Goal: Task Accomplishment & Management: Manage account settings

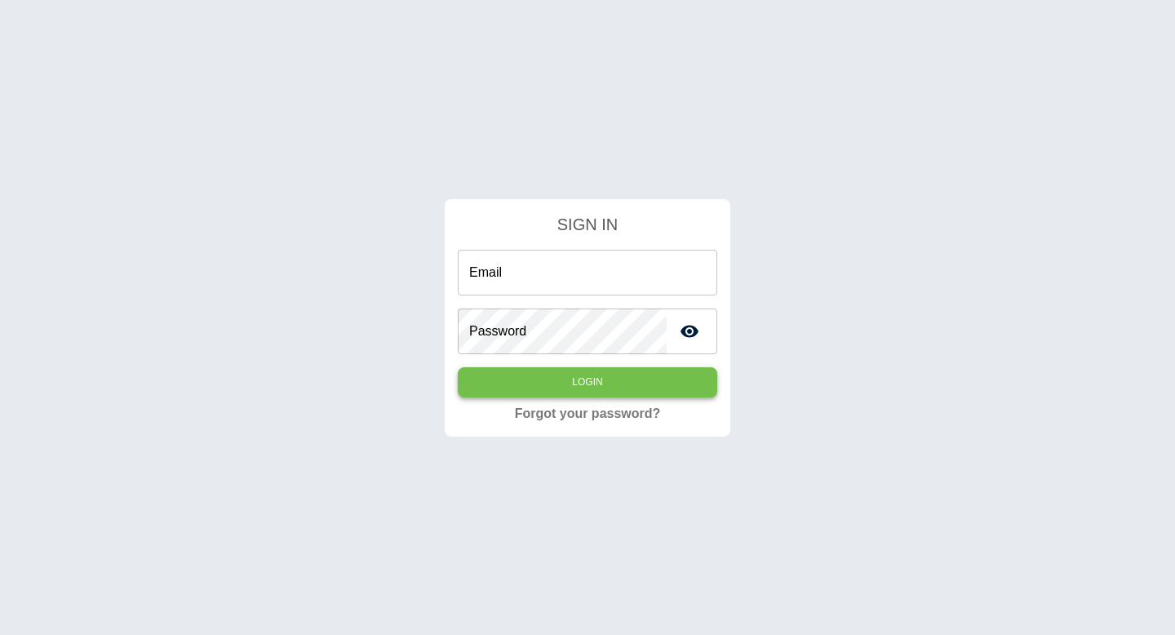
type input "**********"
click at [613, 386] on button "Login" at bounding box center [587, 382] width 259 height 30
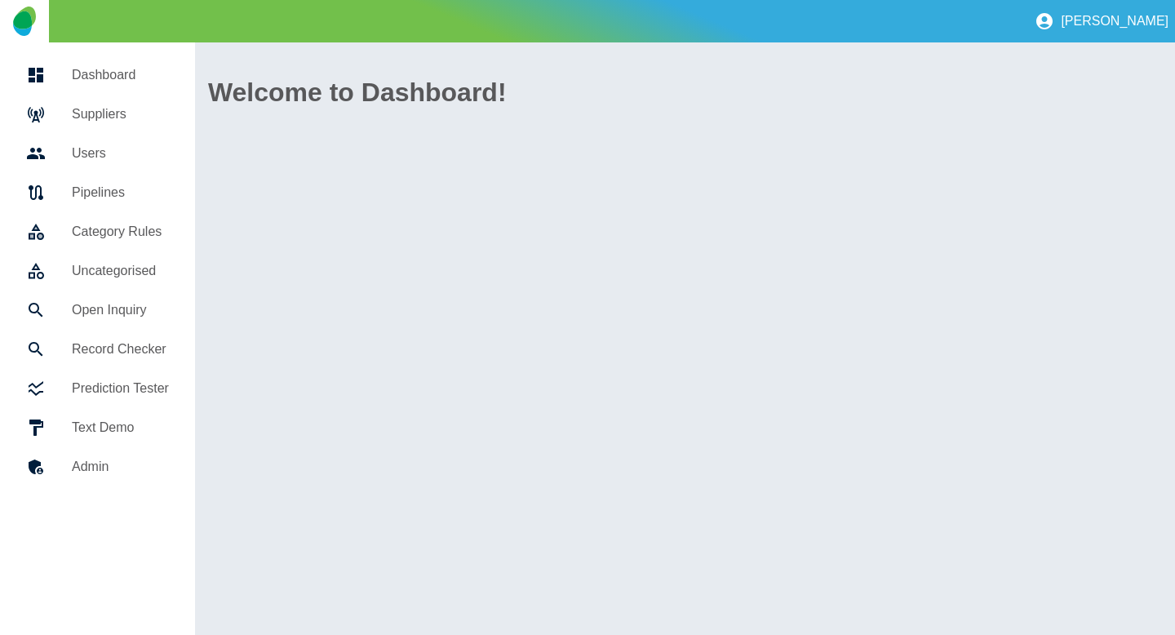
click at [158, 123] on h5 "Suppliers" at bounding box center [120, 114] width 97 height 20
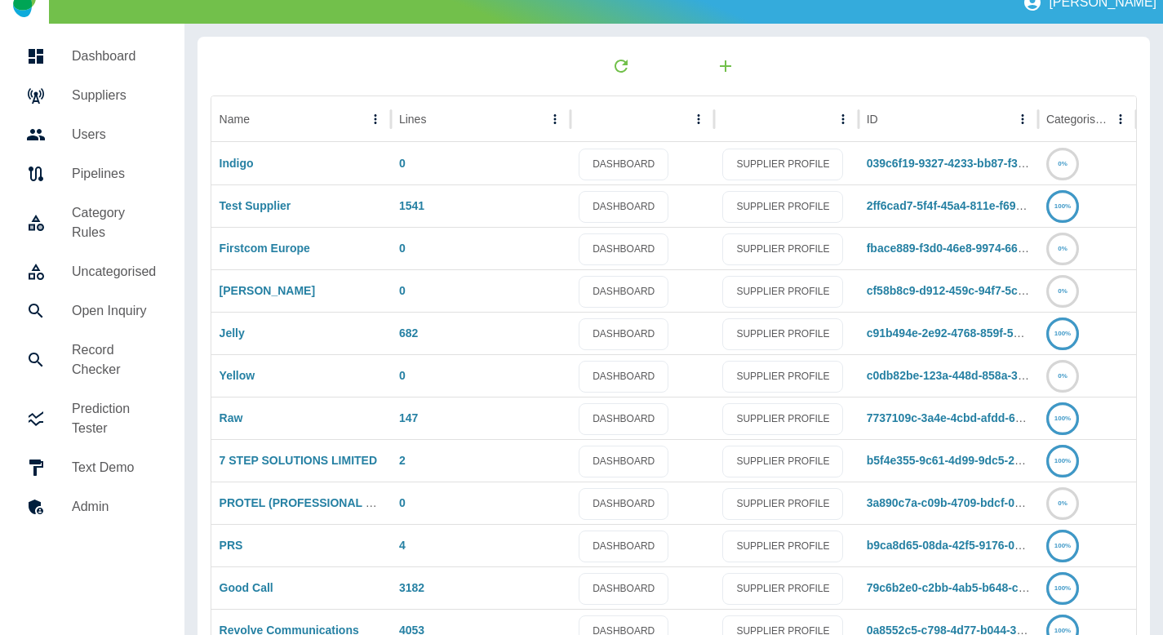
scroll to position [21, 0]
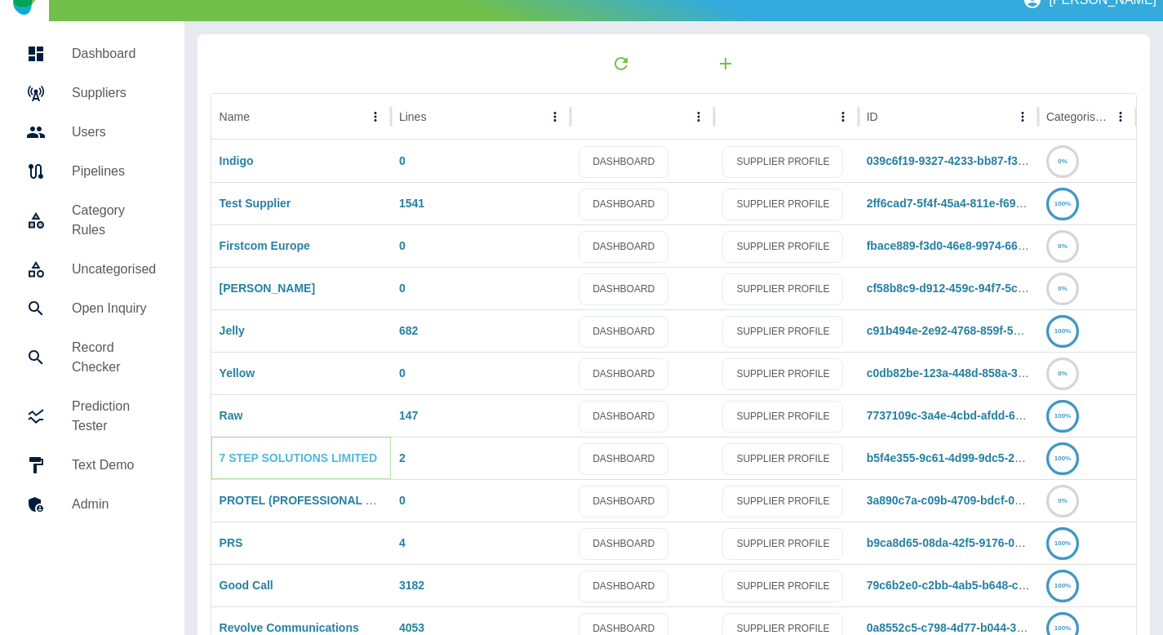
click at [289, 463] on link "7 STEP SOLUTIONS LIMITED" at bounding box center [297, 457] width 157 height 13
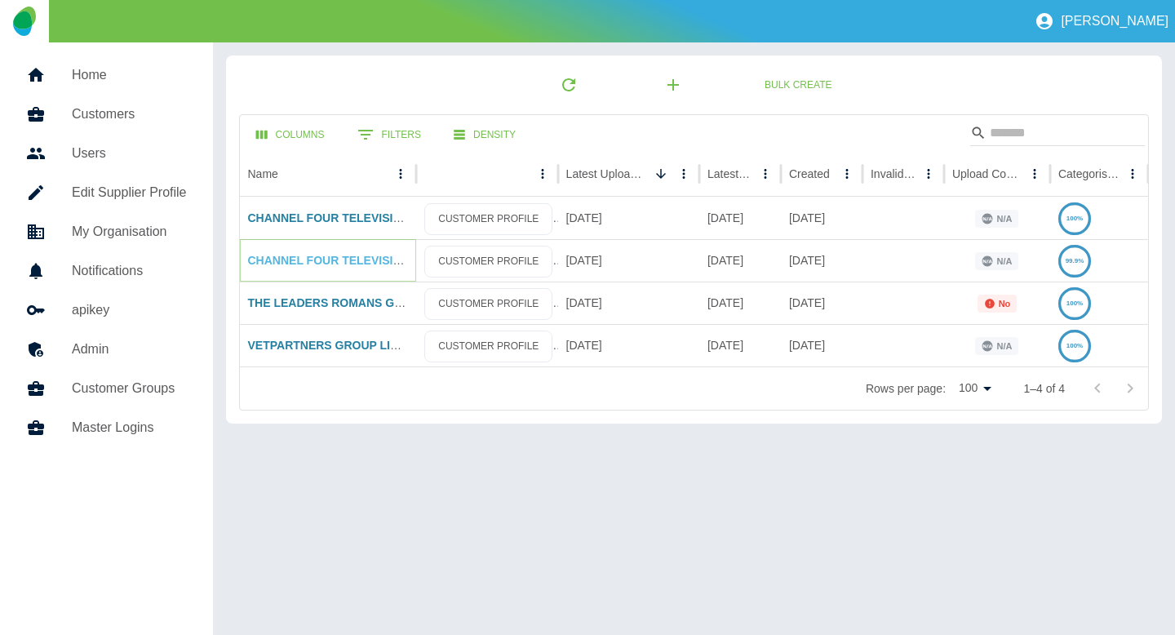
click at [355, 263] on link "CHANNEL FOUR TELEVISION COMPANY LIMITED" at bounding box center [384, 260] width 272 height 13
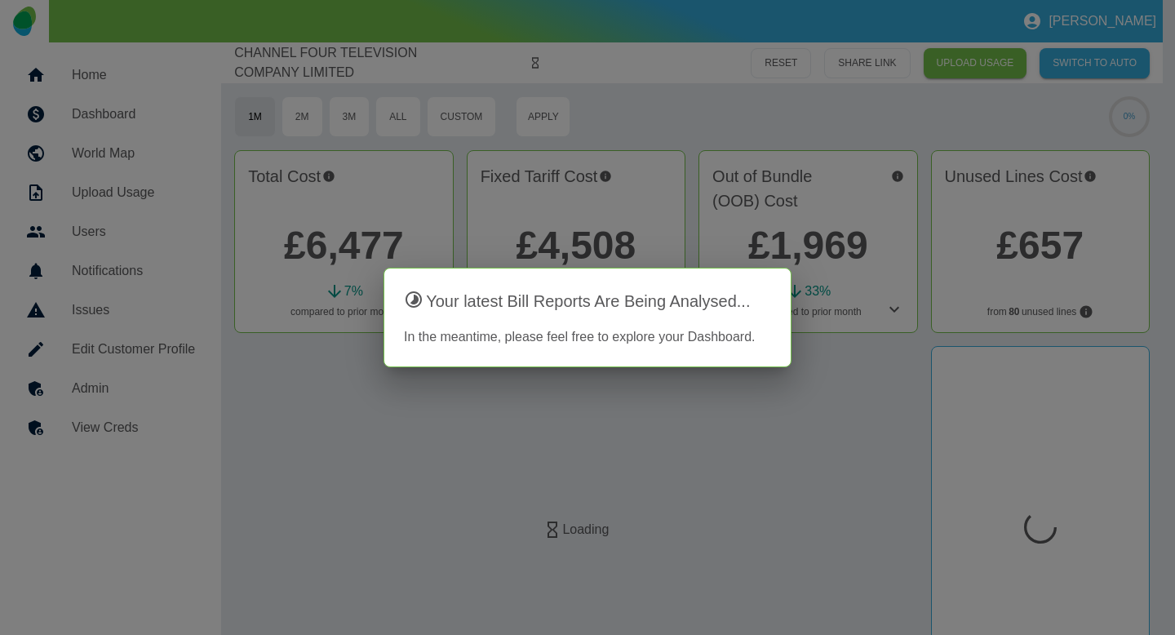
click at [795, 442] on div at bounding box center [587, 317] width 1175 height 635
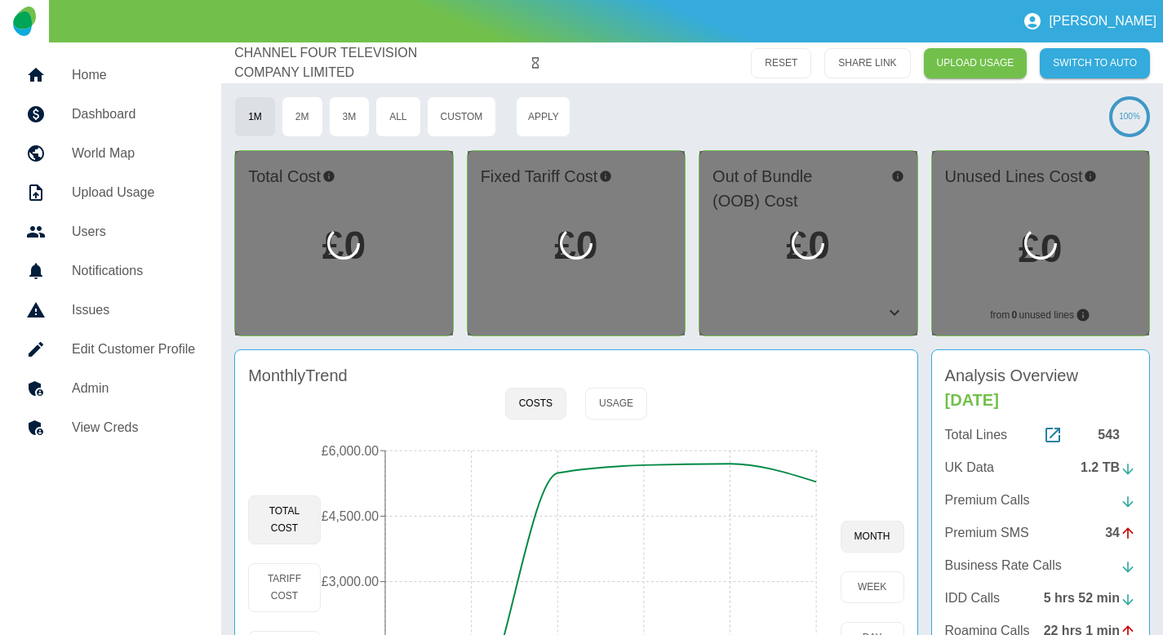
scroll to position [140, 0]
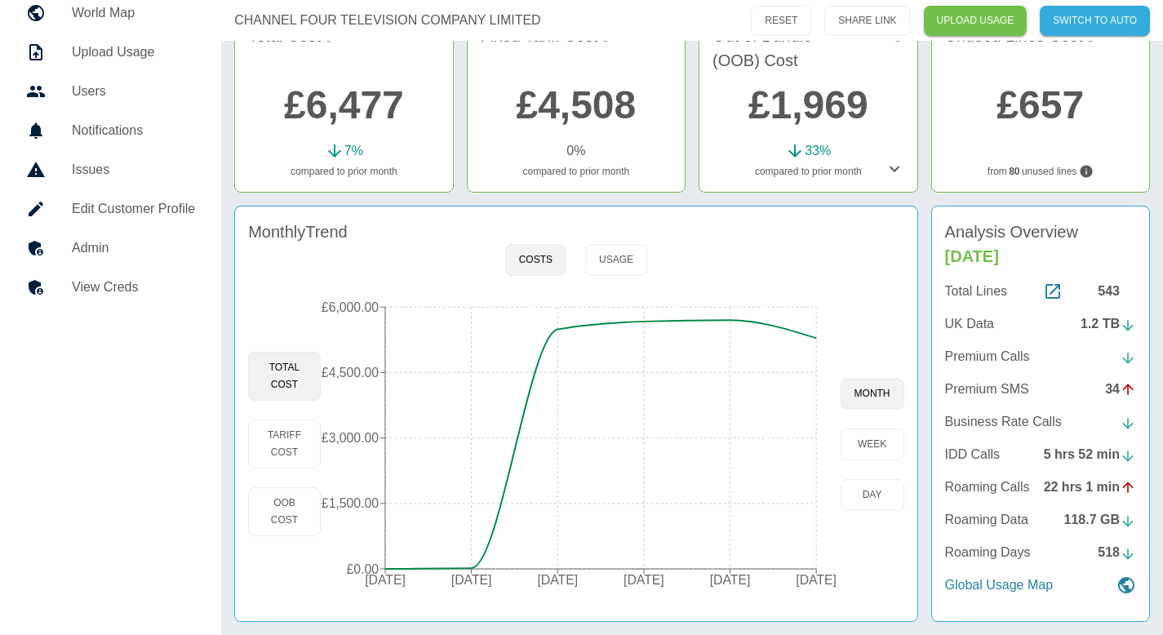
click at [132, 219] on link "Edit Customer Profile" at bounding box center [110, 208] width 195 height 39
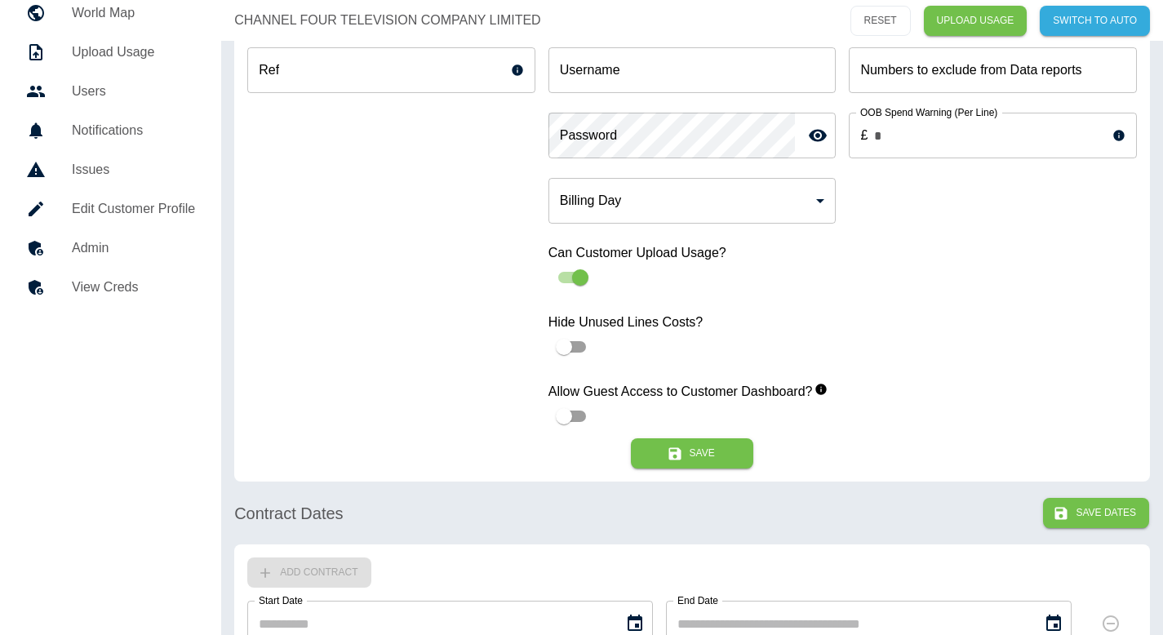
type input "*"
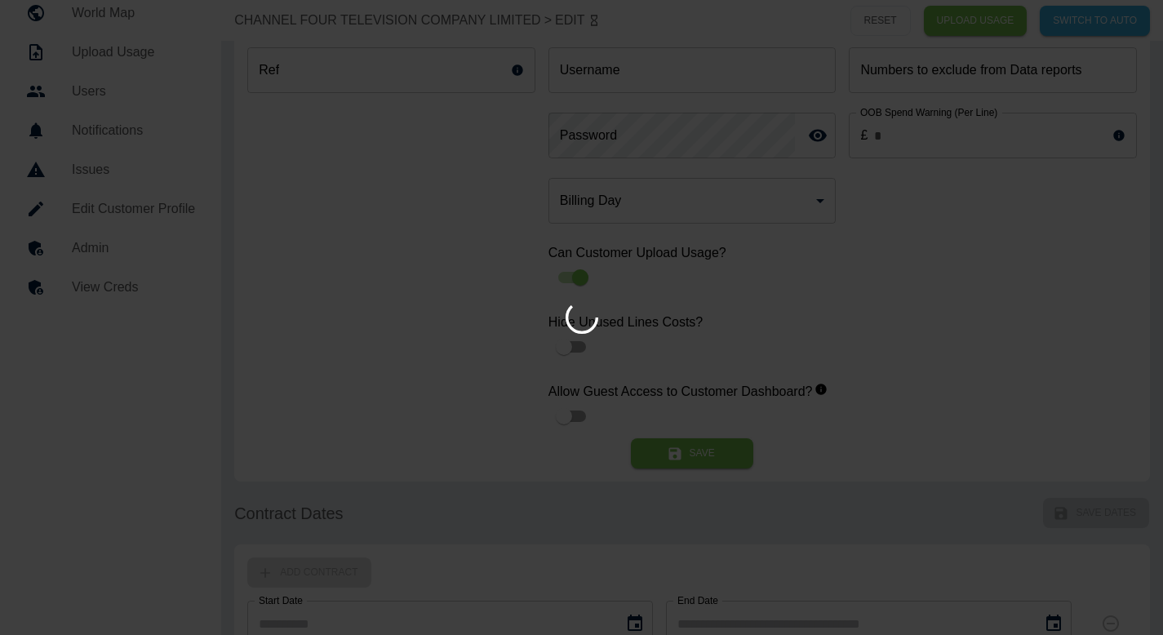
type input "**********"
type input "*"
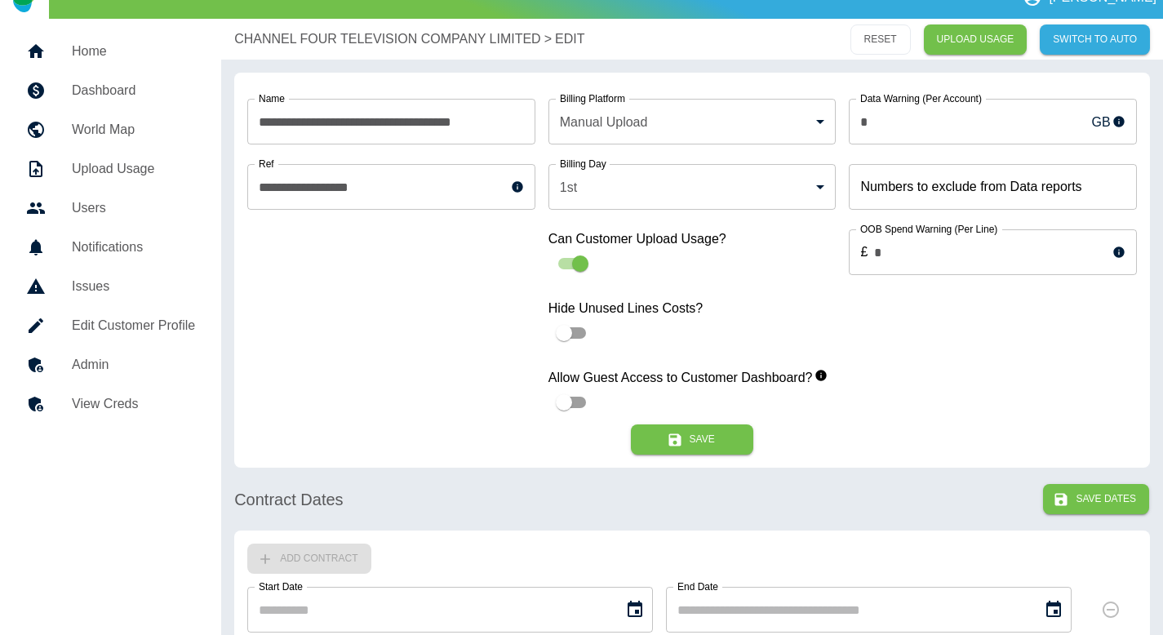
scroll to position [14, 0]
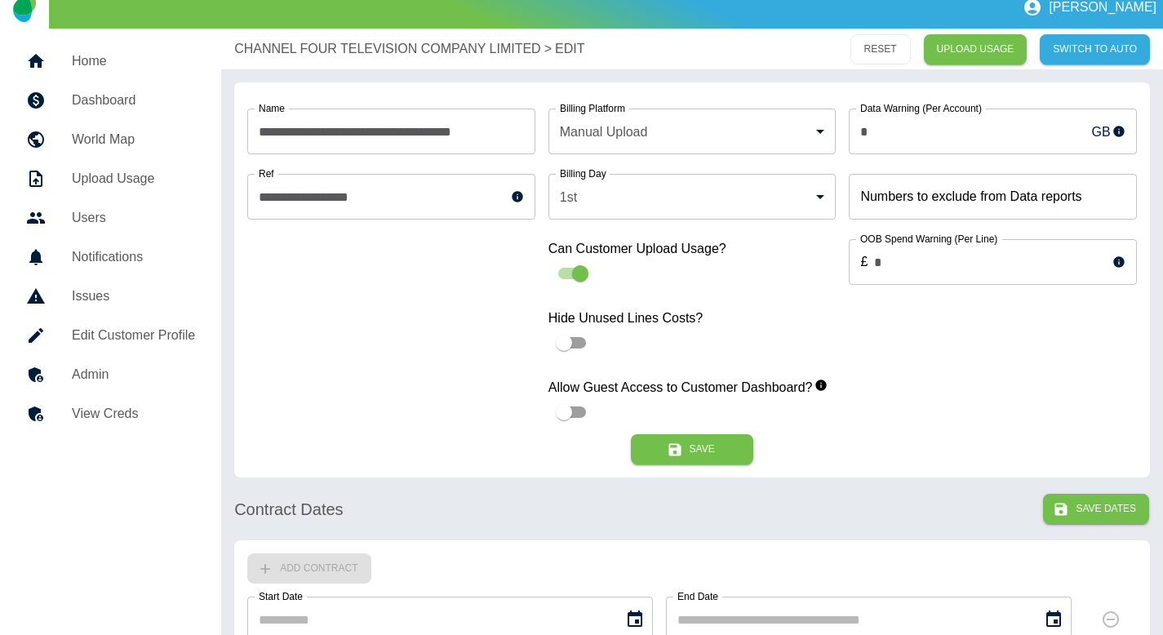
click at [120, 360] on link "Admin" at bounding box center [110, 374] width 195 height 39
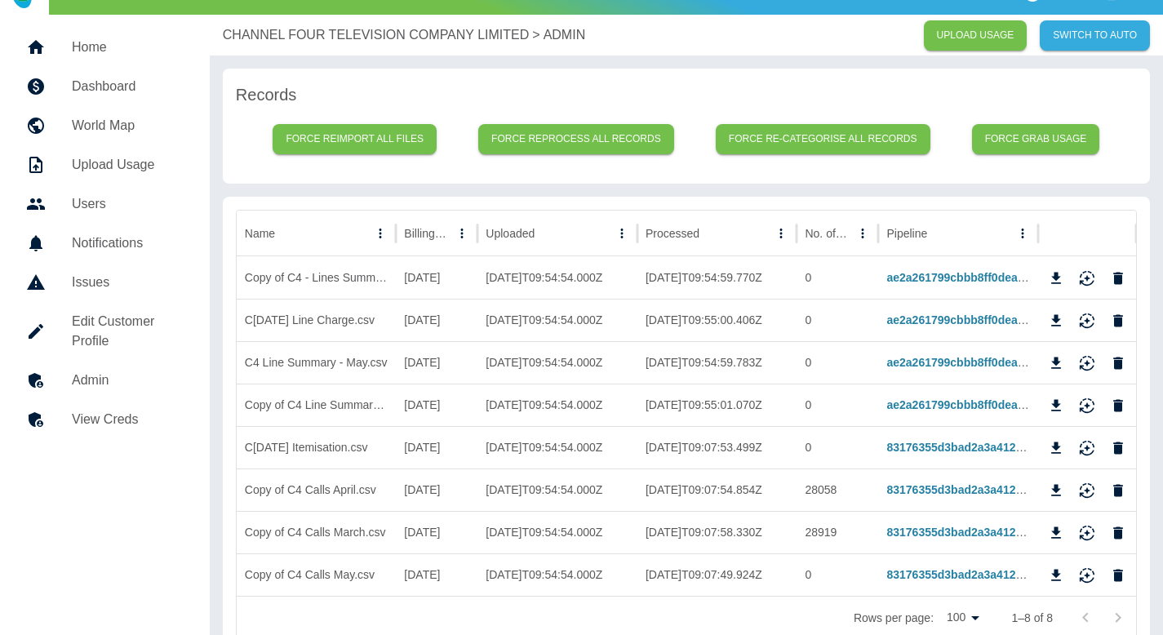
scroll to position [40, 0]
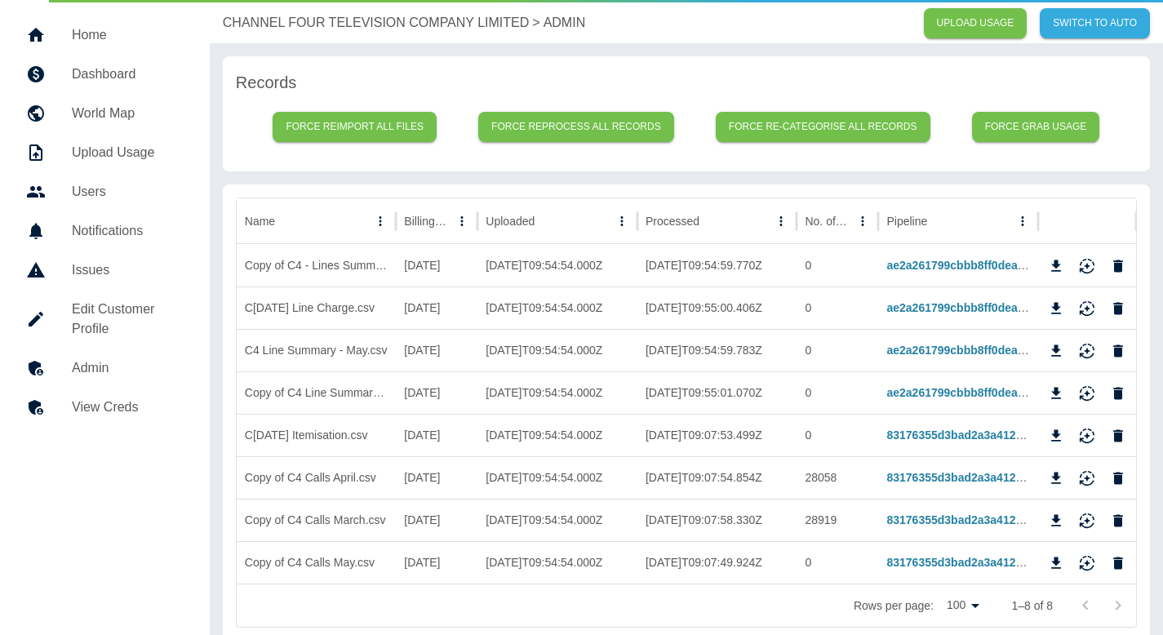
click at [286, 21] on p "CHANNEL FOUR TELEVISION COMPANY LIMITED" at bounding box center [376, 23] width 306 height 20
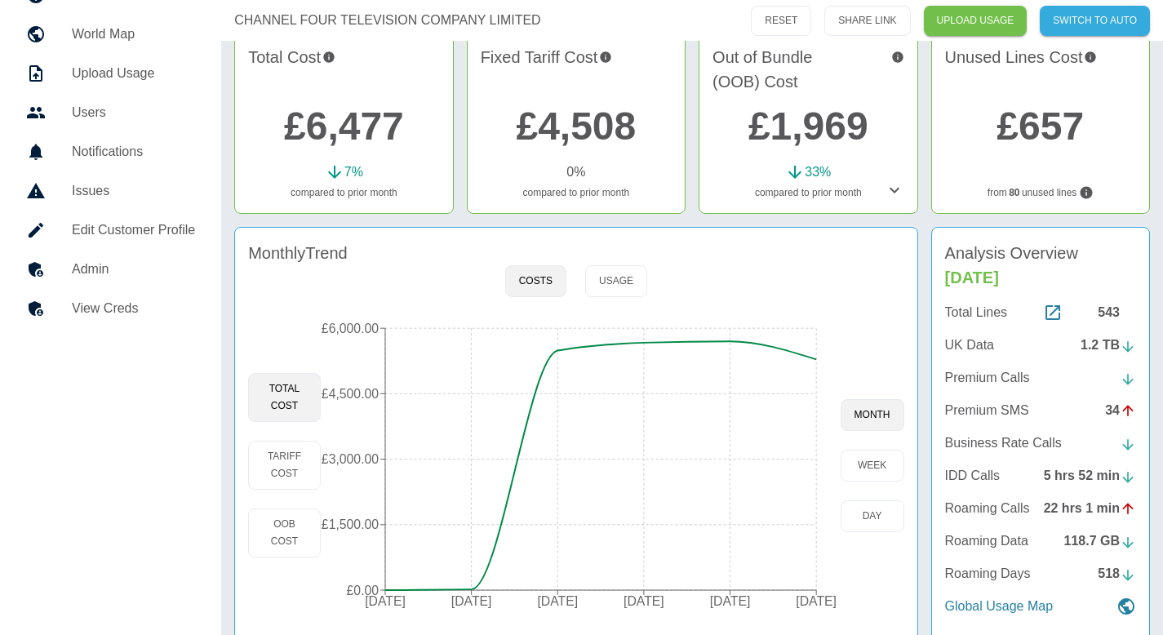
scroll to position [140, 0]
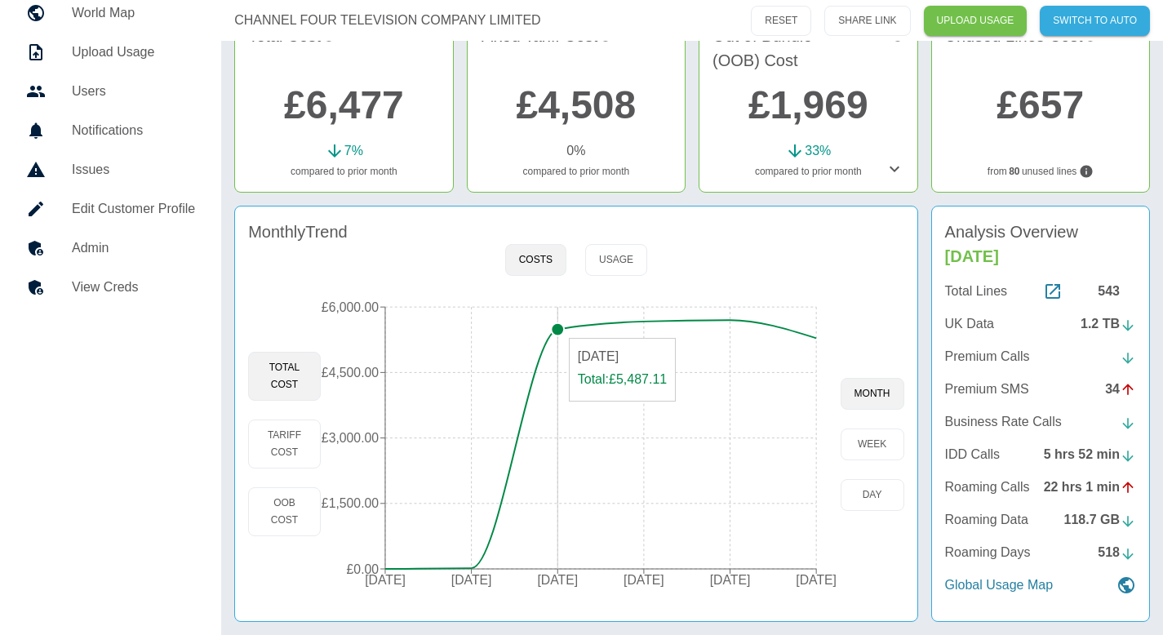
click at [559, 330] on circle at bounding box center [557, 329] width 13 height 13
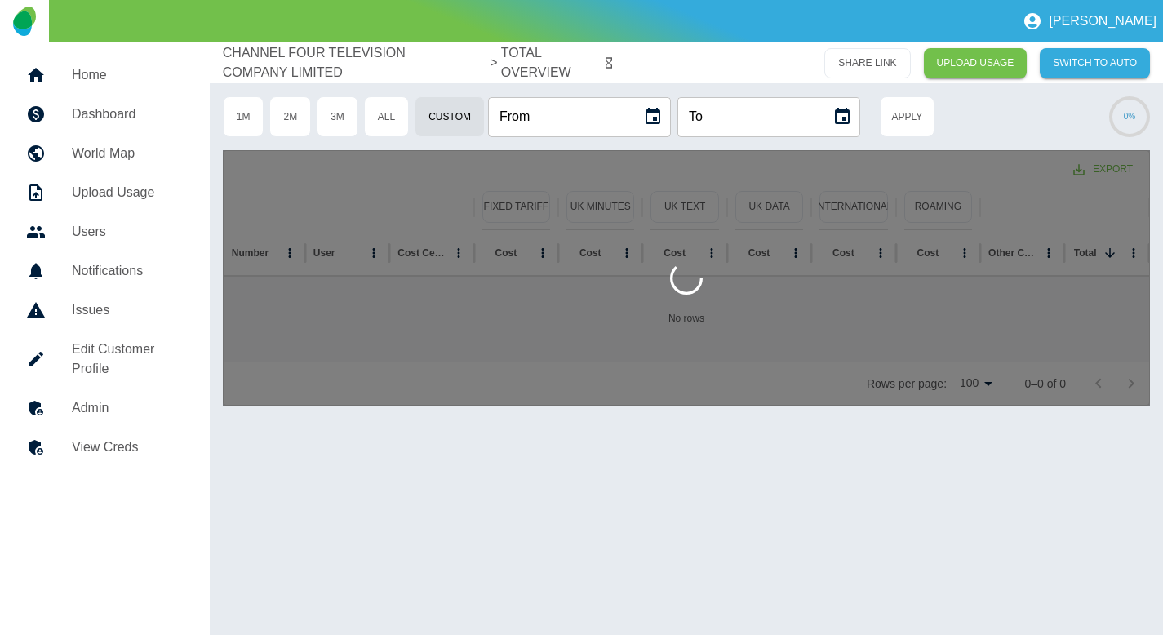
type input "**********"
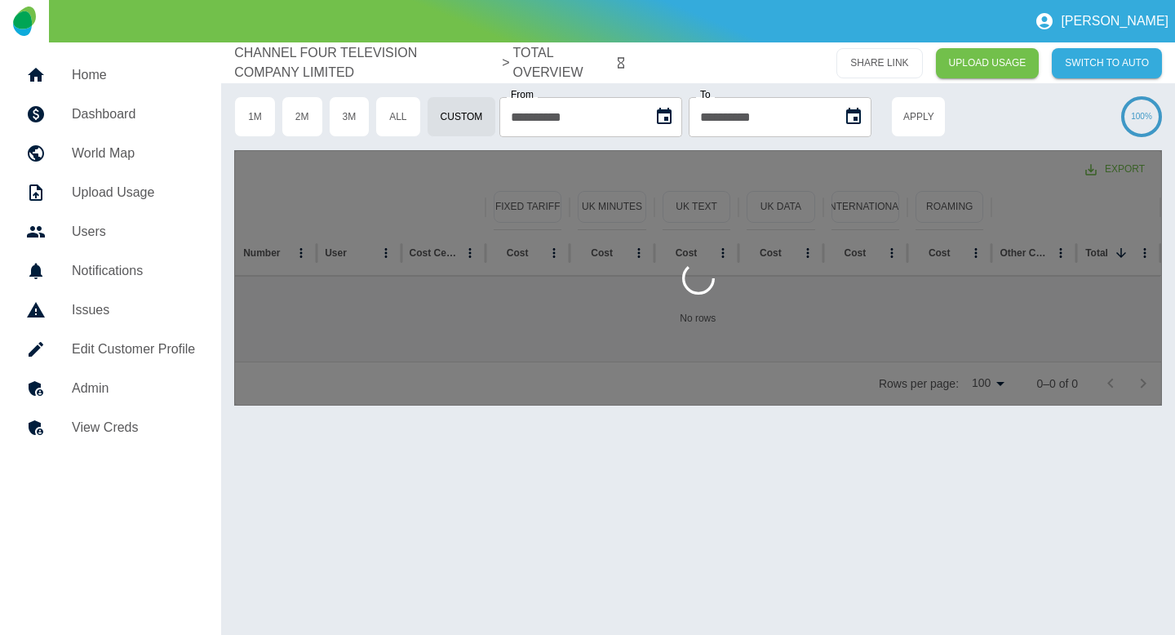
click at [282, 59] on p "CHANNEL FOUR TELEVISION COMPANY LIMITED" at bounding box center [366, 62] width 264 height 39
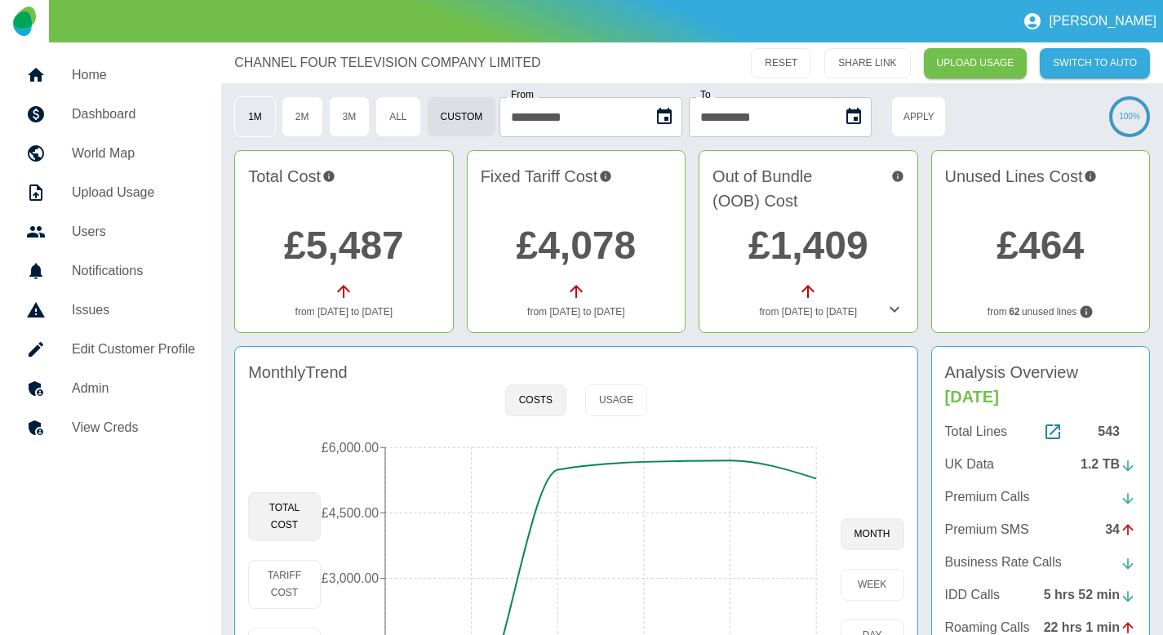
click at [258, 126] on button "1M" at bounding box center [255, 116] width 42 height 41
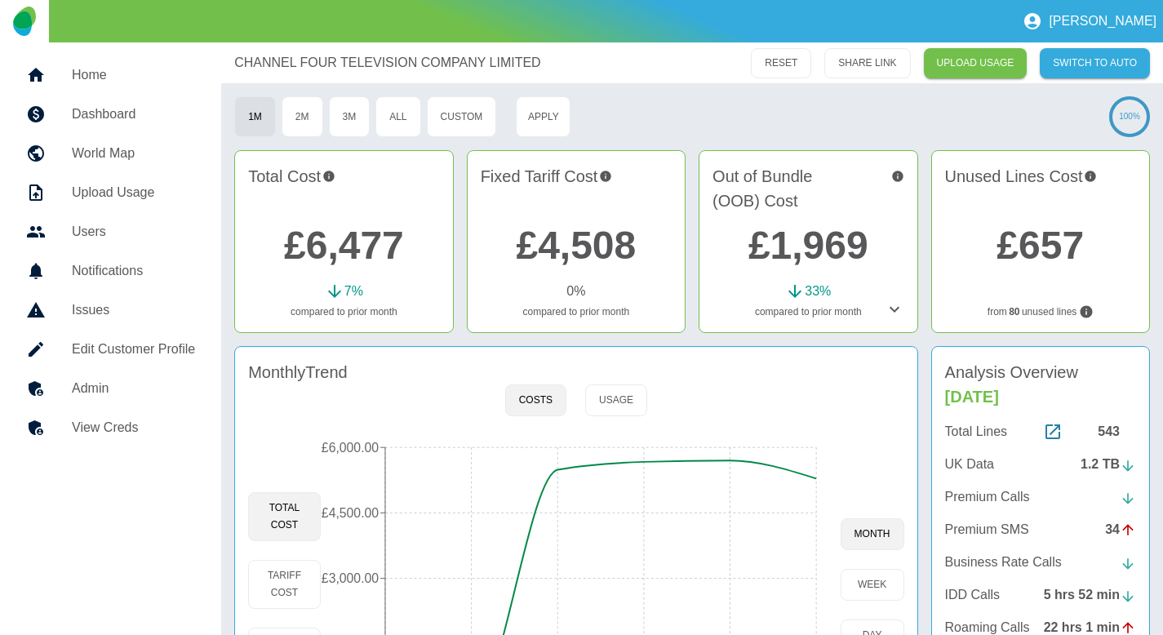
type button "1M"
click at [121, 74] on h5 "Home" at bounding box center [133, 75] width 123 height 20
click at [106, 337] on link "Edit Customer Profile" at bounding box center [110, 349] width 195 height 39
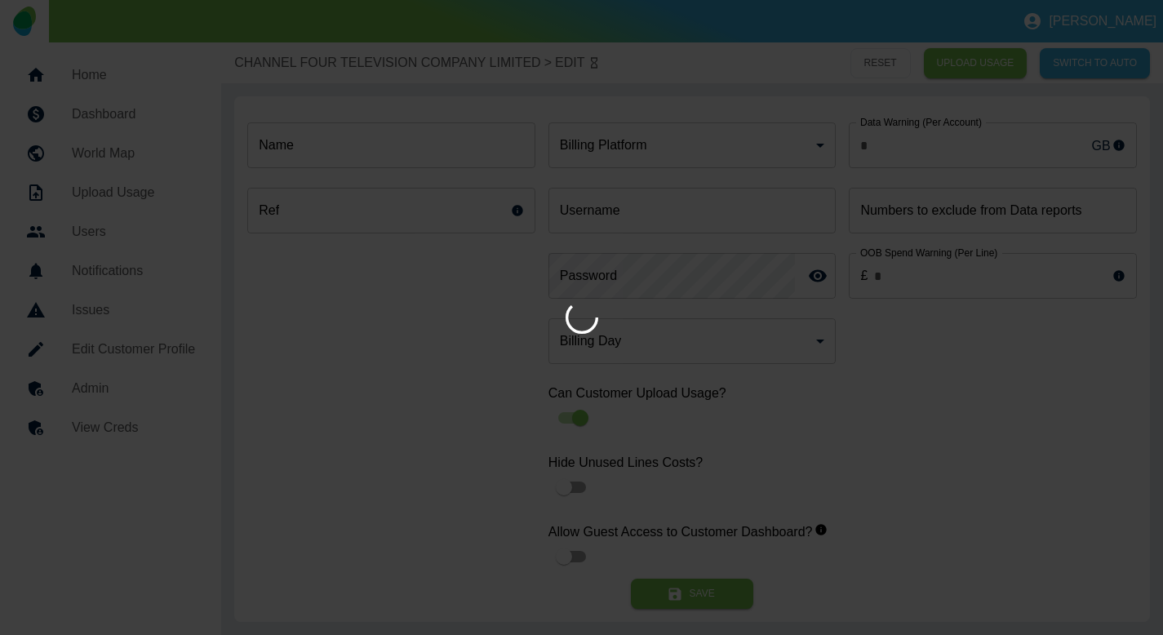
type input "*"
type input "**********"
type input "*"
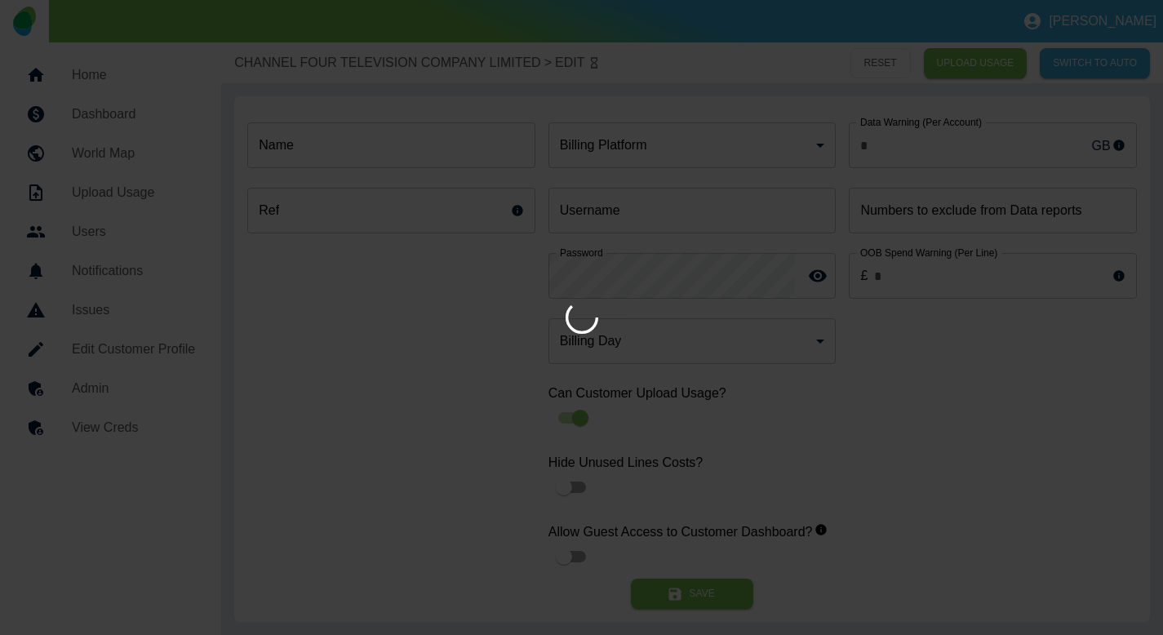
type input "*"
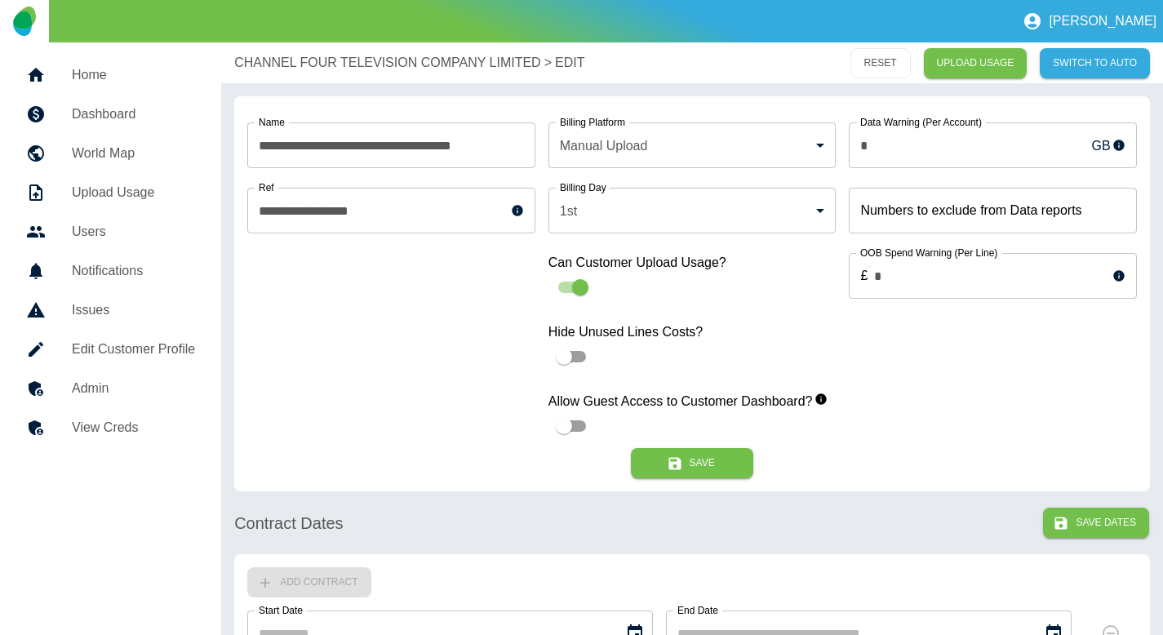
click at [101, 385] on h5 "Admin" at bounding box center [133, 389] width 123 height 20
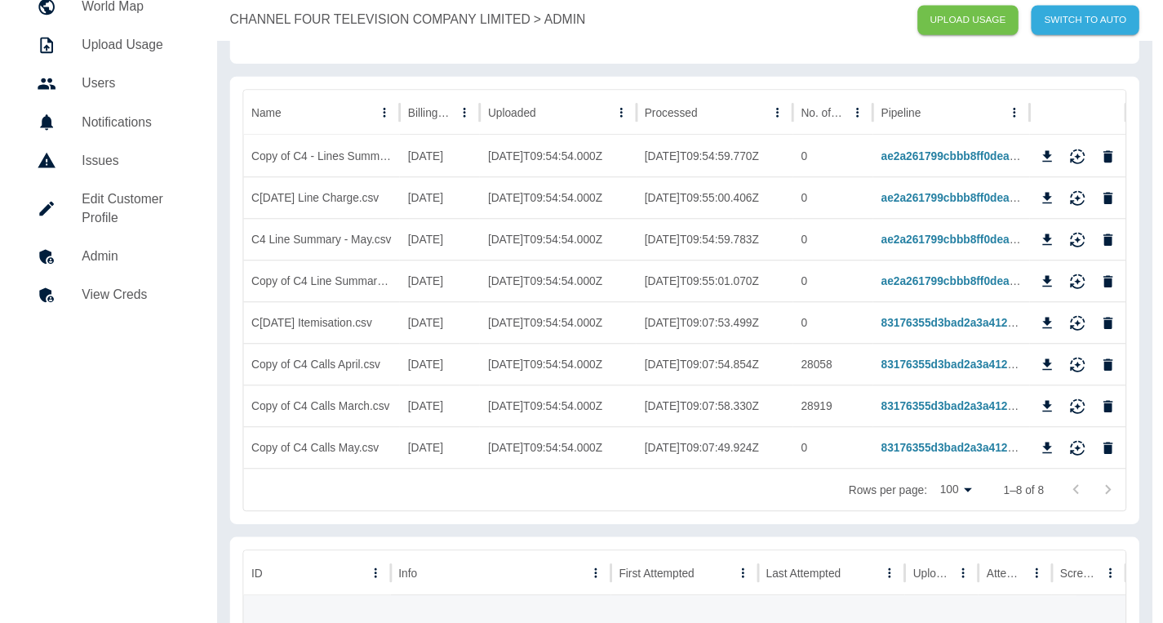
scroll to position [139, 0]
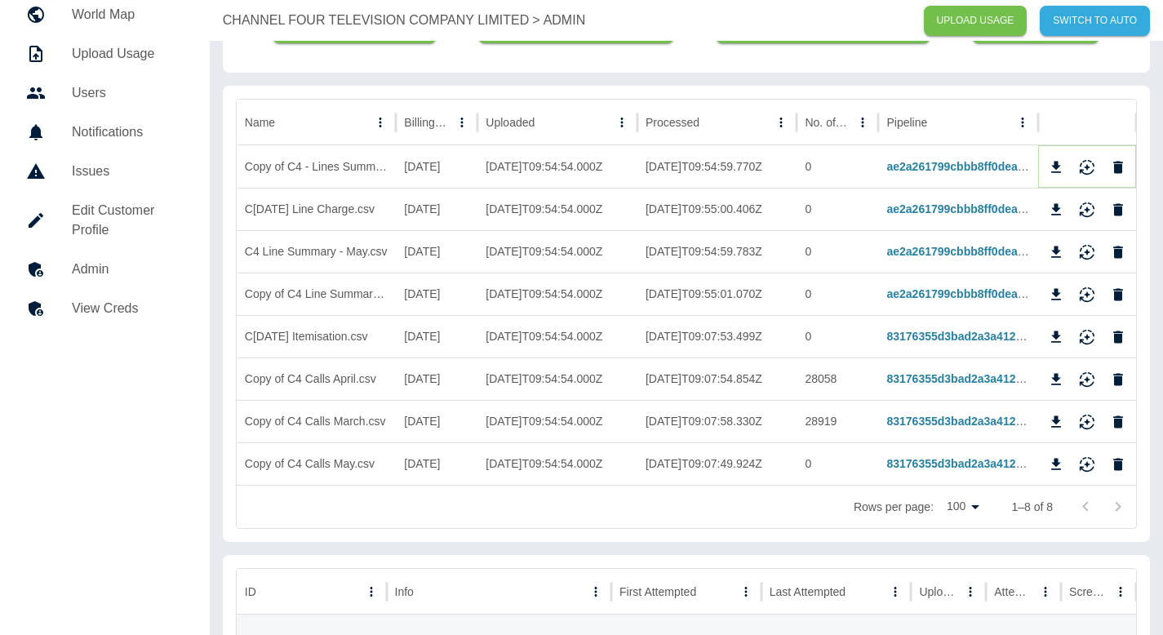
click at [1055, 170] on icon "Download" at bounding box center [1056, 167] width 16 height 16
click at [1056, 208] on icon "Download" at bounding box center [1056, 208] width 10 height 11
click at [1057, 250] on icon "Download" at bounding box center [1056, 251] width 10 height 11
click at [1057, 298] on icon "Download" at bounding box center [1056, 293] width 10 height 11
click at [1056, 336] on icon "Download" at bounding box center [1056, 335] width 10 height 11
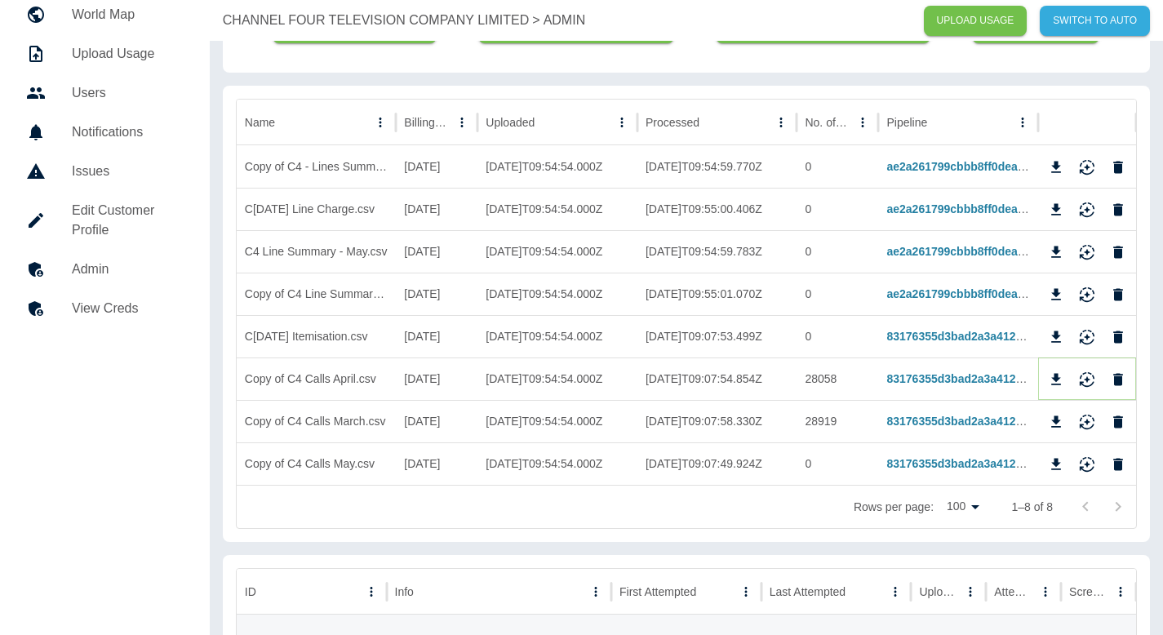
click at [1056, 376] on icon "Download" at bounding box center [1056, 378] width 10 height 11
click at [1056, 432] on button "Download" at bounding box center [1056, 422] width 24 height 24
click at [1052, 460] on icon "Download" at bounding box center [1056, 464] width 16 height 16
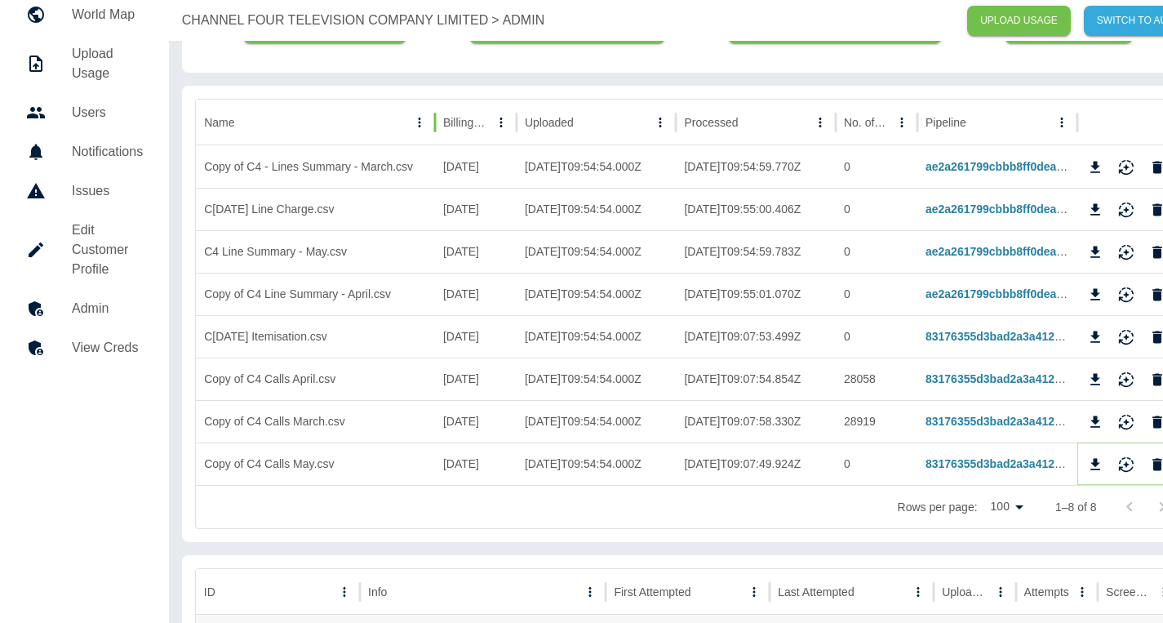
drag, startPoint x: 397, startPoint y: 120, endPoint x: 436, endPoint y: 121, distance: 40.0
click at [436, 120] on div at bounding box center [435, 123] width 8 height 46
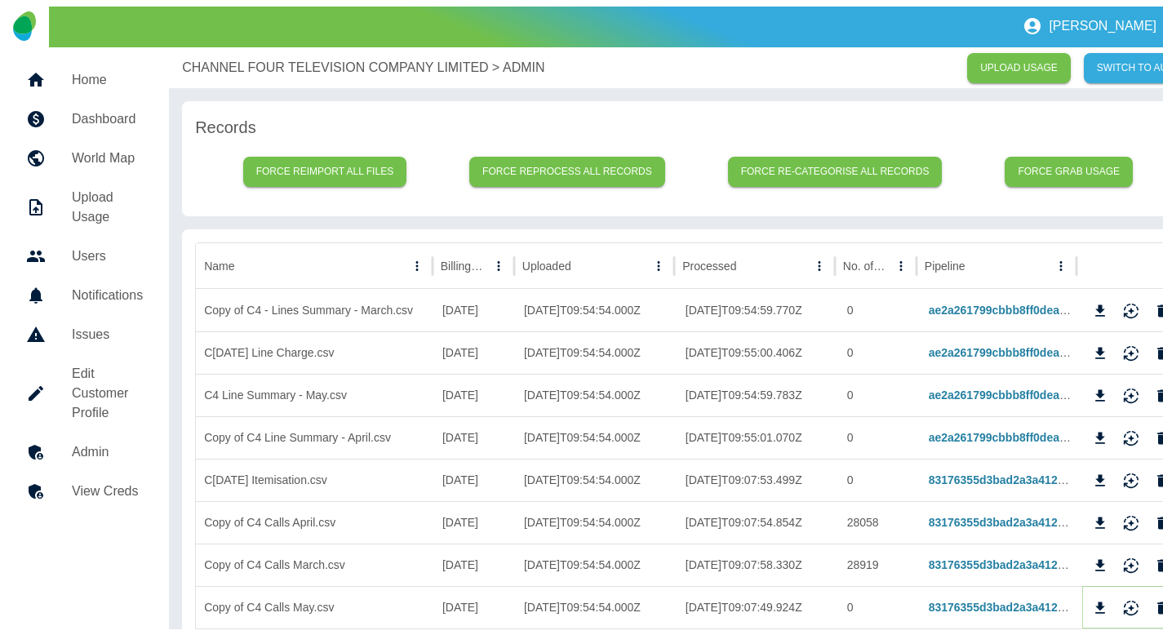
scroll to position [0, 0]
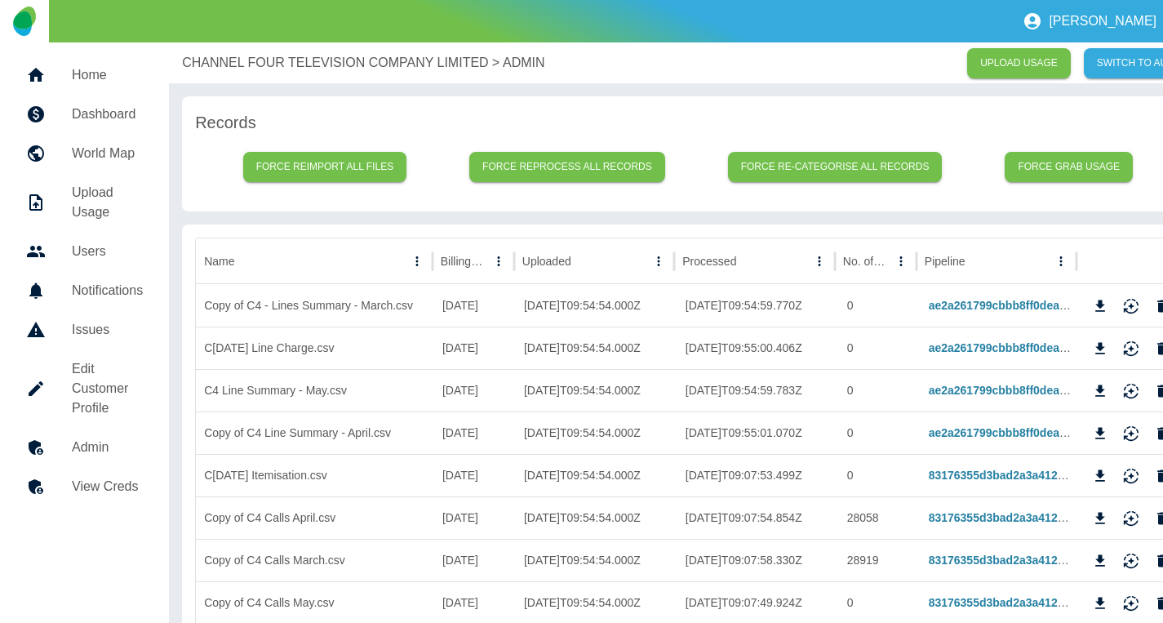
click at [304, 61] on p "CHANNEL FOUR TELEVISION COMPANY LIMITED" at bounding box center [335, 63] width 306 height 20
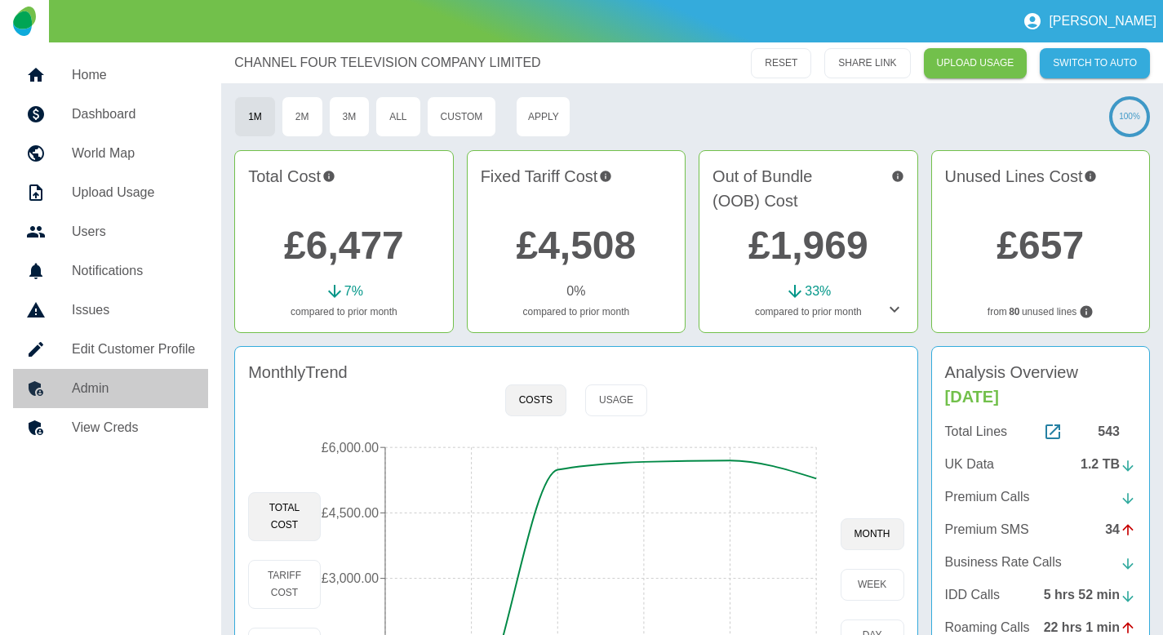
click at [150, 395] on h5 "Admin" at bounding box center [133, 389] width 123 height 20
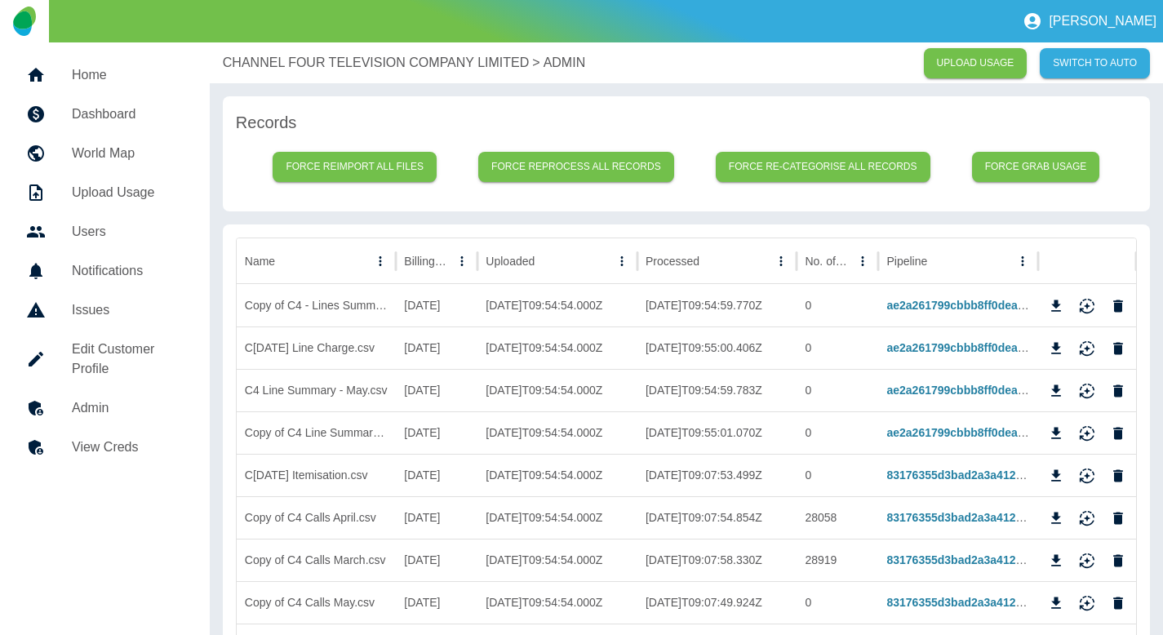
click at [255, 53] on p "CHANNEL FOUR TELEVISION COMPANY LIMITED" at bounding box center [376, 63] width 306 height 20
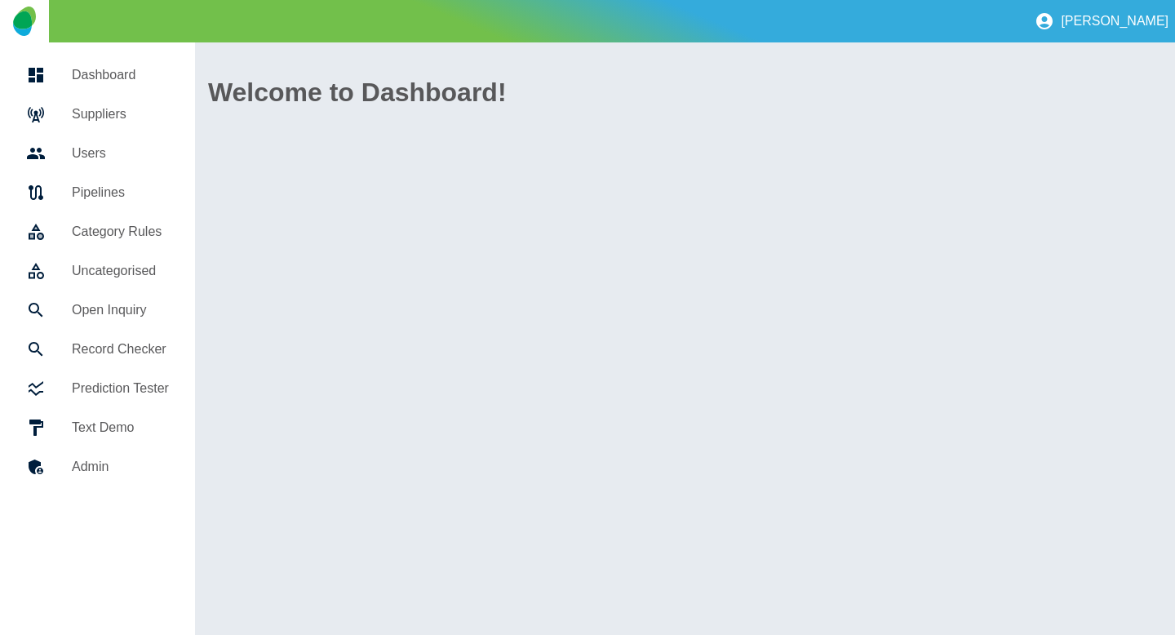
click at [98, 122] on h5 "Suppliers" at bounding box center [120, 114] width 97 height 20
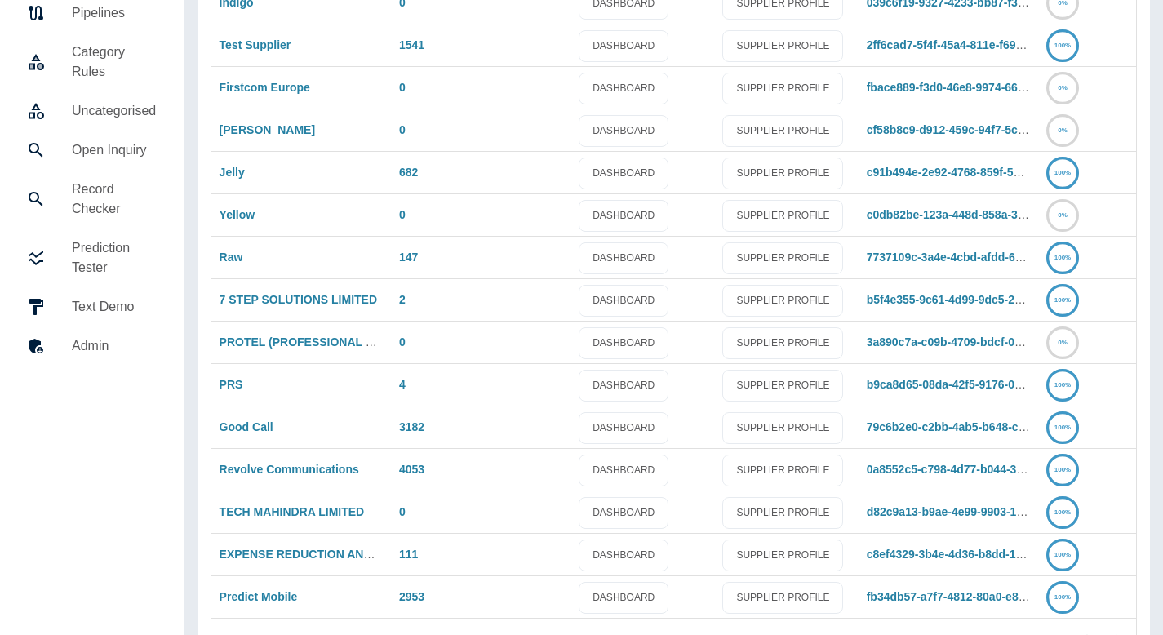
scroll to position [233, 0]
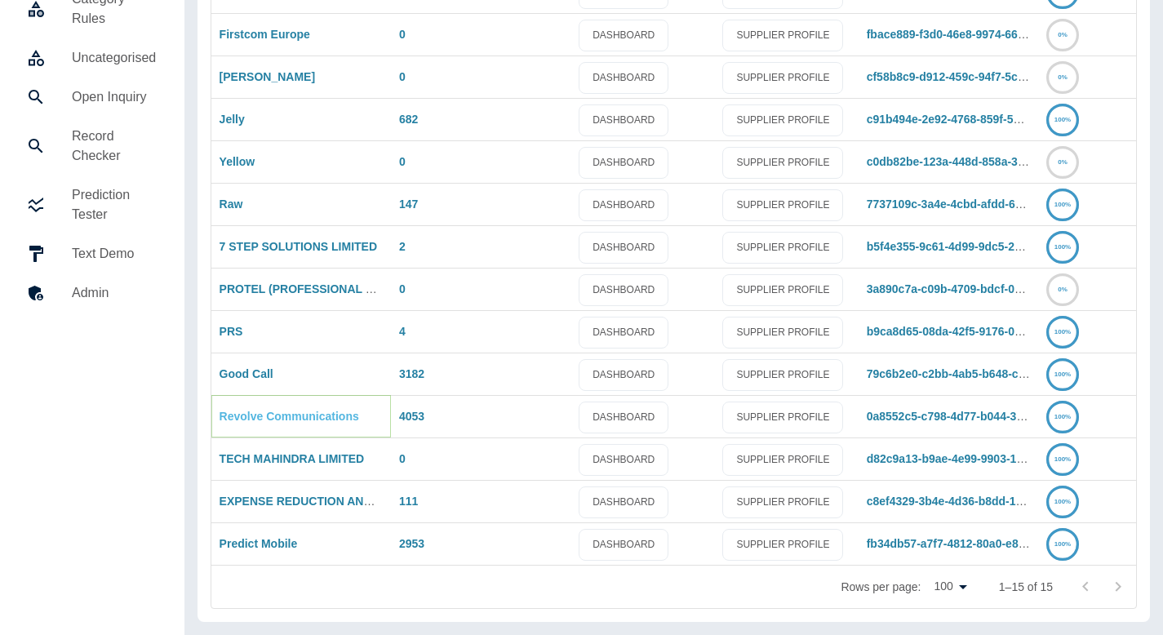
click at [270, 410] on link "Revolve Communications" at bounding box center [289, 416] width 140 height 13
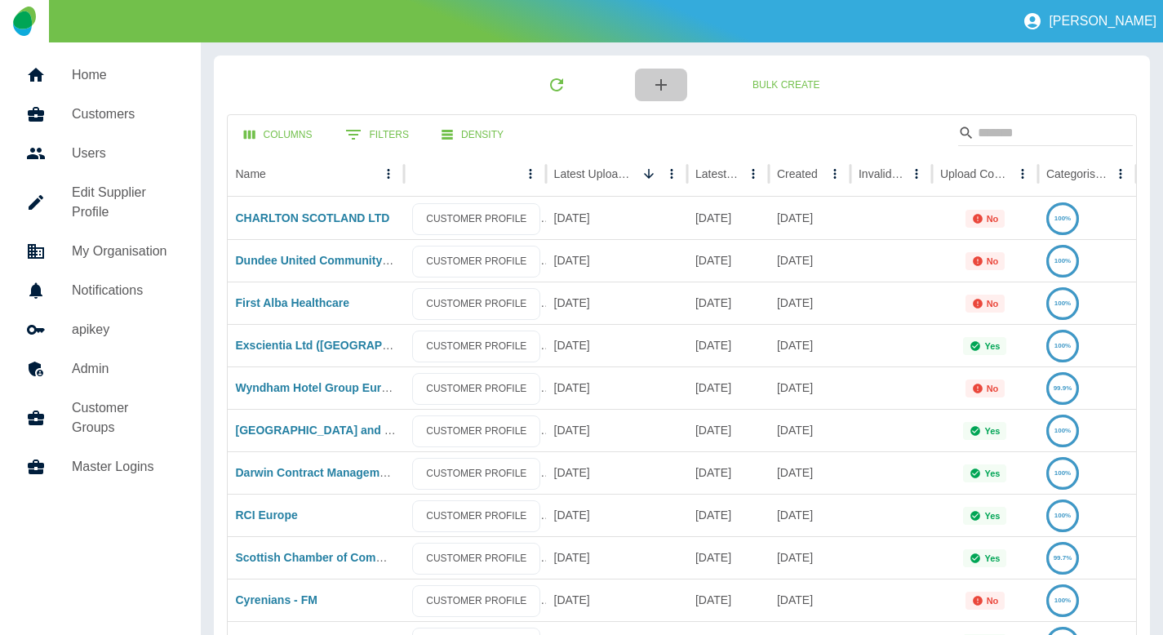
click at [662, 93] on icon "button" at bounding box center [661, 85] width 20 height 20
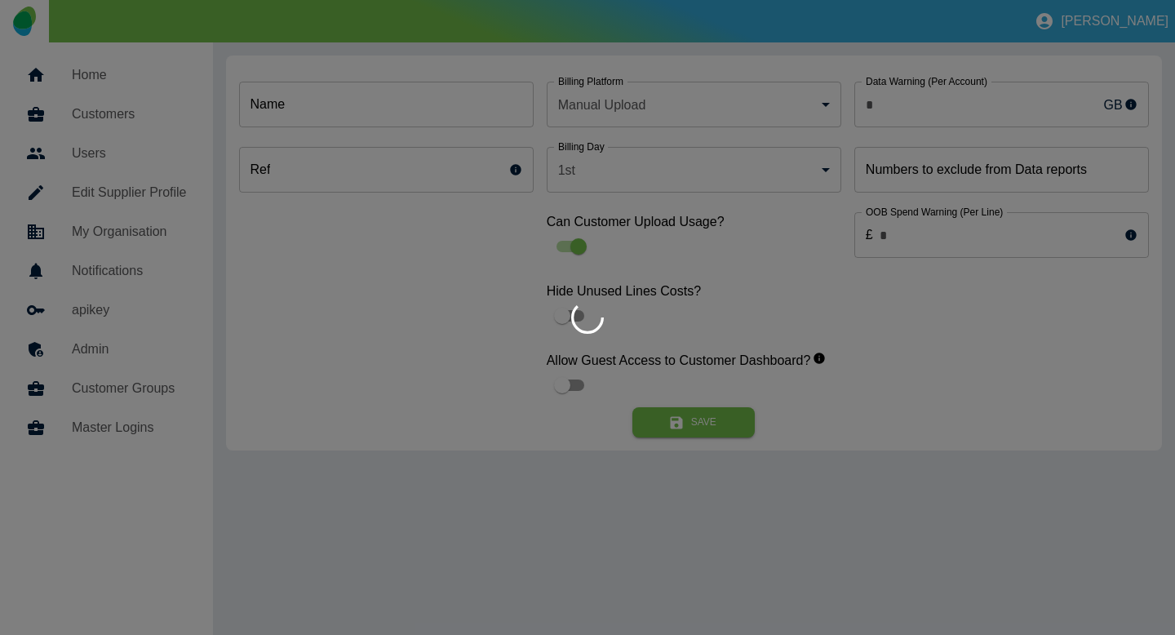
type input "**"
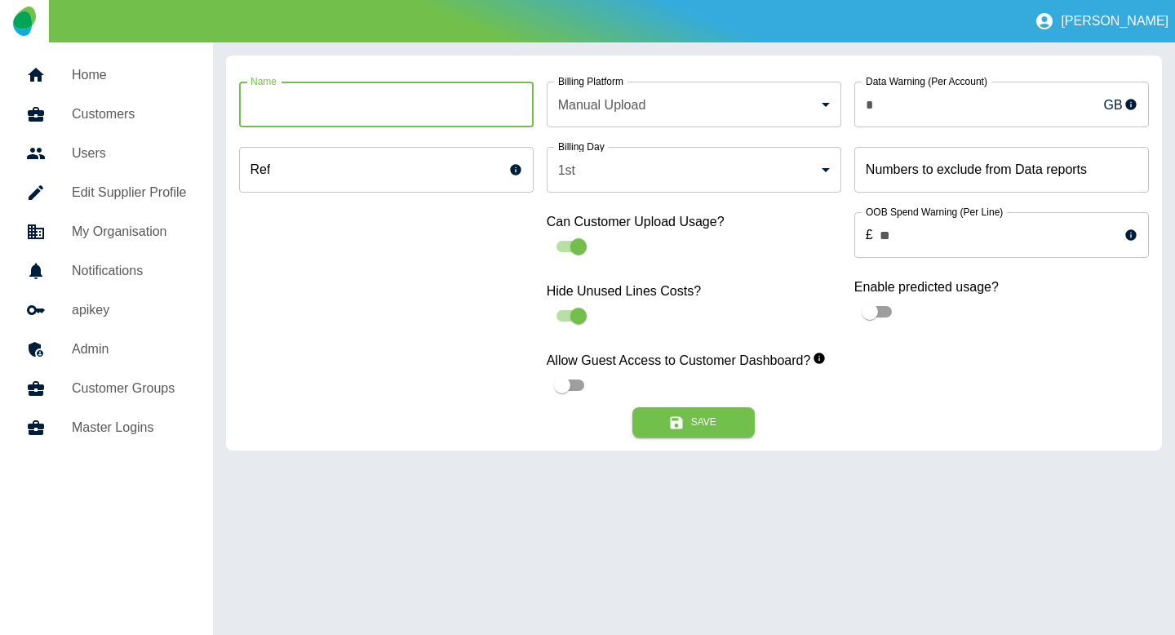
click at [378, 109] on input "Name" at bounding box center [386, 105] width 295 height 46
type input "**********"
click at [687, 417] on button "Save" at bounding box center [693, 422] width 122 height 30
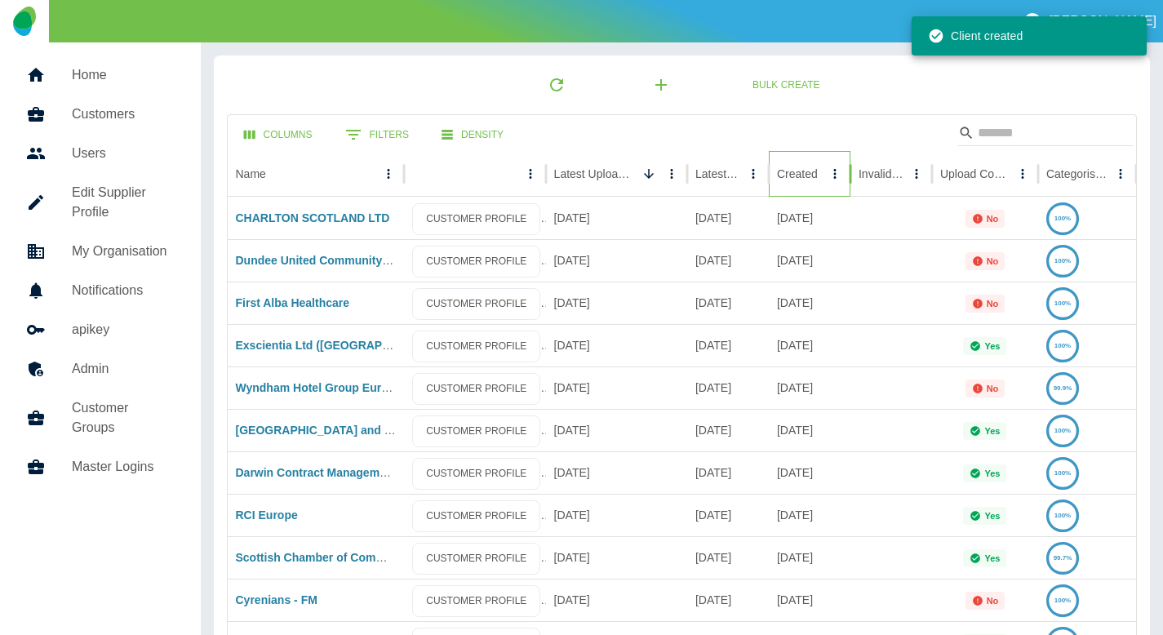
click at [798, 185] on div "Created" at bounding box center [800, 173] width 47 height 45
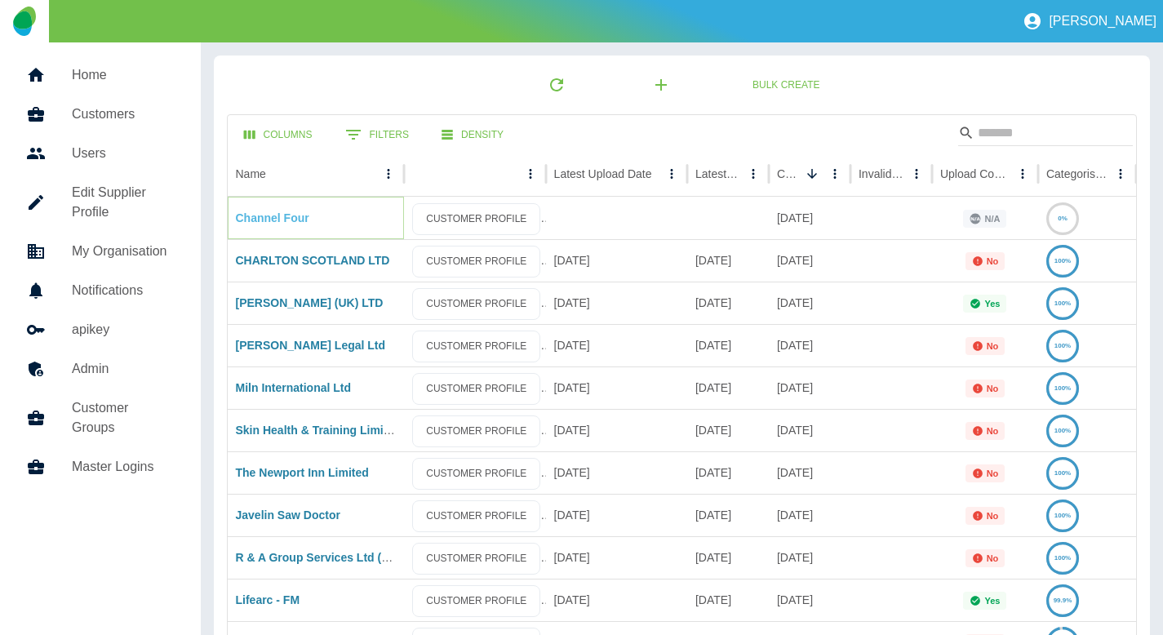
click at [276, 224] on link "Channel Four" at bounding box center [272, 217] width 73 height 13
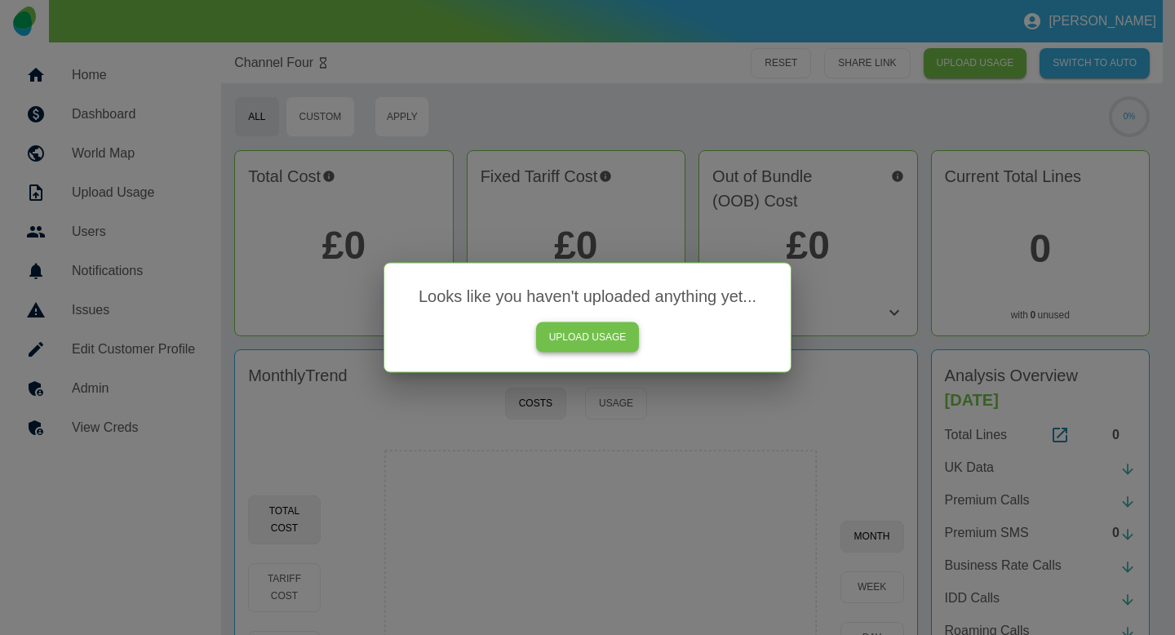
click at [575, 341] on link "UPLOAD USAGE" at bounding box center [588, 337] width 104 height 30
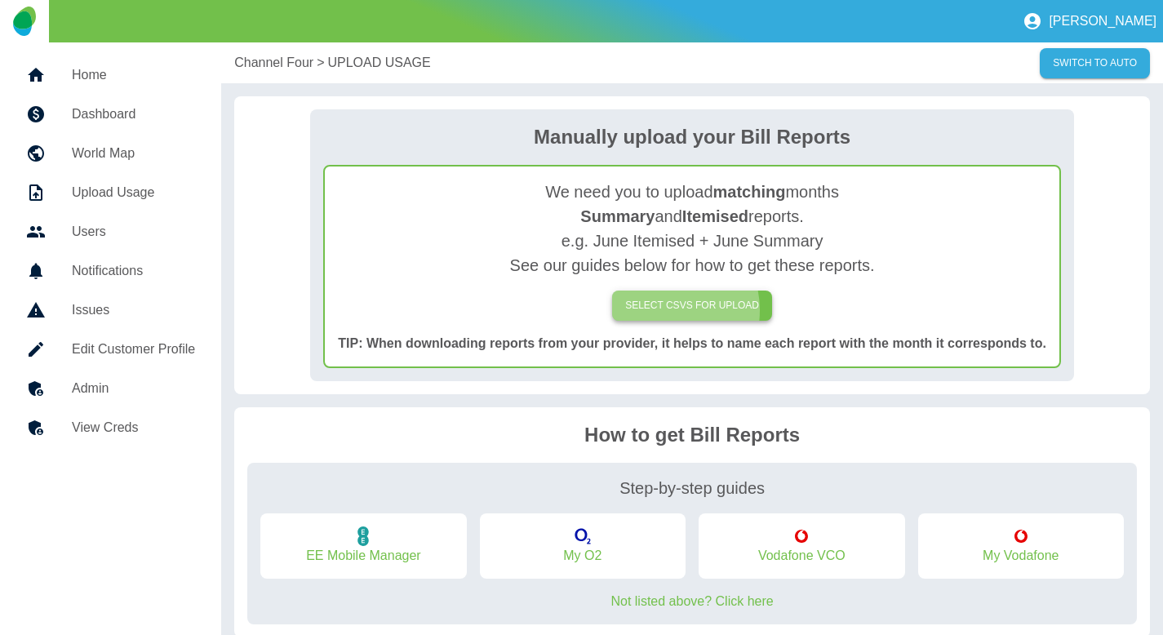
click at [669, 310] on label "SELECT CSVs FOR UPLOAD" at bounding box center [692, 305] width 160 height 30
click at [0, 0] on input "SELECT CSVs FOR UPLOAD" at bounding box center [0, 0] width 0 height 0
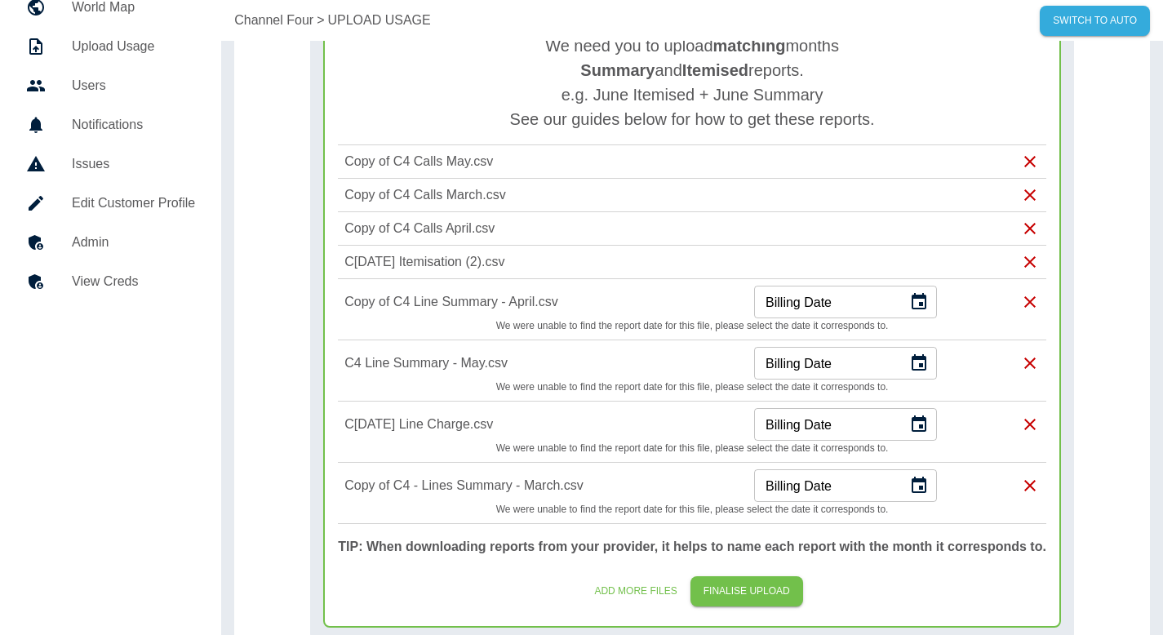
scroll to position [179, 0]
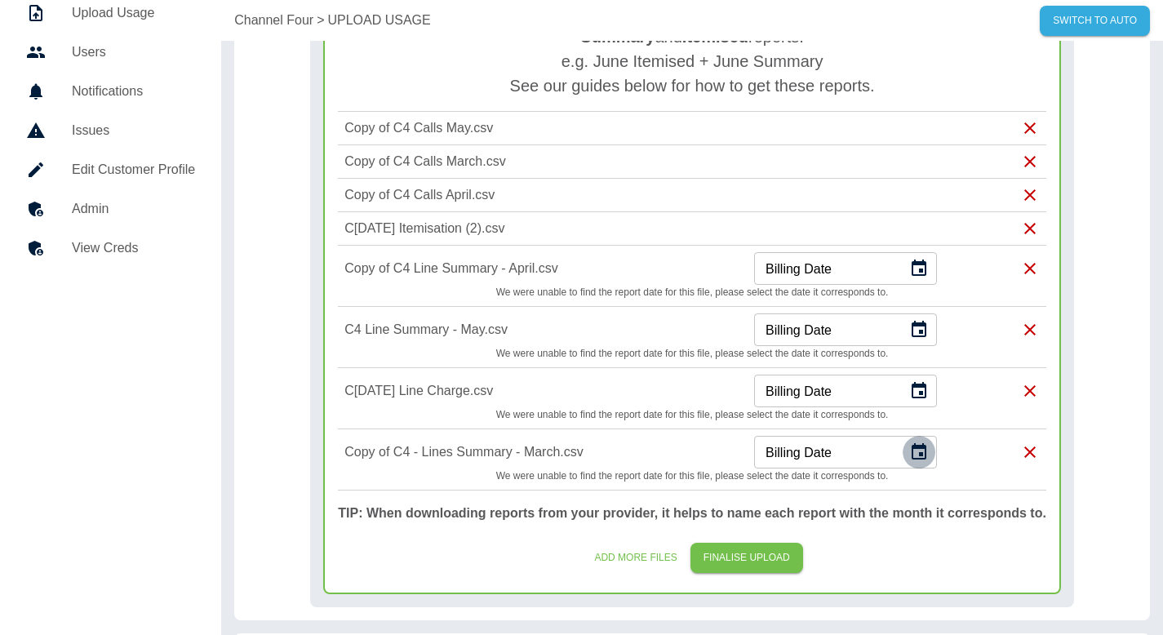
click at [919, 449] on icon "Choose date" at bounding box center [919, 452] width 20 height 20
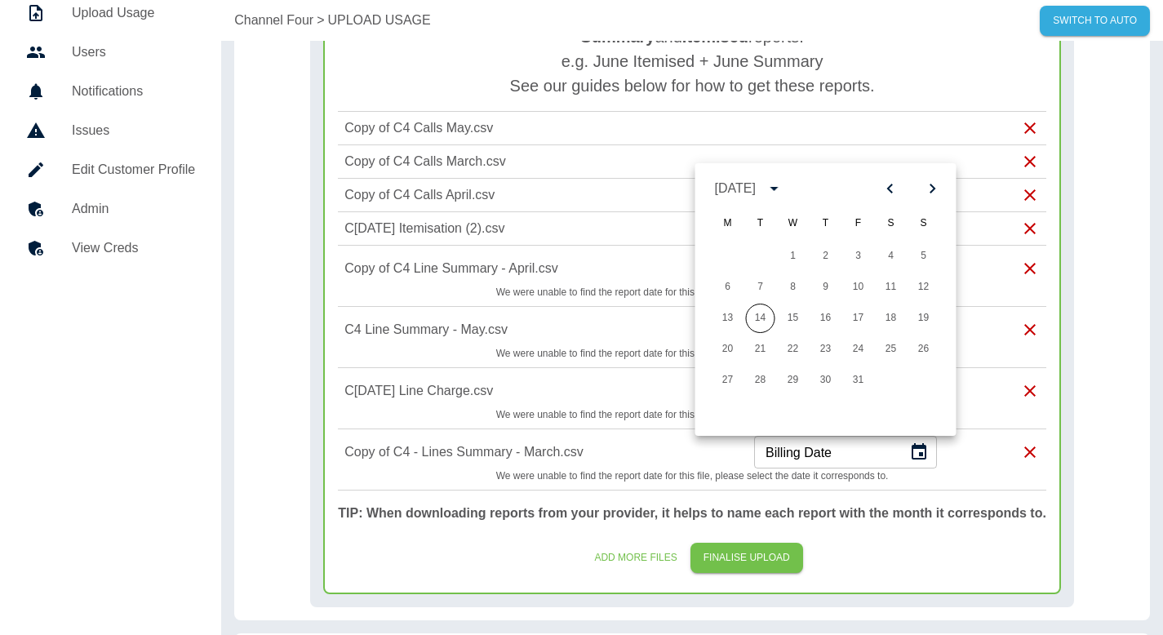
click at [895, 190] on icon "Previous month" at bounding box center [890, 189] width 20 height 20
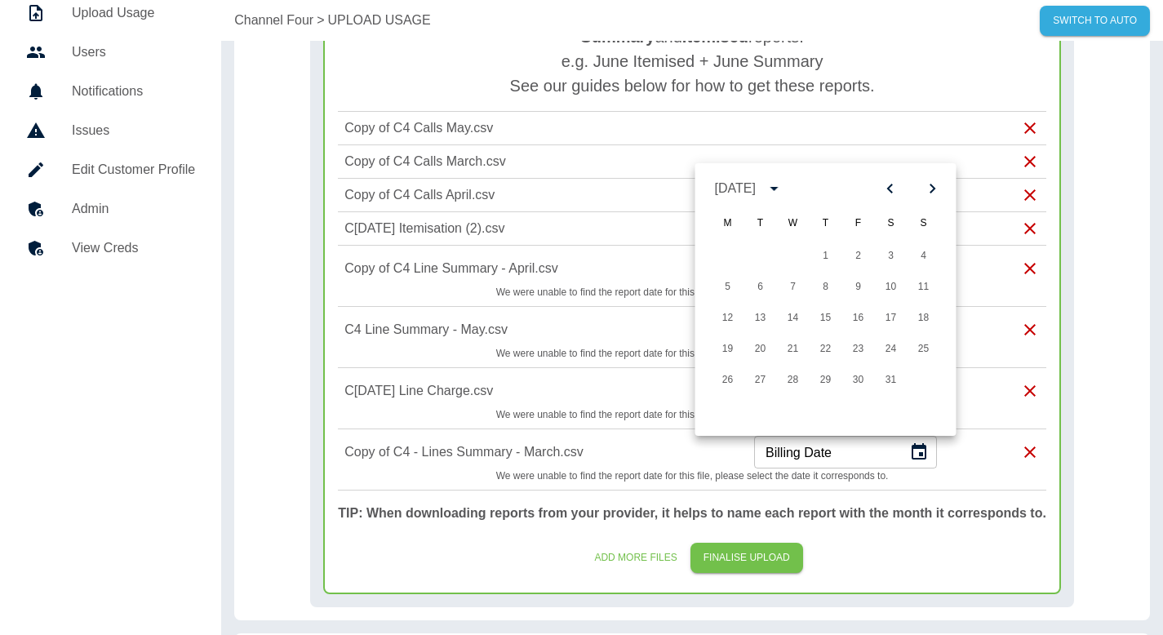
click at [895, 190] on icon "Previous month" at bounding box center [890, 189] width 20 height 20
click at [885, 255] on button "1" at bounding box center [890, 255] width 29 height 29
type input "**********"
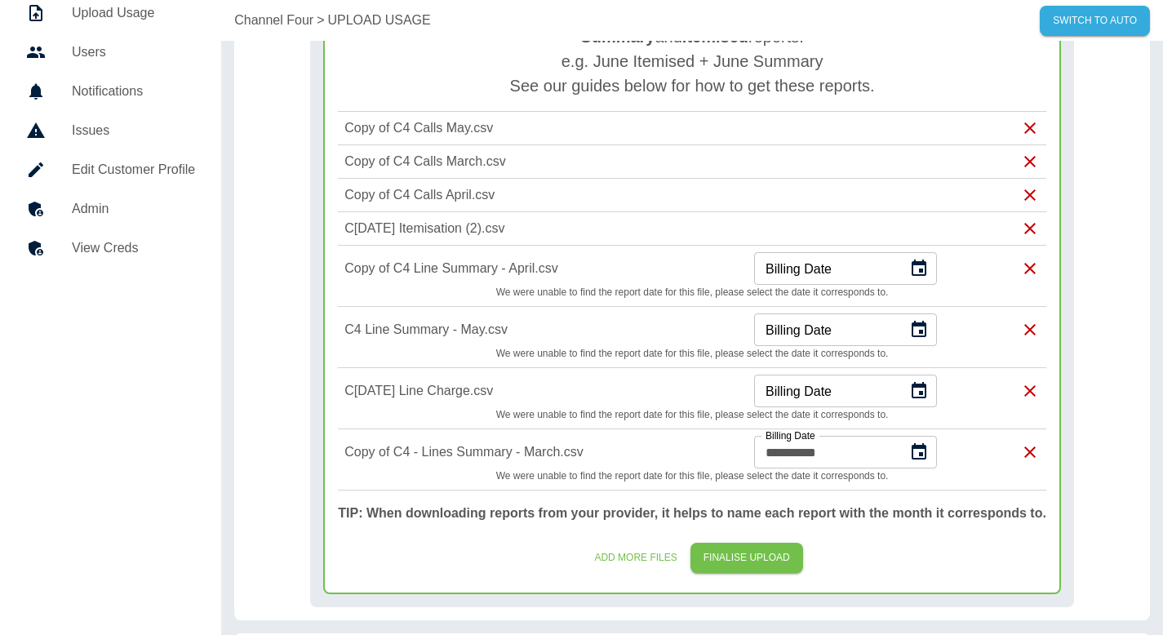
click at [915, 394] on icon "Choose date" at bounding box center [919, 391] width 20 height 20
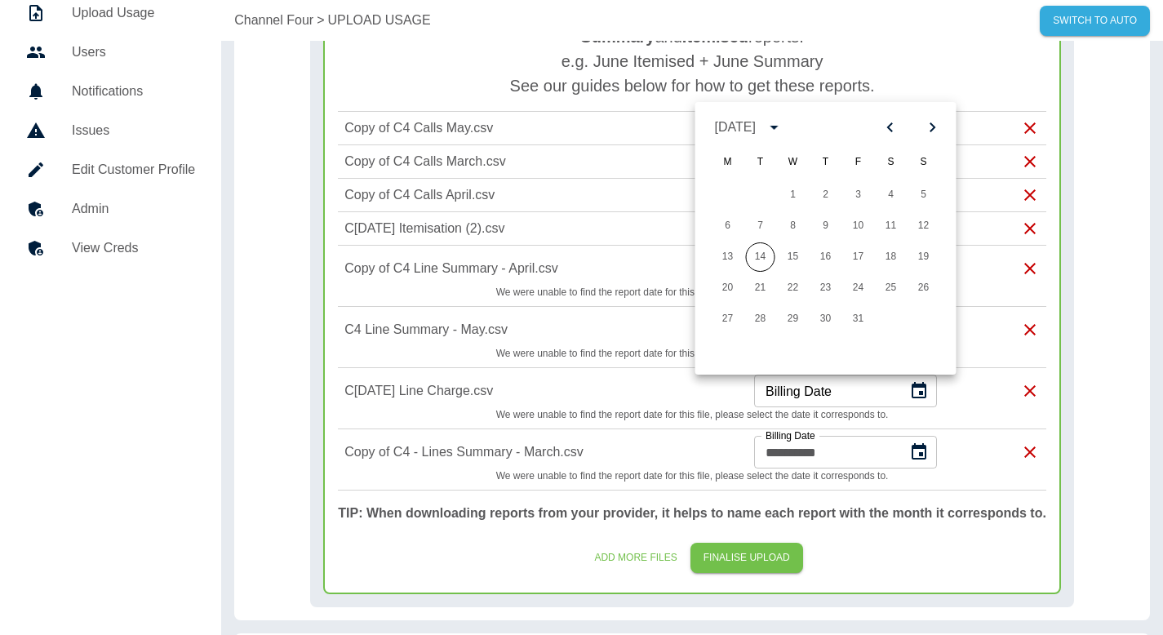
click at [888, 131] on icon "Previous month" at bounding box center [890, 127] width 20 height 20
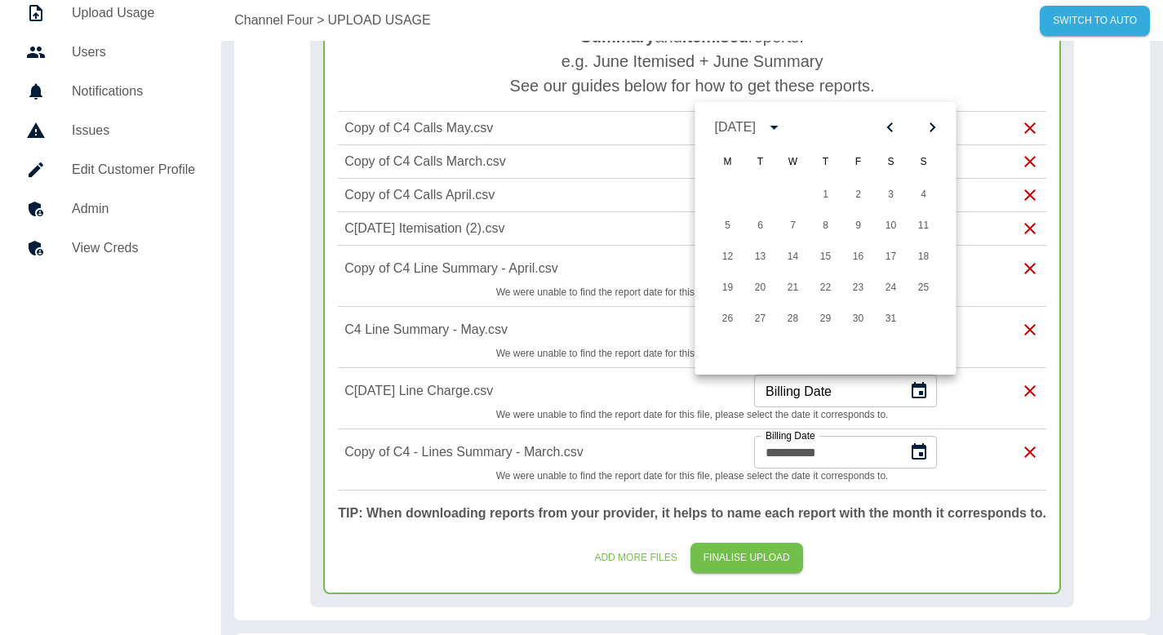
click at [933, 131] on icon "Next month" at bounding box center [933, 127] width 20 height 20
click at [924, 190] on button "1" at bounding box center [923, 194] width 29 height 29
type input "**********"
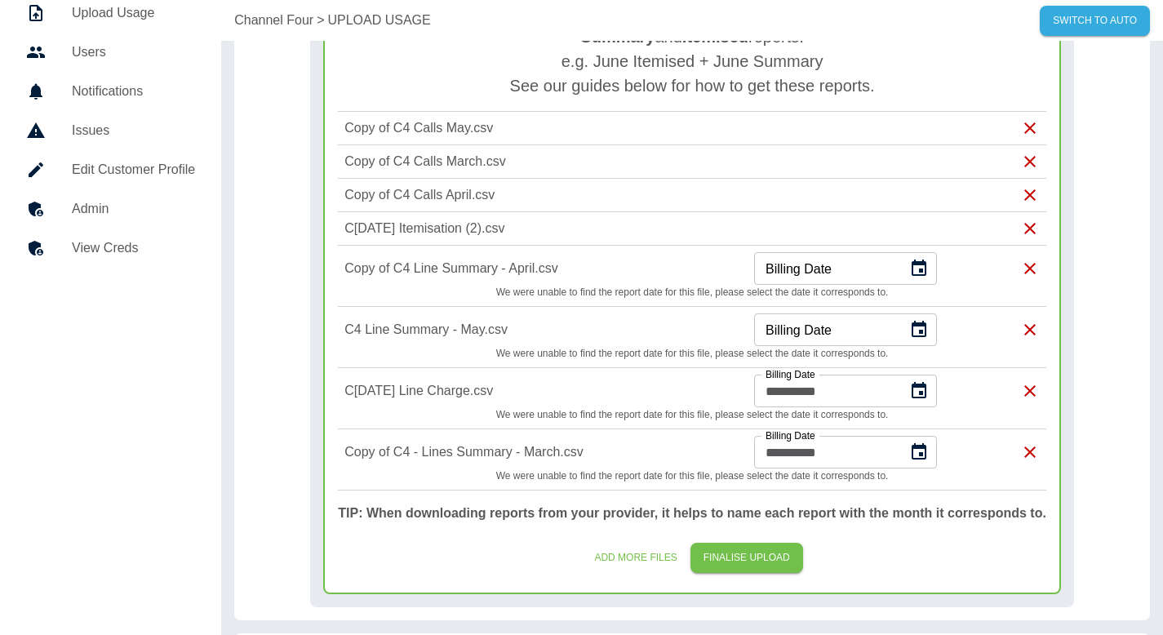
click at [926, 321] on icon "Choose date" at bounding box center [918, 329] width 15 height 16
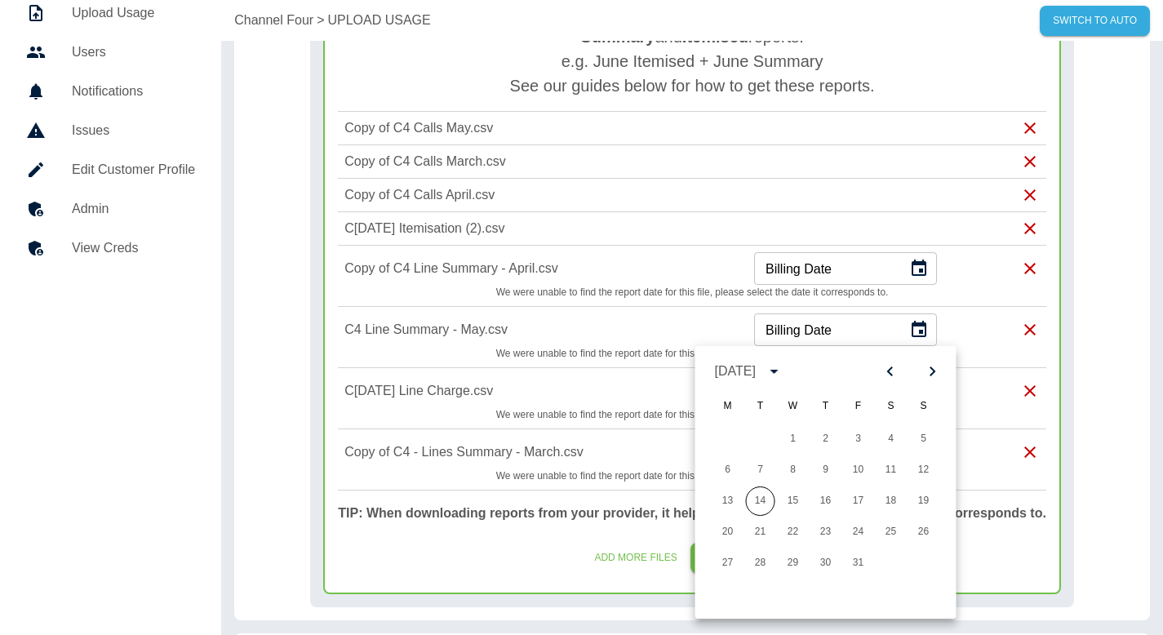
click at [896, 363] on icon "Previous month" at bounding box center [890, 371] width 20 height 20
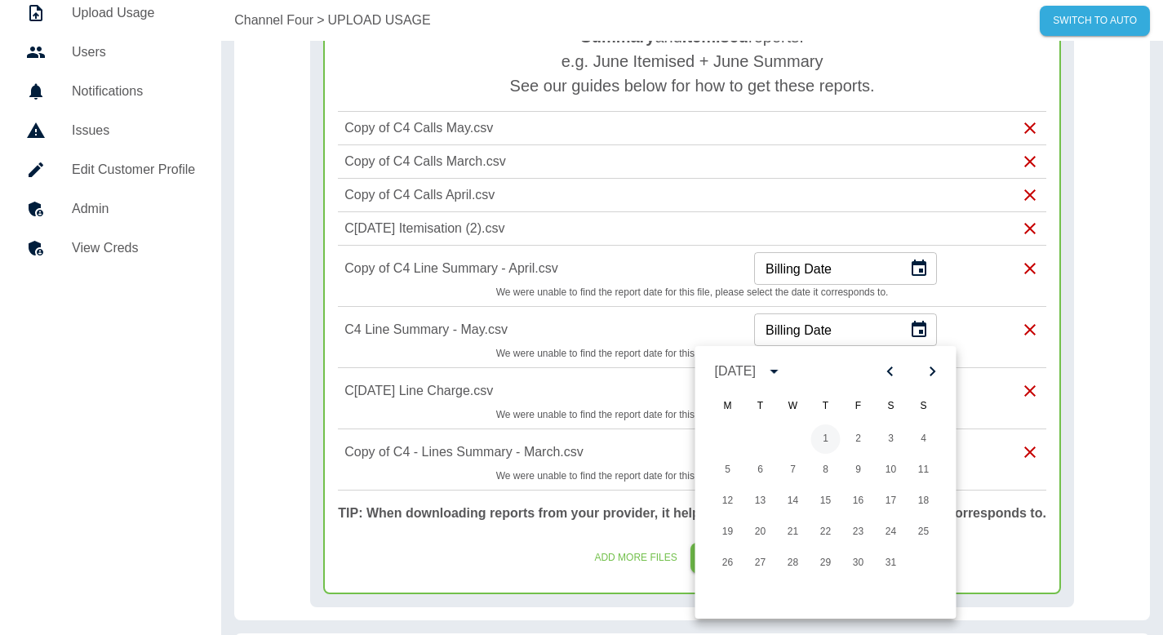
click at [822, 439] on button "1" at bounding box center [825, 438] width 29 height 29
type input "**********"
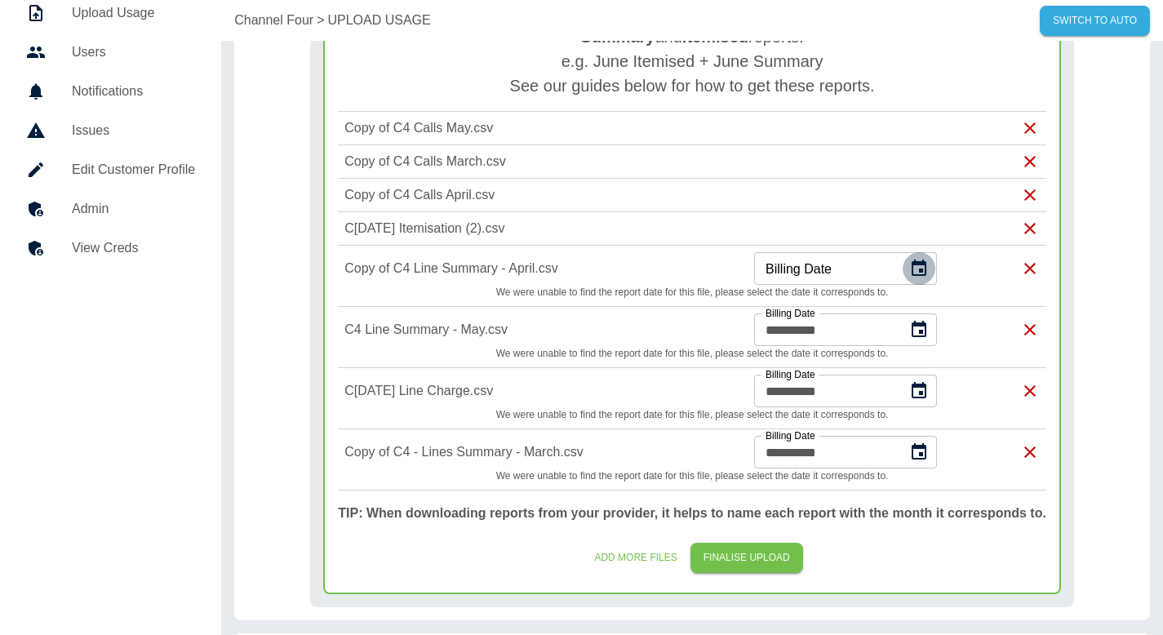
click at [926, 269] on icon "Choose date" at bounding box center [918, 267] width 15 height 16
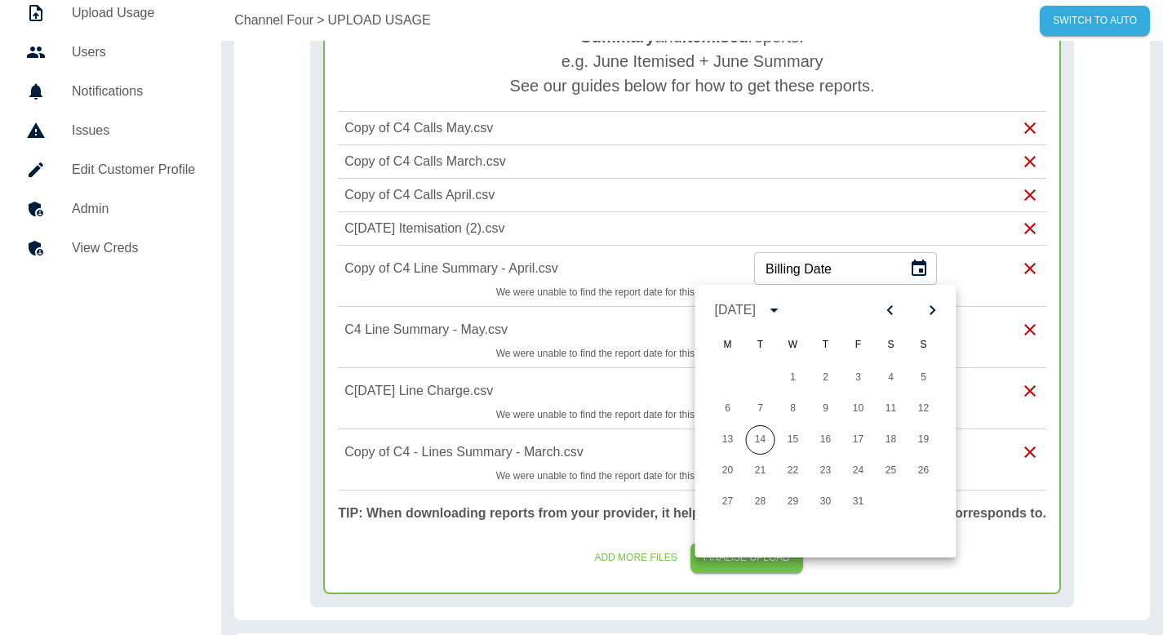
click at [888, 304] on icon "Previous month" at bounding box center [890, 310] width 20 height 20
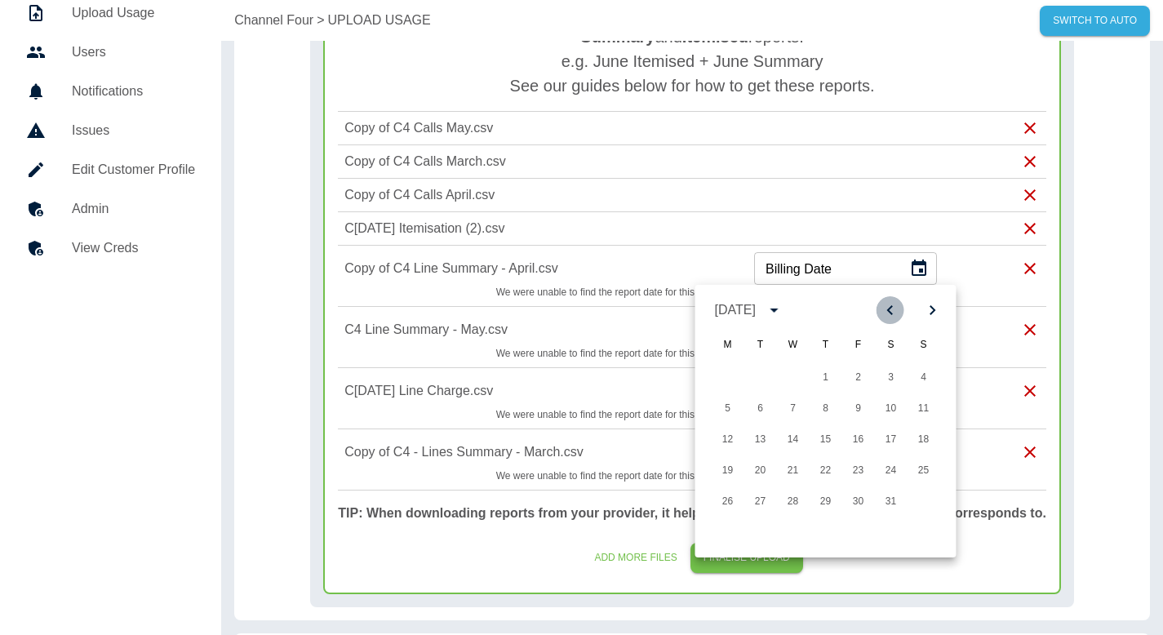
click at [888, 304] on icon "Previous month" at bounding box center [890, 310] width 20 height 20
click at [767, 375] on button "1" at bounding box center [760, 377] width 29 height 29
type input "**********"
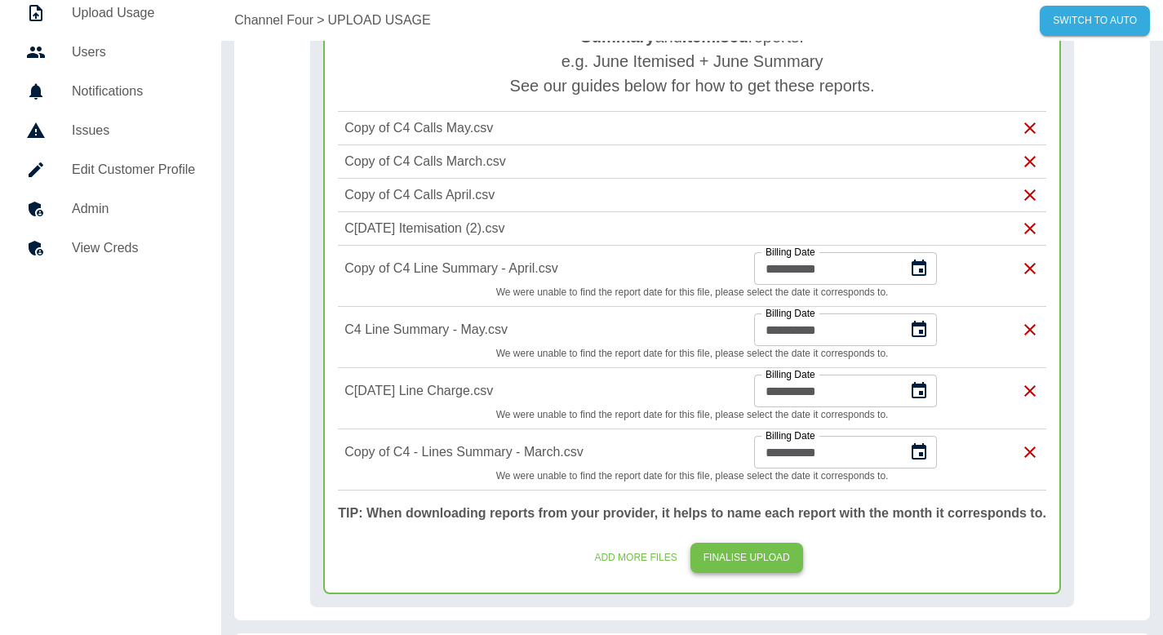
click at [749, 558] on button "FINALISE UPLOAD" at bounding box center [746, 558] width 113 height 30
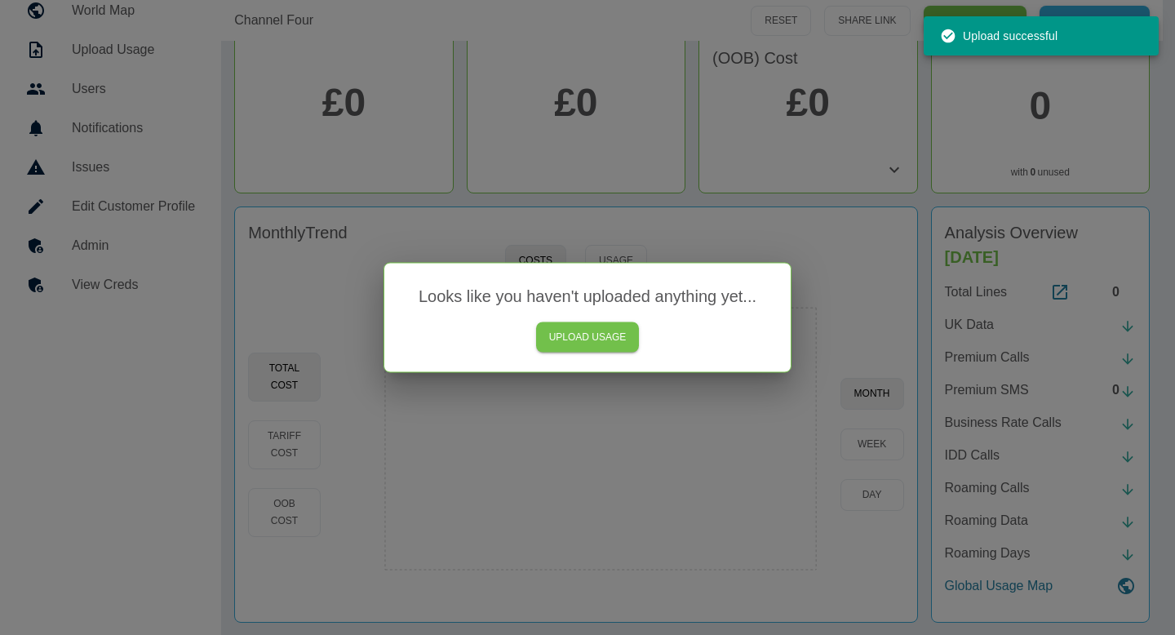
click at [739, 233] on div at bounding box center [587, 317] width 1175 height 635
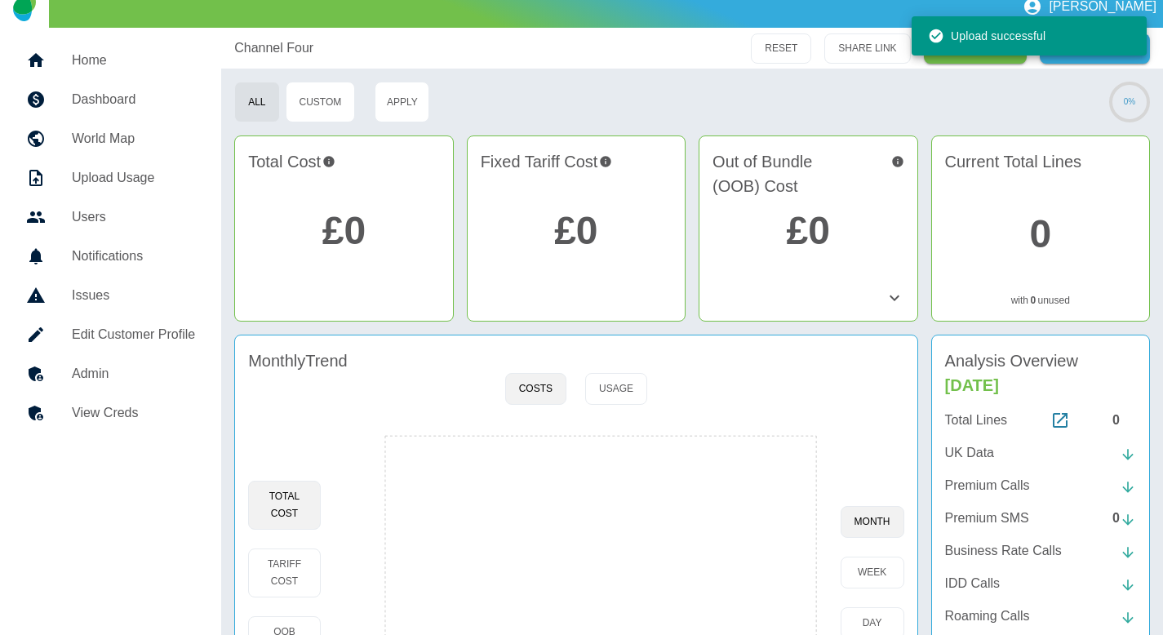
scroll to position [0, 0]
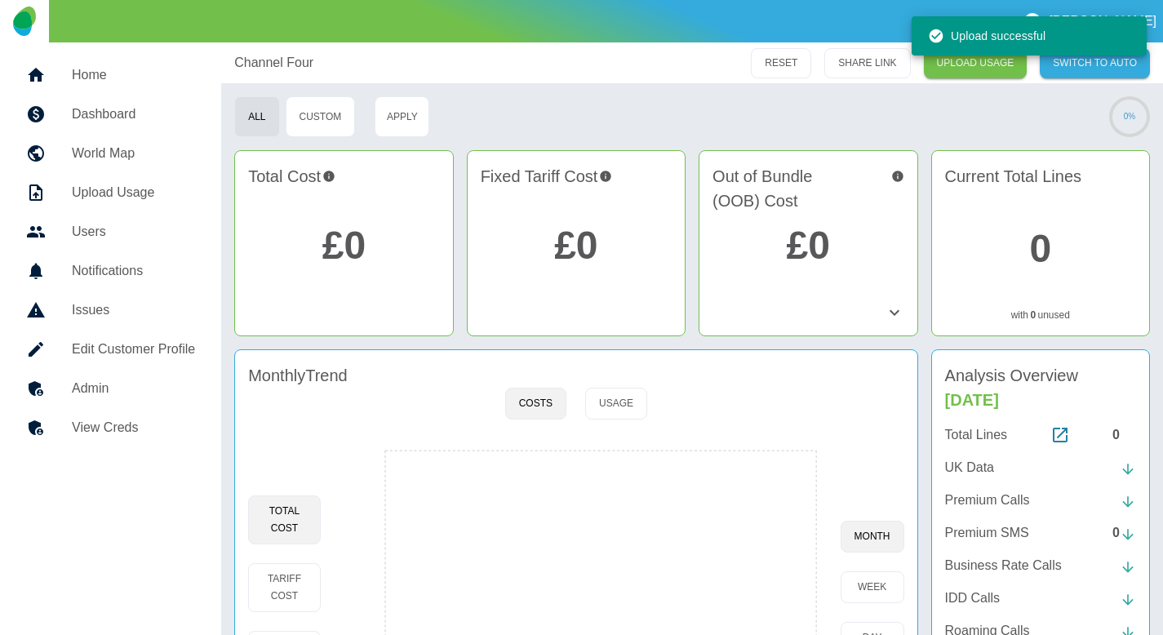
click at [117, 391] on h5 "Admin" at bounding box center [133, 389] width 123 height 20
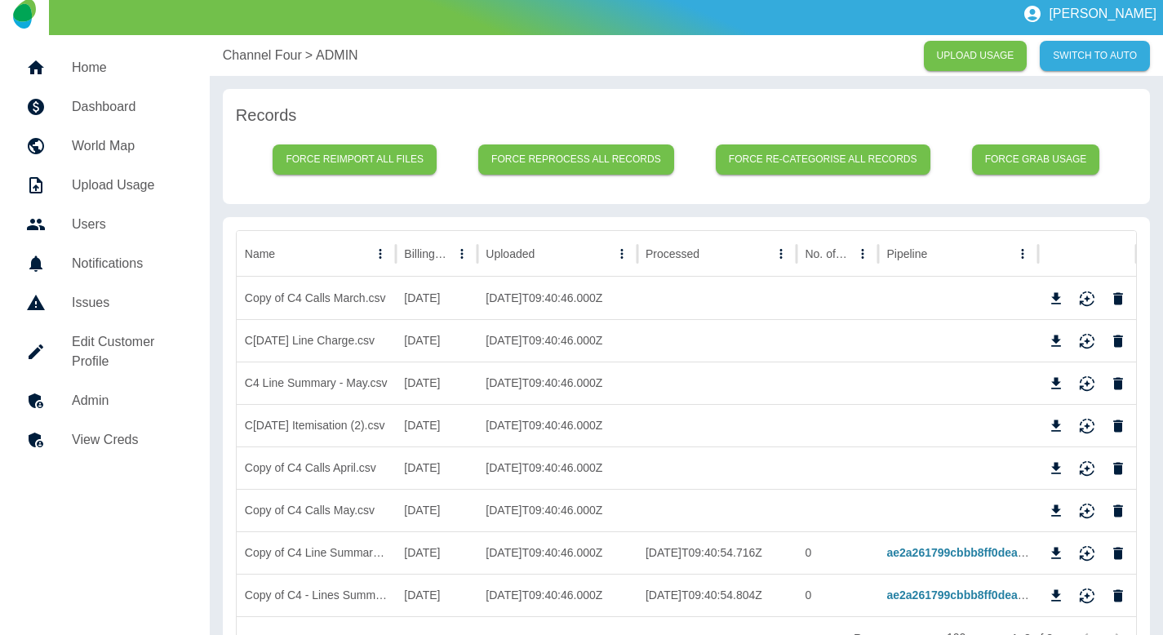
scroll to position [2, 0]
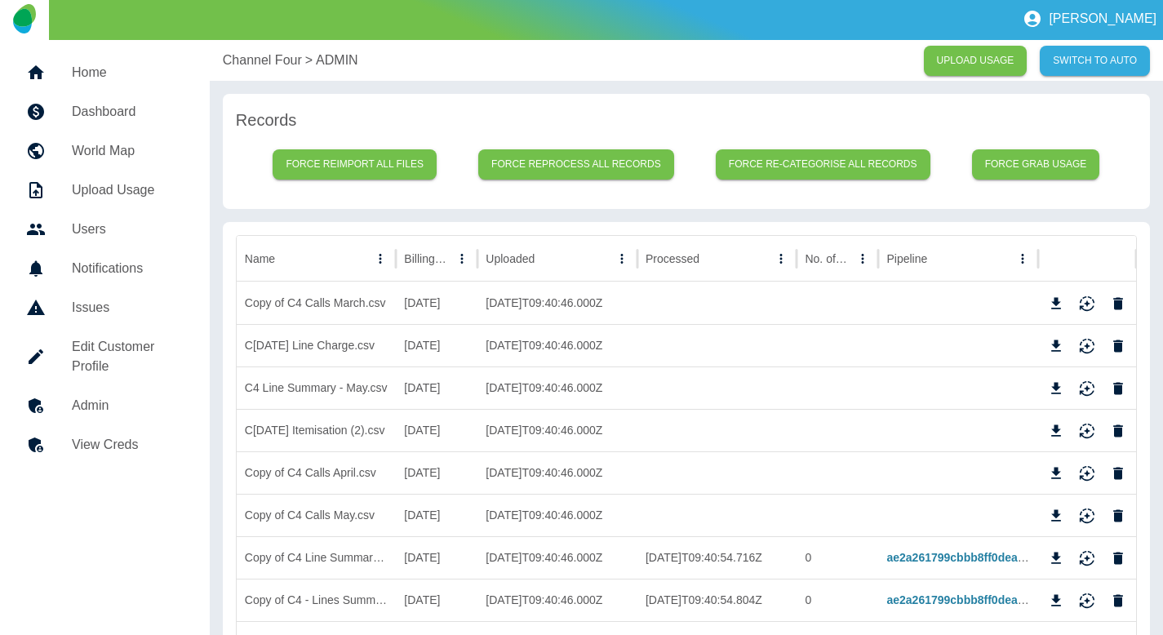
click at [246, 62] on p "Channel Four" at bounding box center [262, 61] width 79 height 20
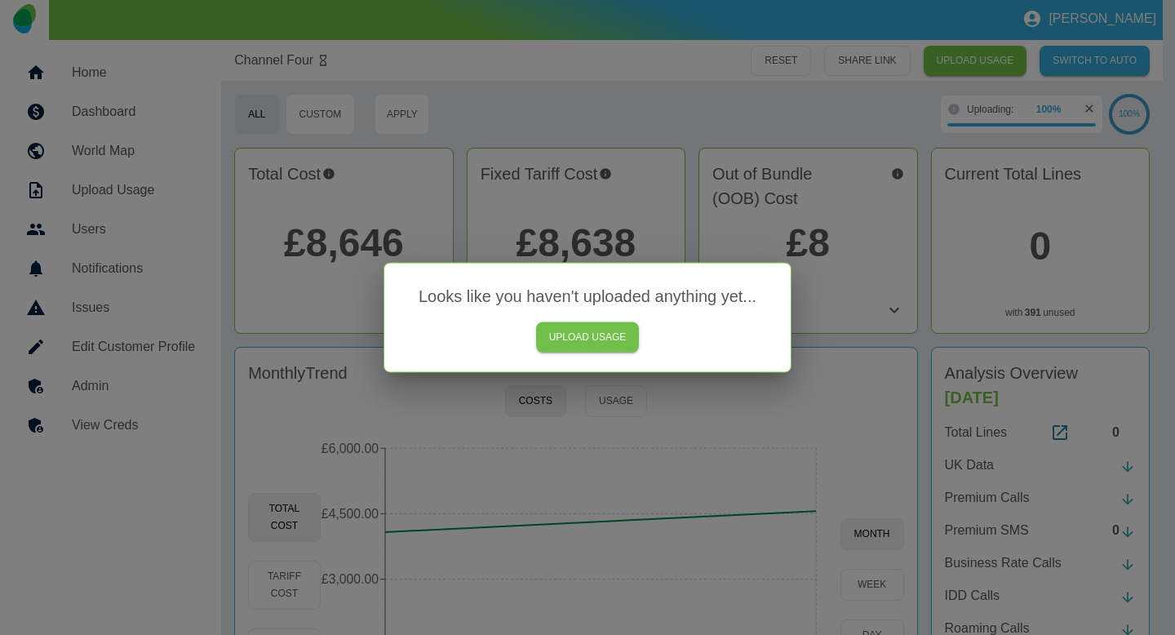
click at [318, 253] on div at bounding box center [587, 317] width 1175 height 635
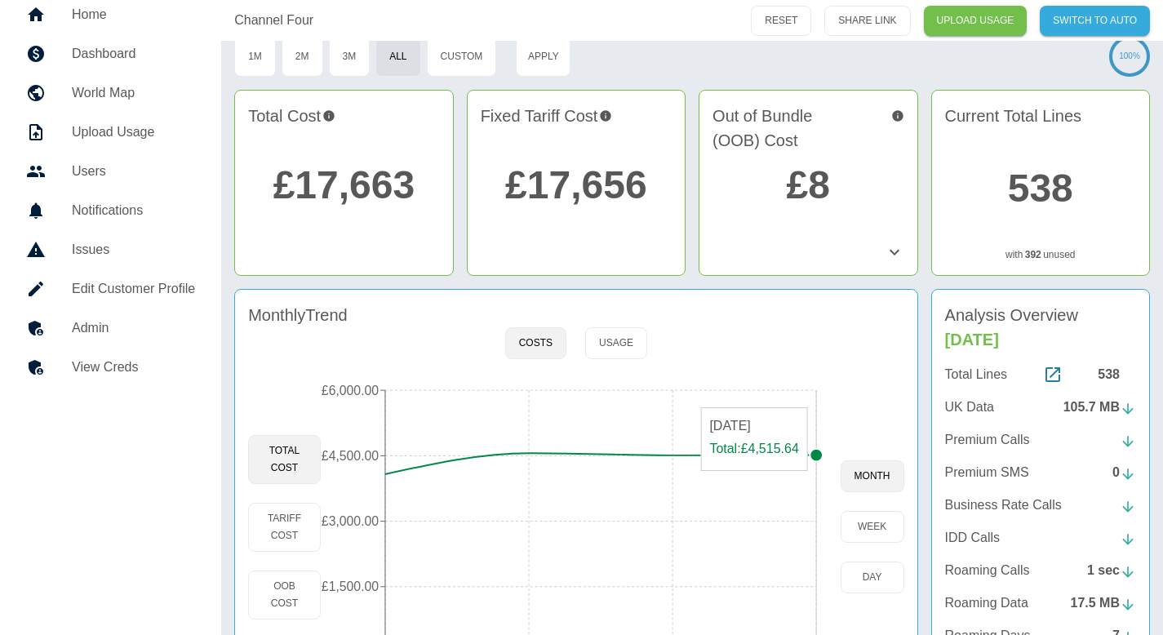
scroll to position [50, 0]
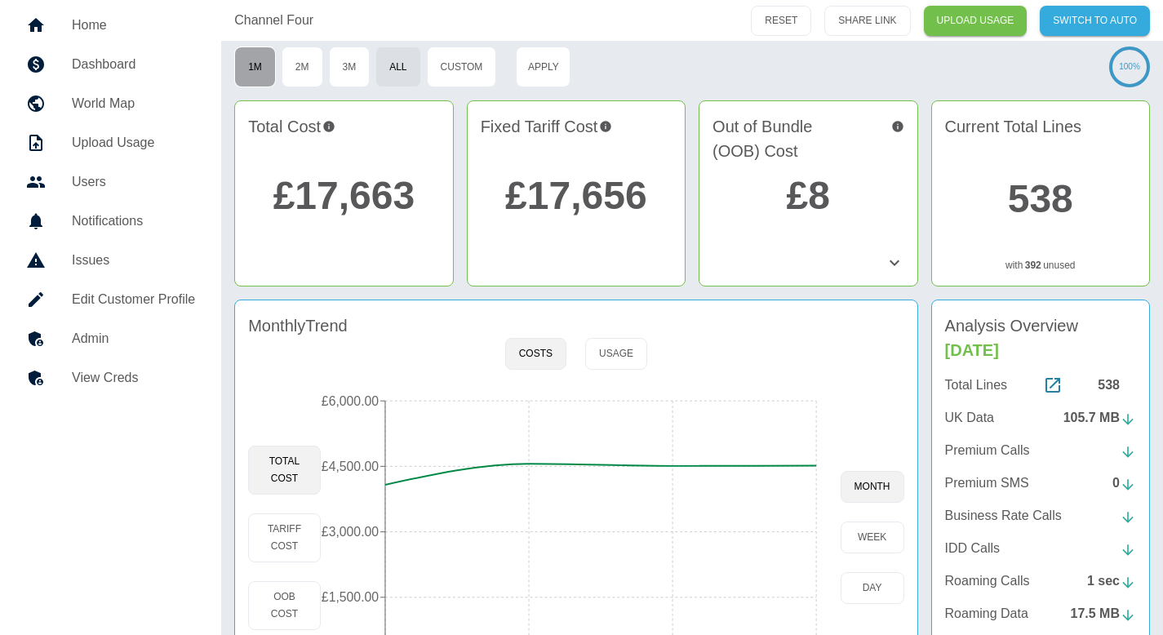
click at [254, 78] on button "1M" at bounding box center [255, 67] width 42 height 41
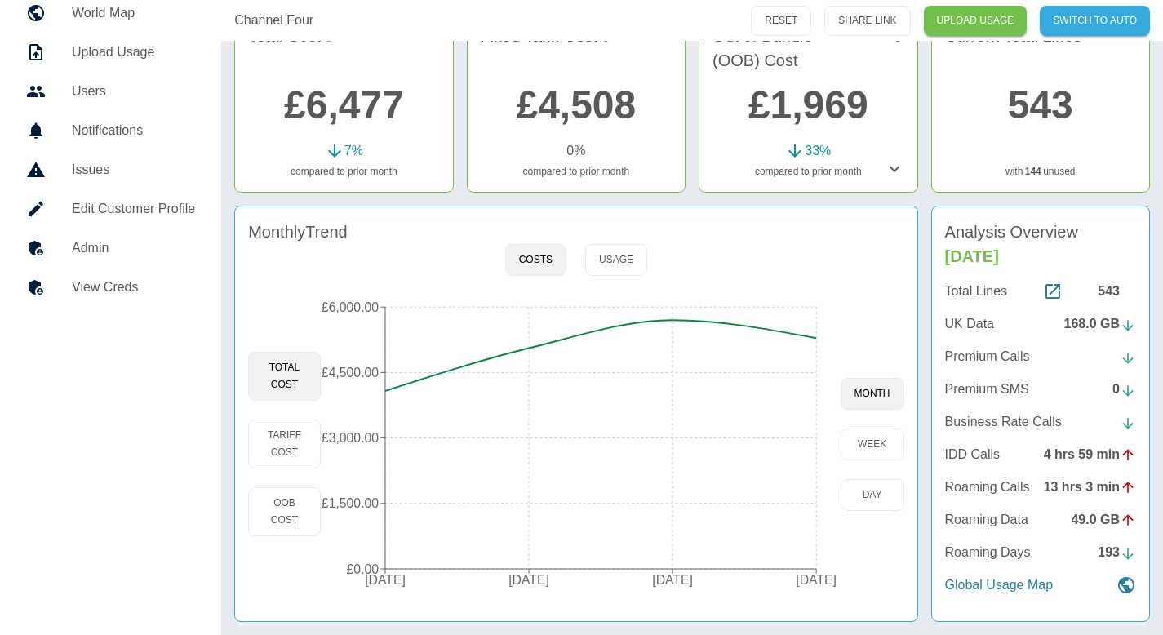
scroll to position [85, 0]
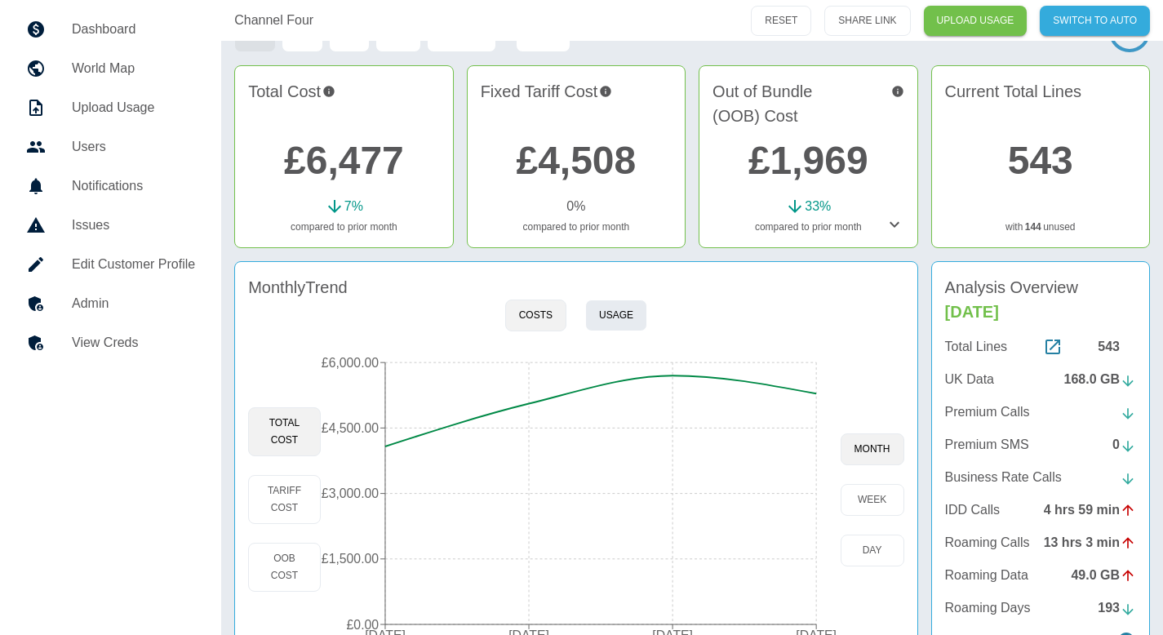
click at [598, 324] on button "Usage" at bounding box center [616, 315] width 62 height 32
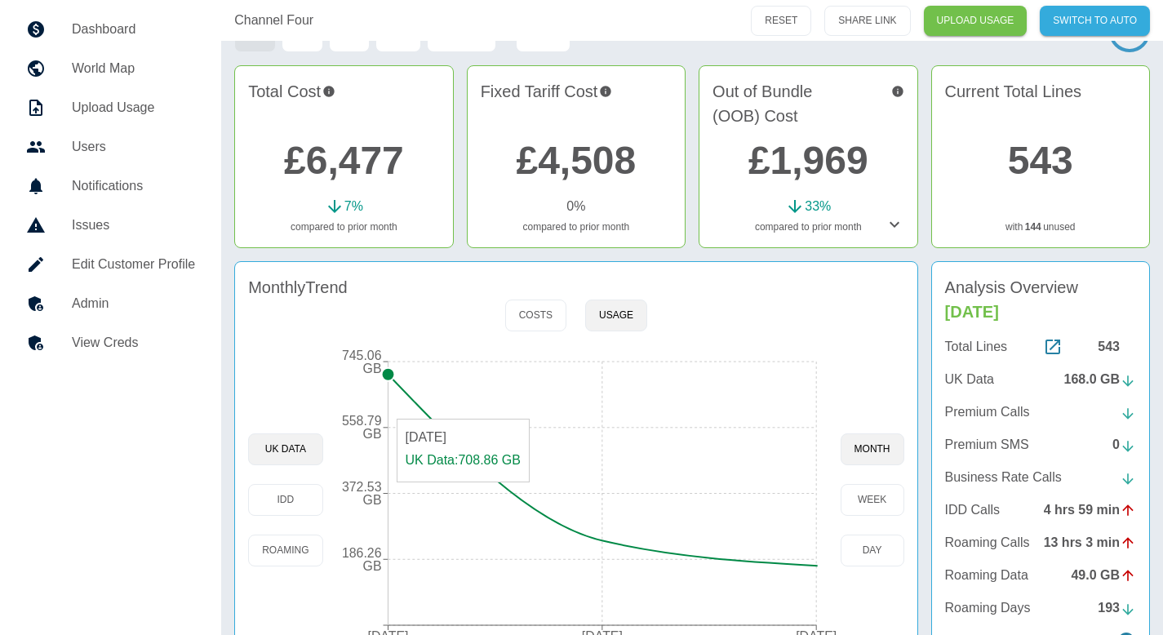
scroll to position [140, 0]
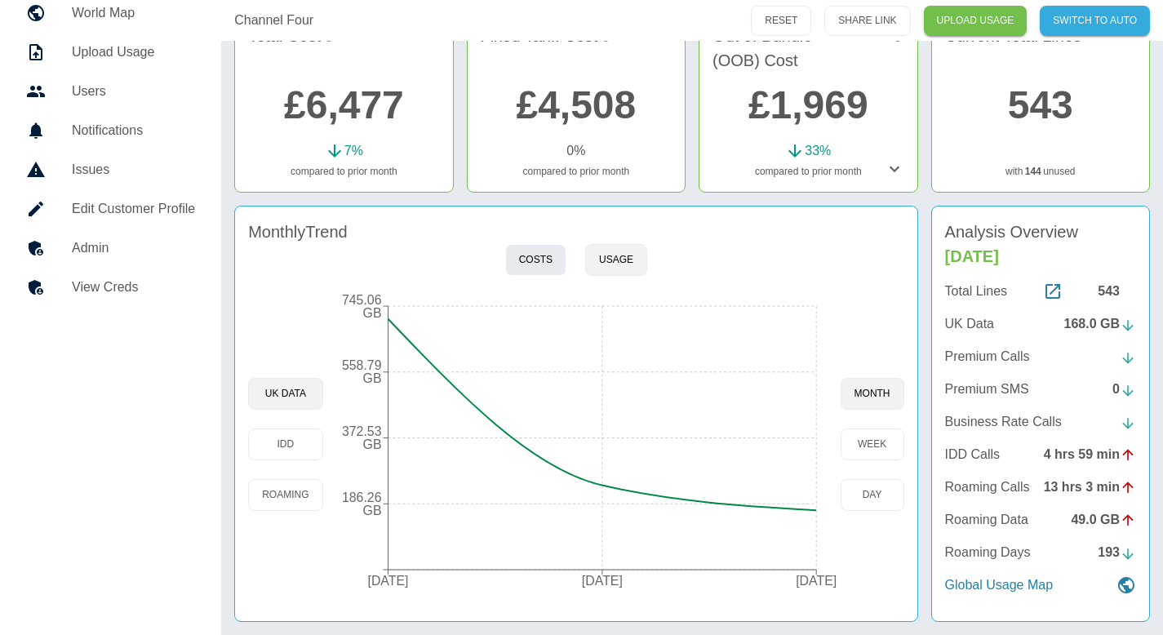
click at [519, 254] on button "Costs" at bounding box center [535, 260] width 61 height 32
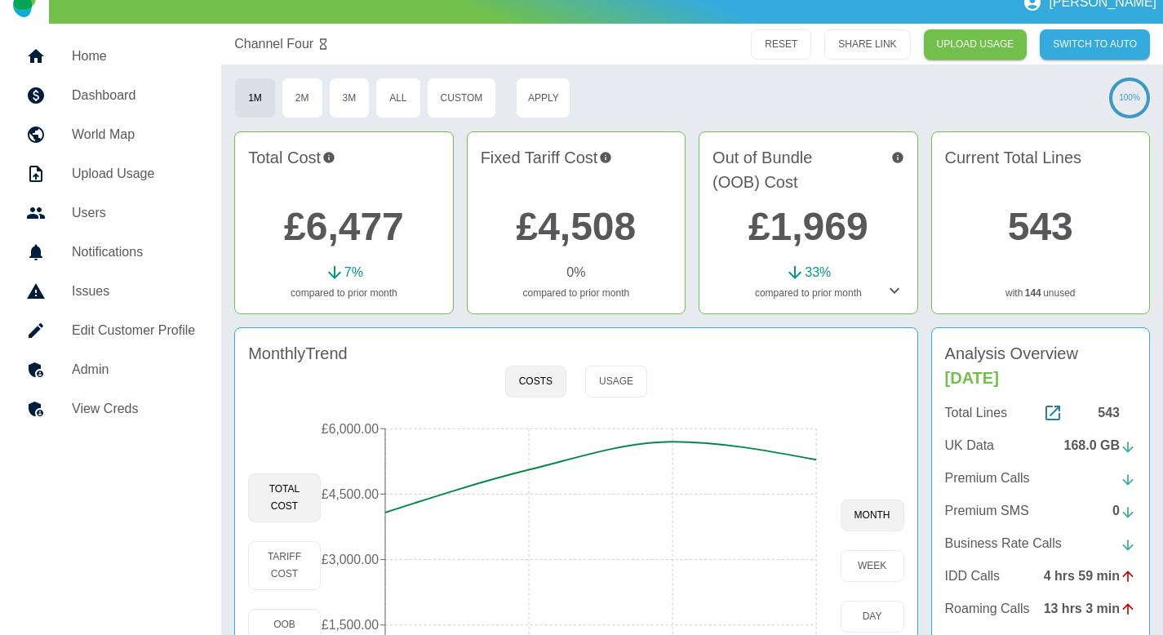
scroll to position [18, 0]
click at [74, 361] on h5 "Admin" at bounding box center [133, 371] width 123 height 20
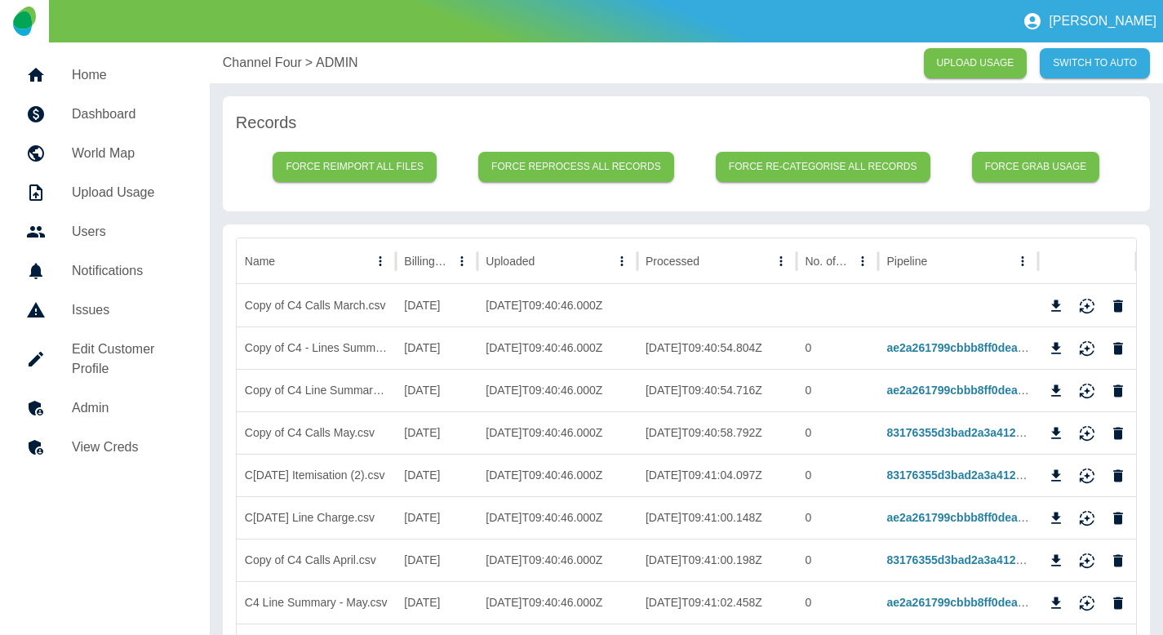
click at [252, 59] on p "Channel Four" at bounding box center [262, 63] width 79 height 20
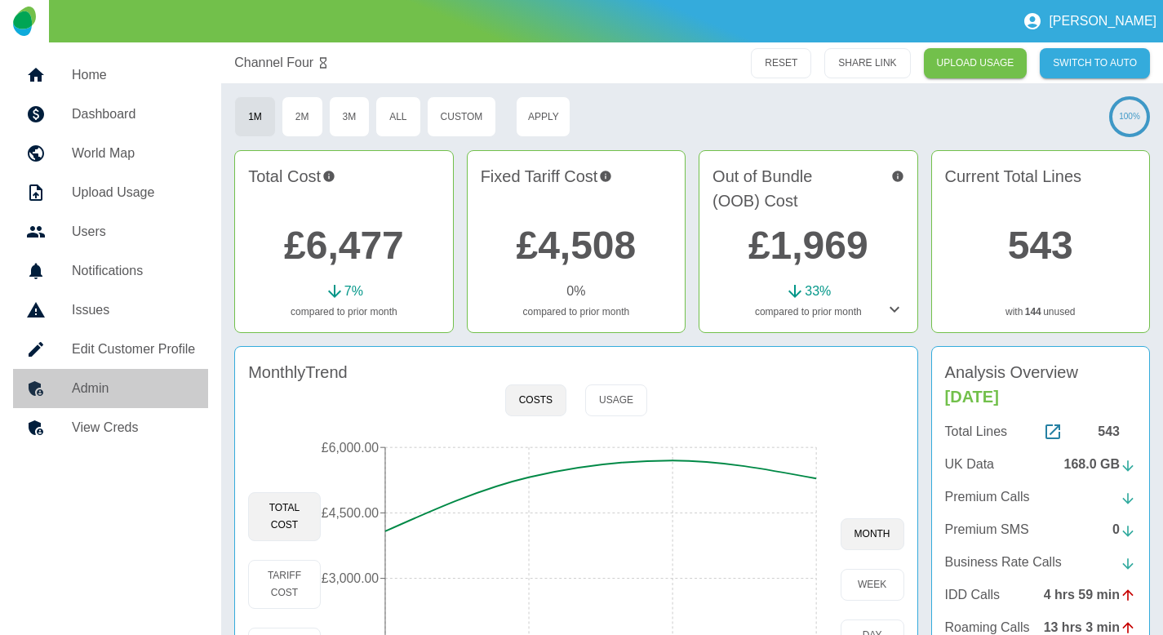
click at [173, 386] on h5 "Admin" at bounding box center [133, 389] width 123 height 20
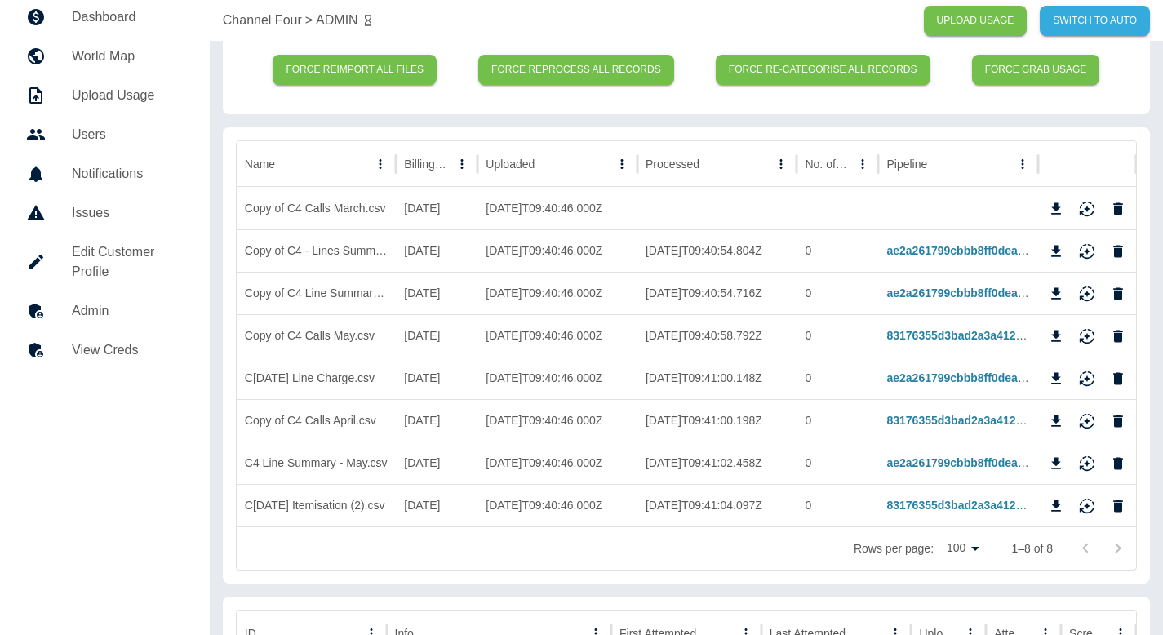
scroll to position [98, 0]
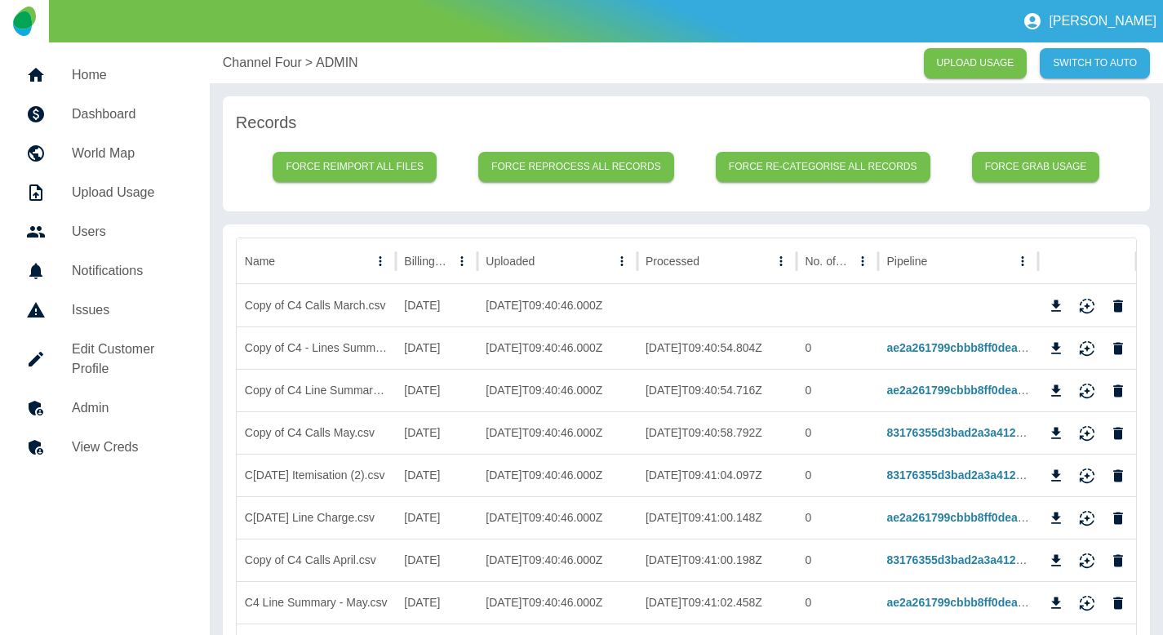
click at [261, 60] on p "Channel Four" at bounding box center [262, 63] width 79 height 20
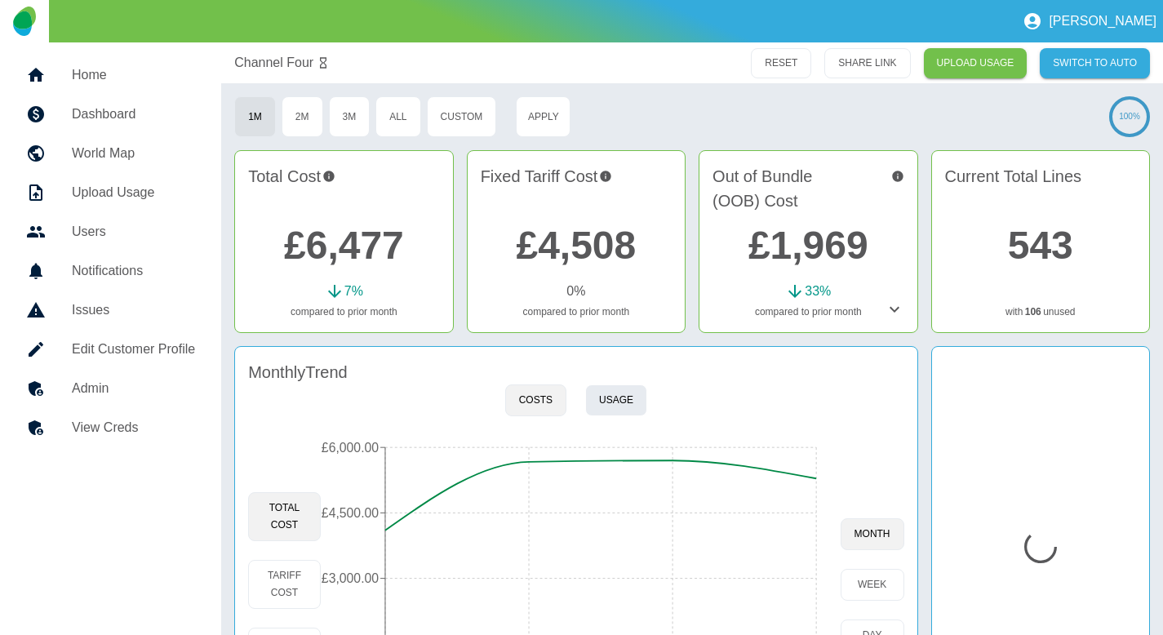
click at [626, 392] on button "Usage" at bounding box center [616, 400] width 62 height 32
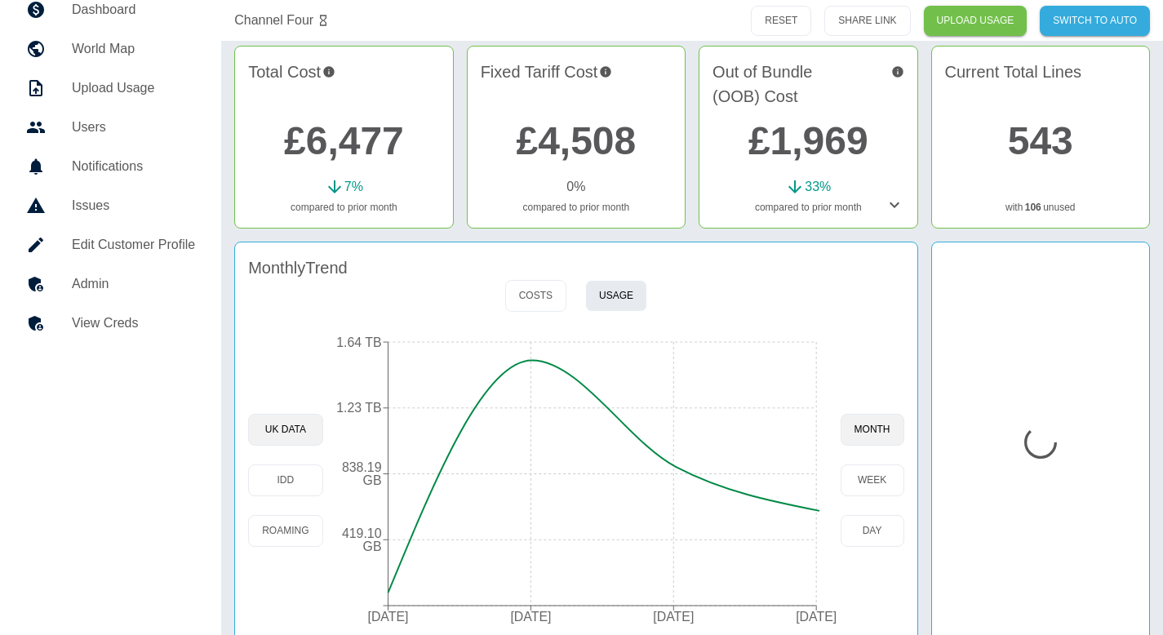
scroll to position [109, 0]
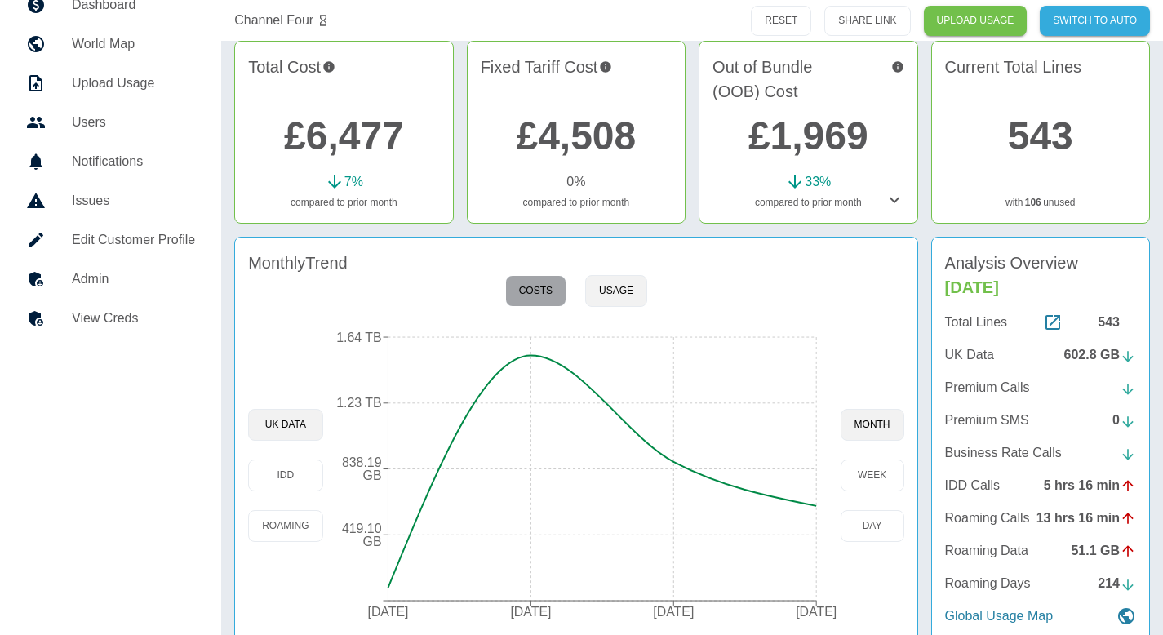
click at [547, 290] on button "Costs" at bounding box center [535, 291] width 61 height 32
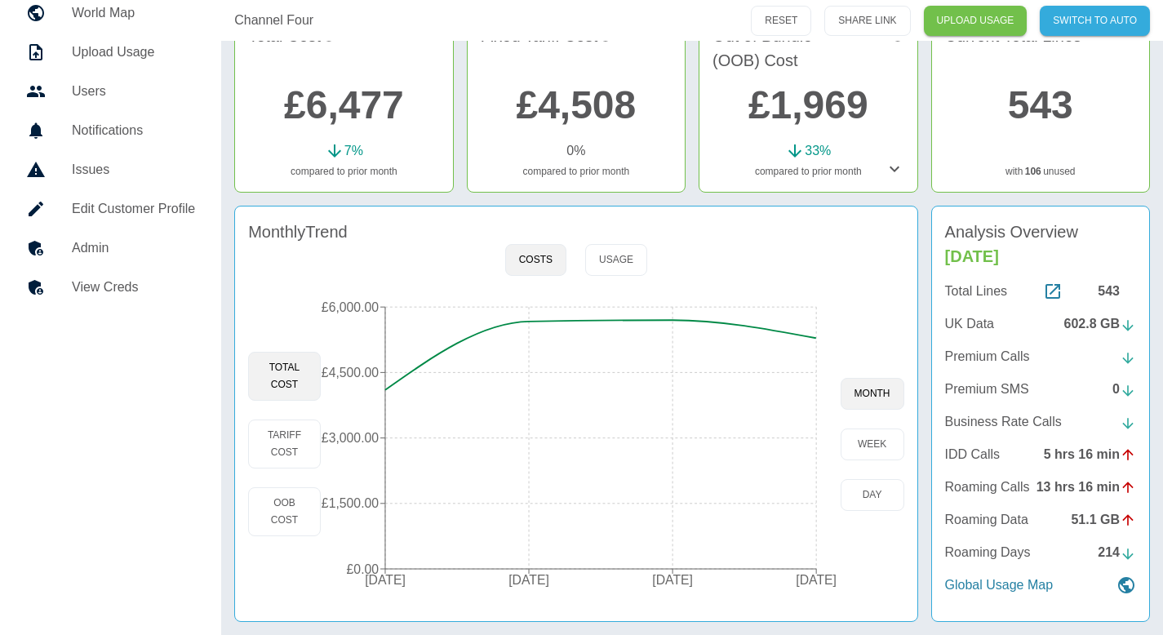
scroll to position [139, 0]
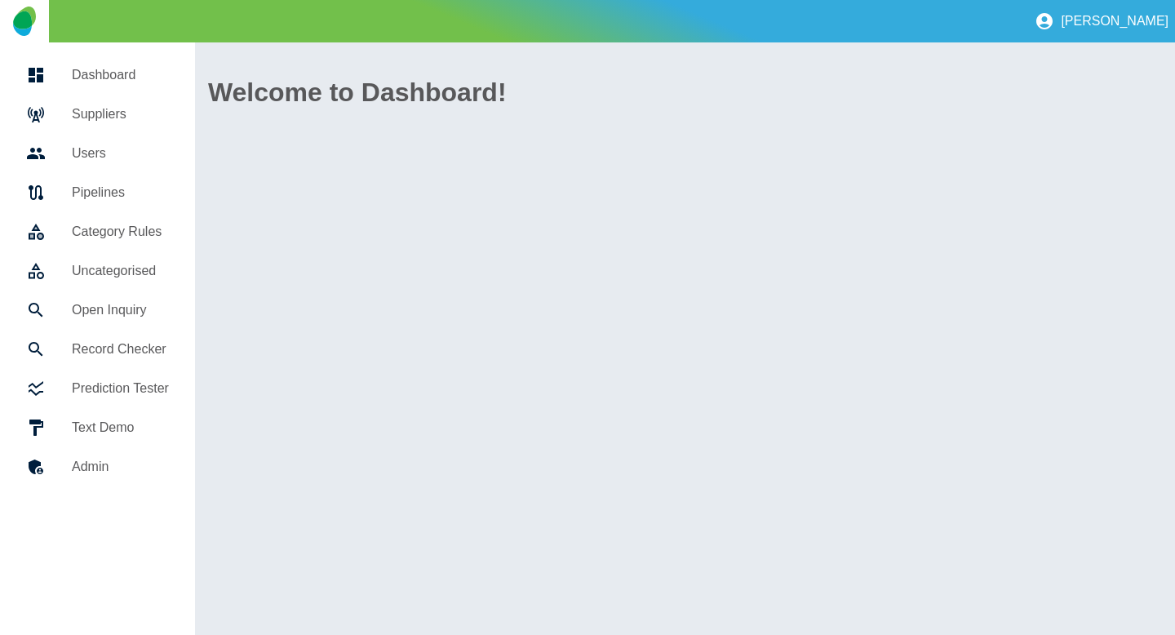
click at [130, 130] on link "Suppliers" at bounding box center [97, 114] width 169 height 39
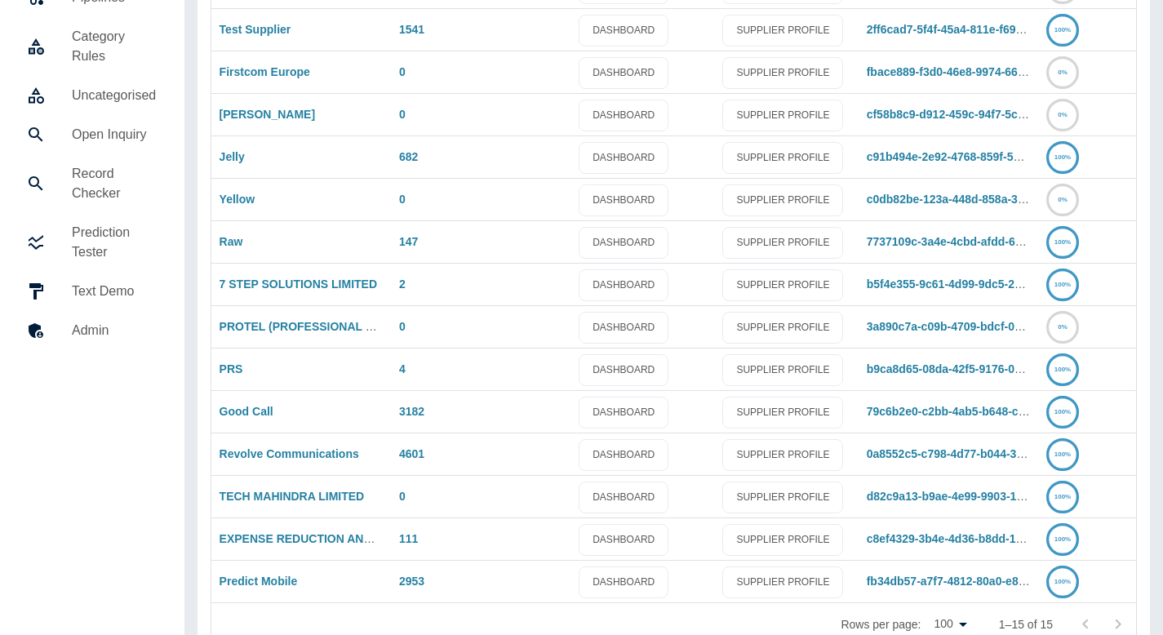
scroll to position [233, 0]
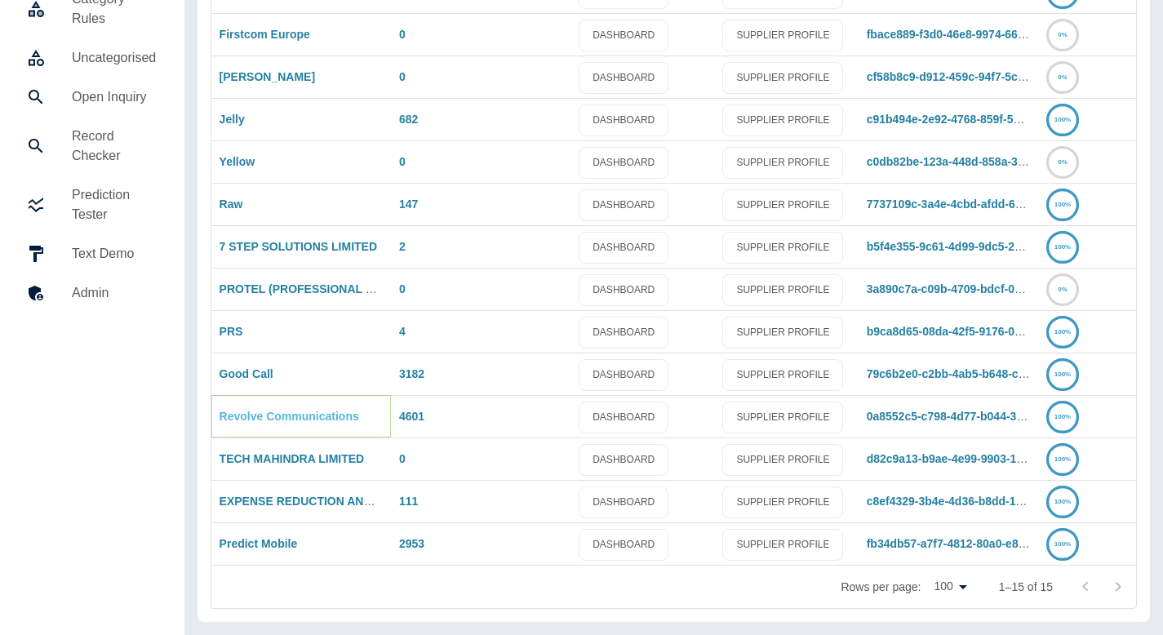
click at [296, 419] on link "Revolve Communications" at bounding box center [289, 416] width 140 height 13
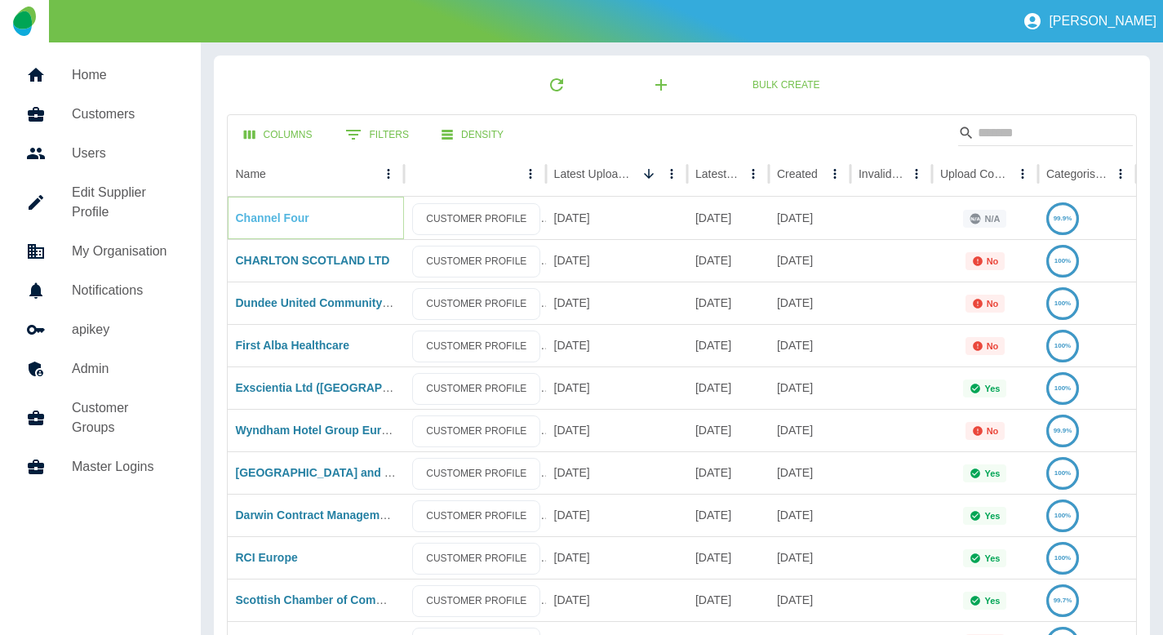
click at [274, 224] on link "Channel Four" at bounding box center [272, 217] width 73 height 13
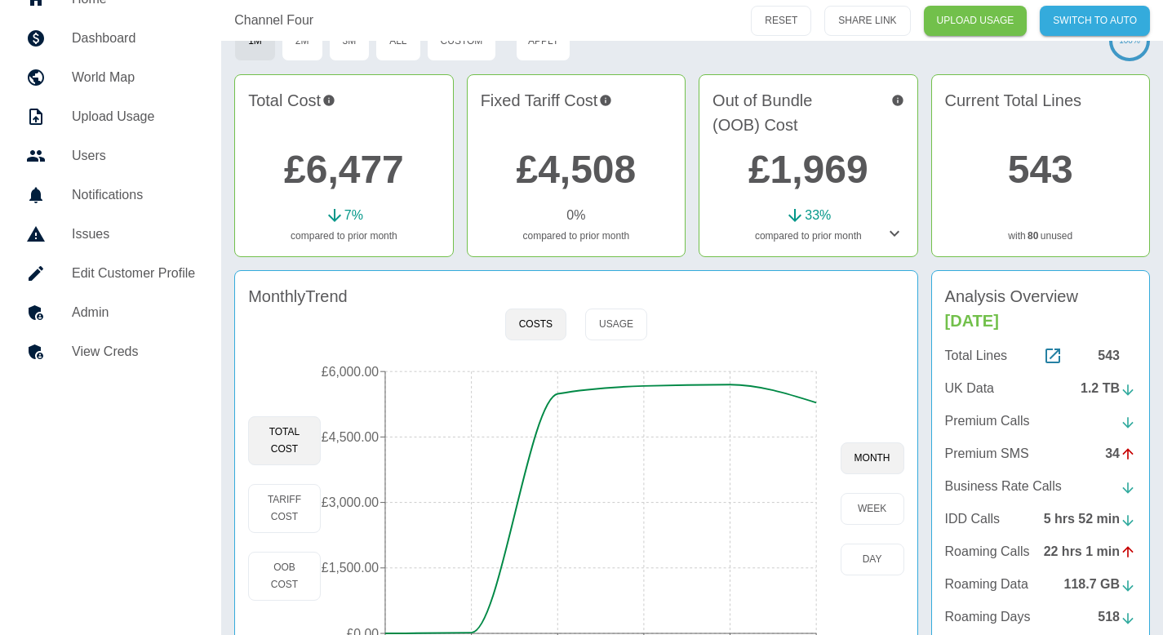
scroll to position [110, 0]
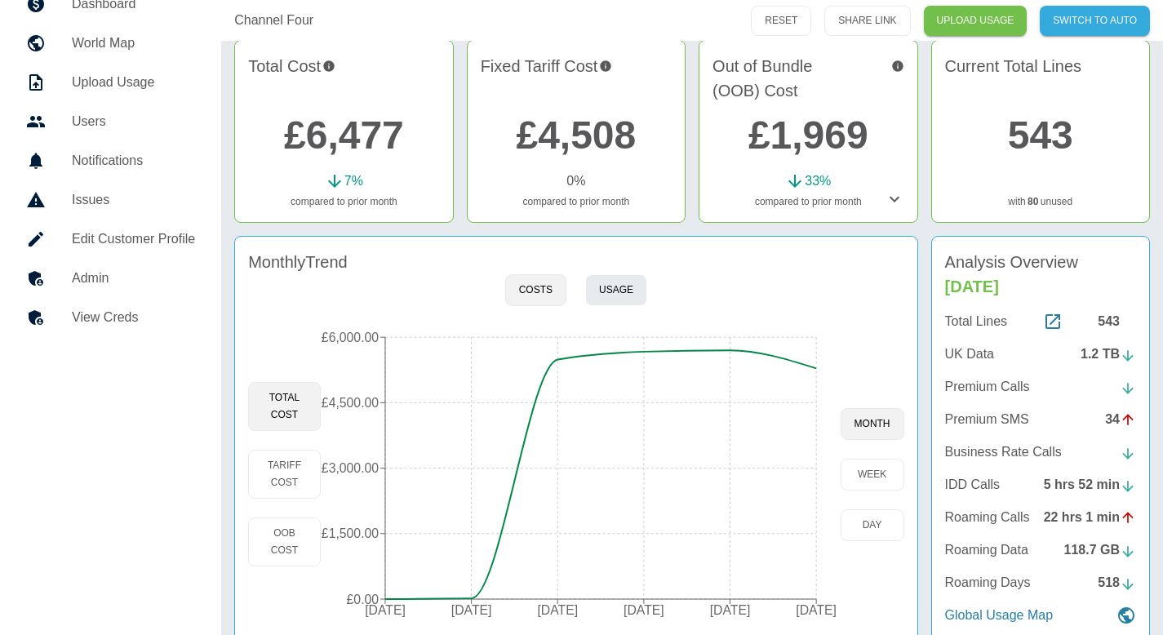
click at [596, 291] on button "Usage" at bounding box center [616, 290] width 62 height 32
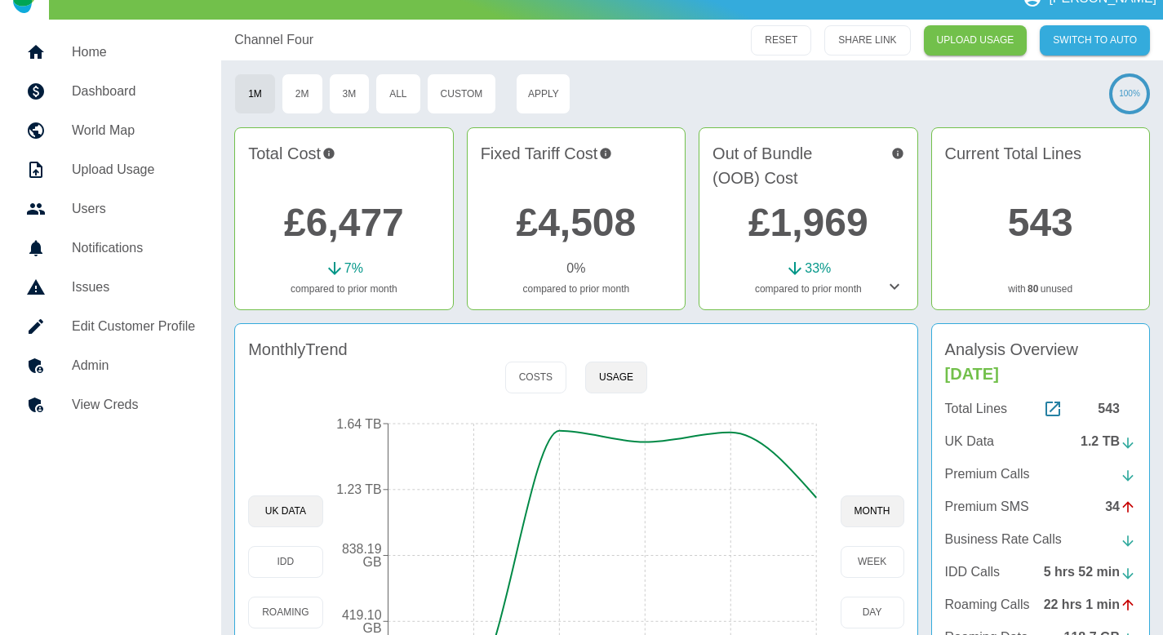
scroll to position [6, 0]
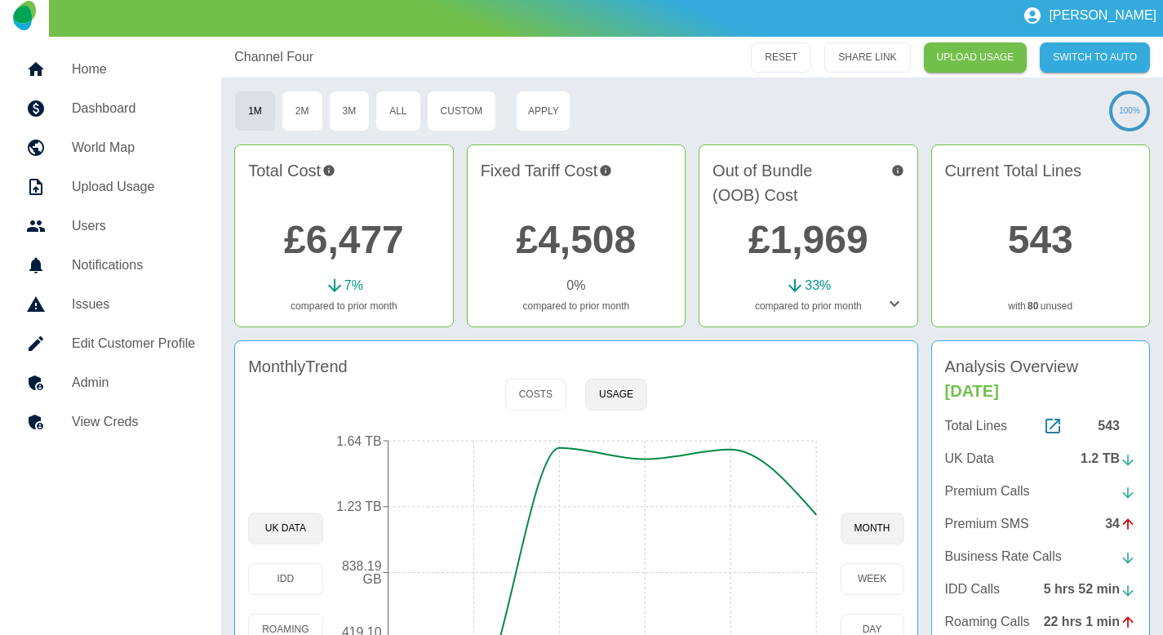
click at [1054, 436] on div "Total Lines 543 UK Data 1.2 TB Premium Calls Premium SMS 34 Business Rate Calls…" at bounding box center [1040, 572] width 191 height 313
click at [1052, 430] on icon at bounding box center [1053, 426] width 20 height 20
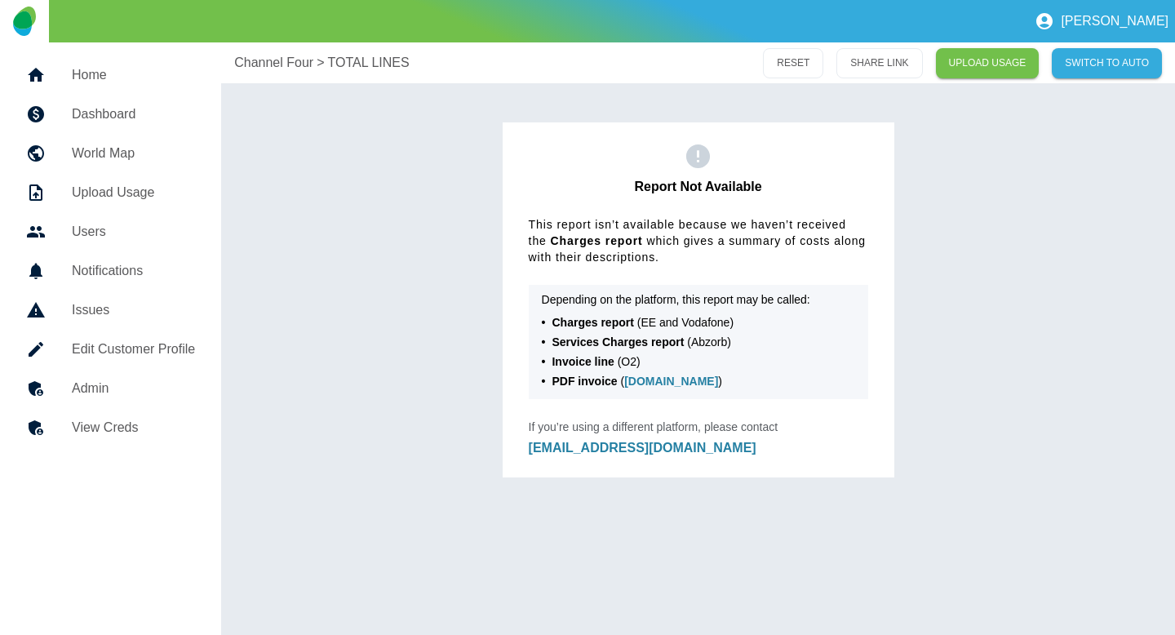
click at [267, 68] on p "Channel Four" at bounding box center [273, 63] width 79 height 20
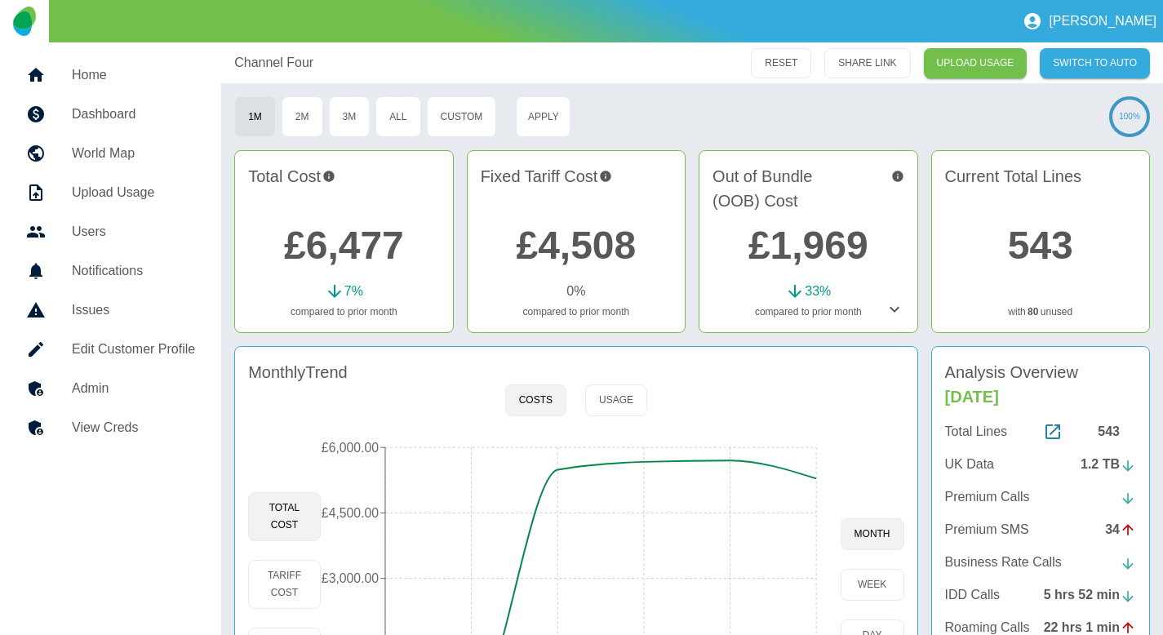
click at [953, 468] on p "UK Data" at bounding box center [969, 464] width 49 height 20
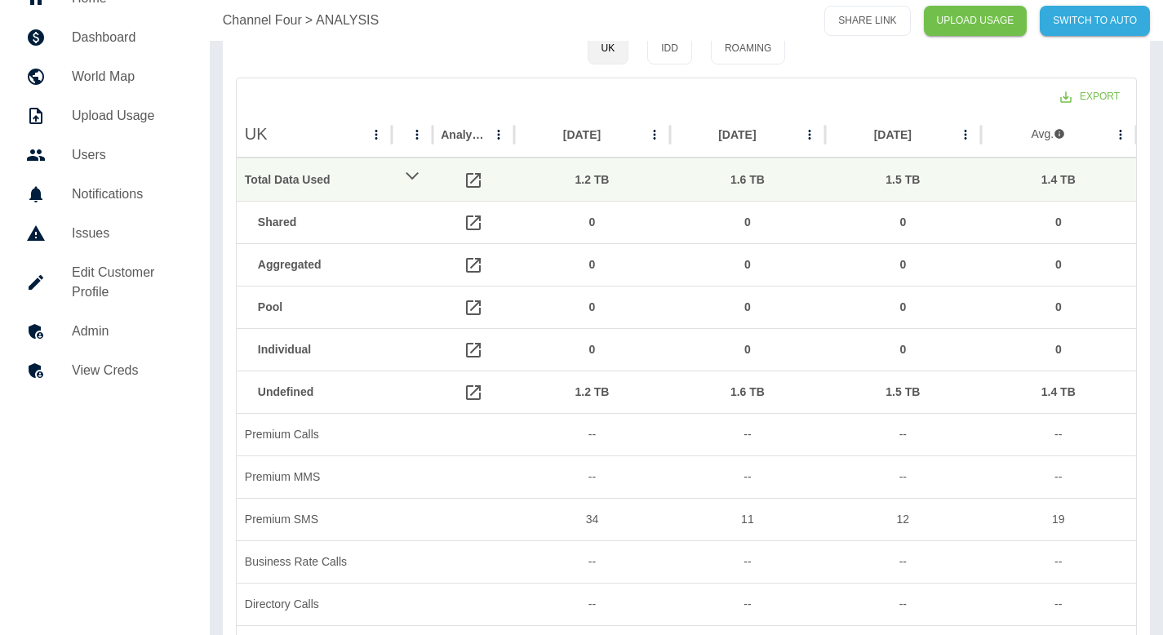
scroll to position [81, 0]
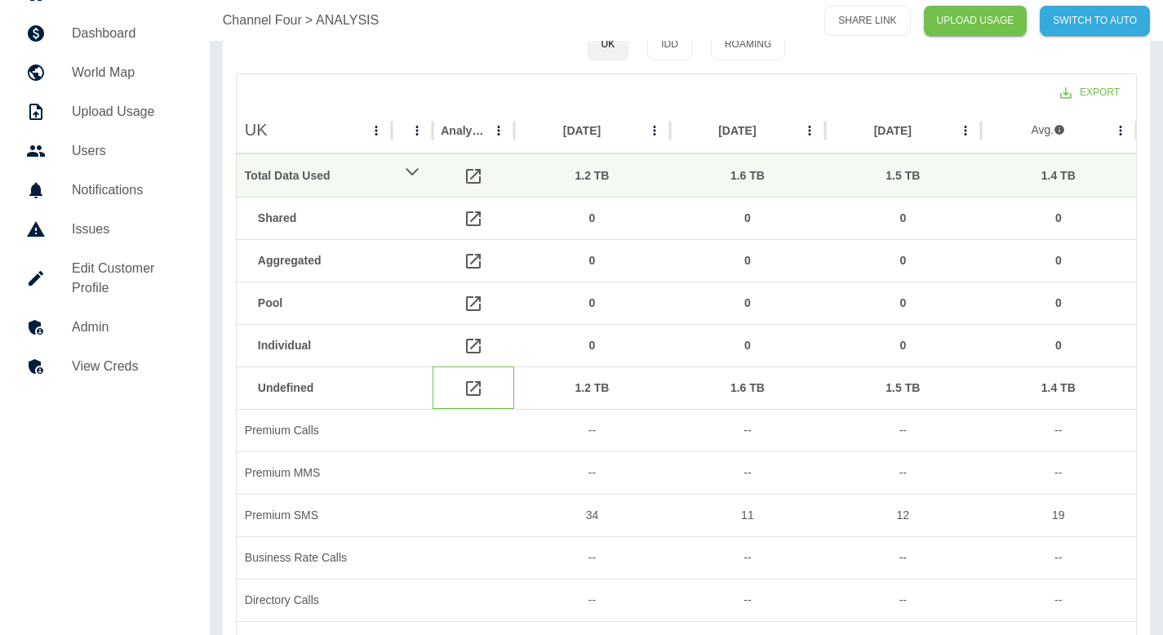
click at [475, 393] on icon at bounding box center [473, 389] width 20 height 20
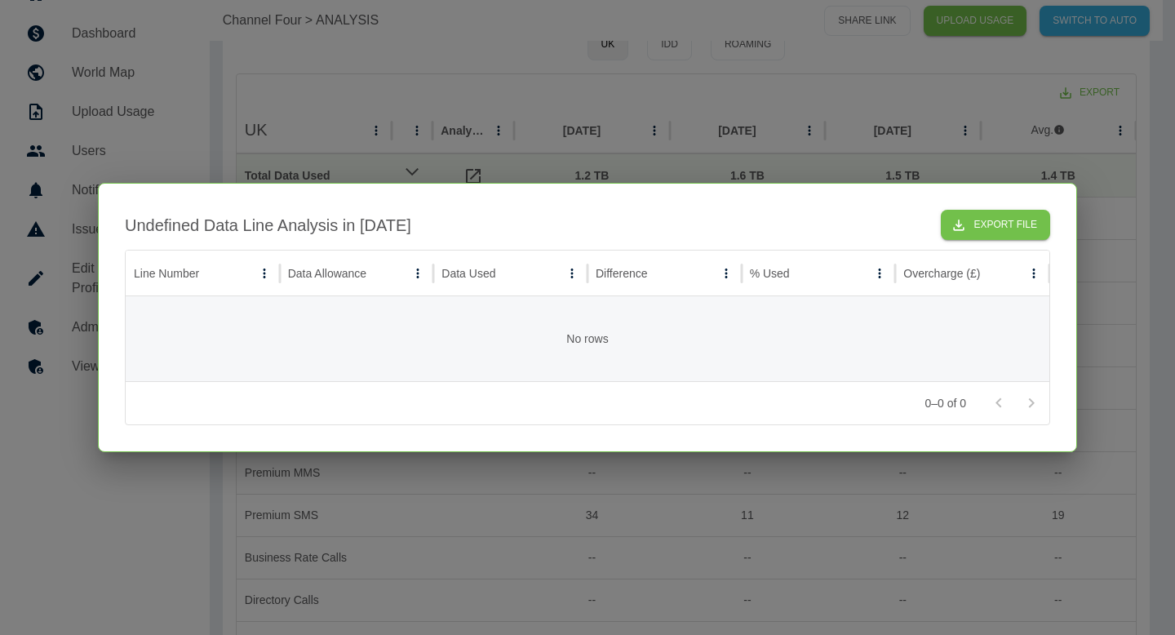
click at [610, 91] on div at bounding box center [587, 317] width 1175 height 635
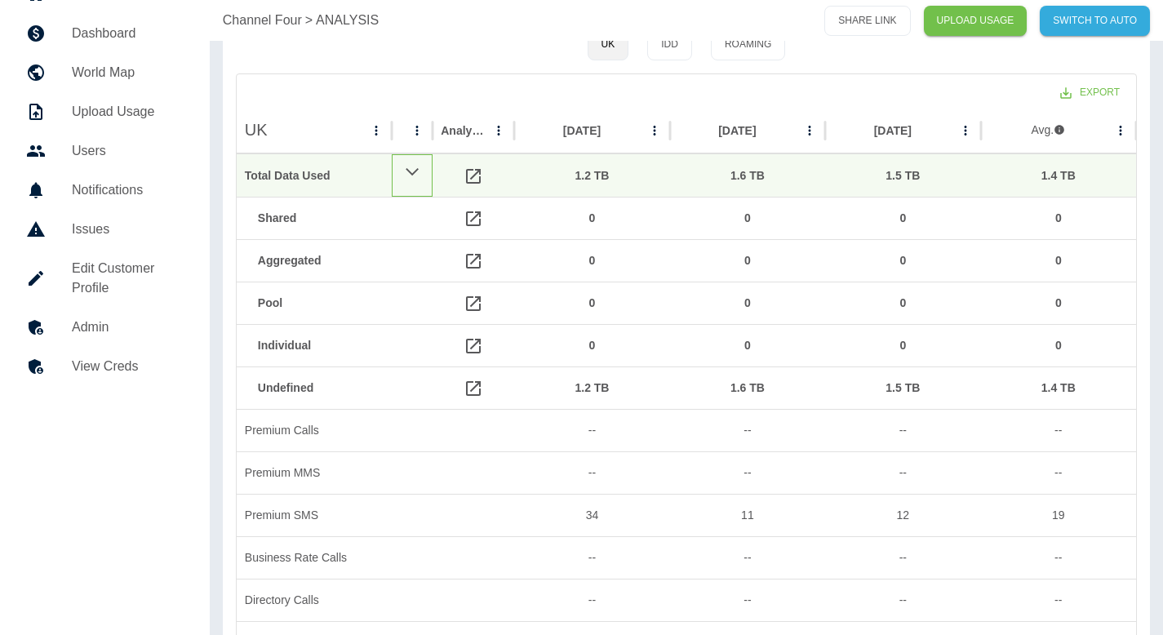
click at [414, 163] on icon at bounding box center [413, 172] width 16 height 20
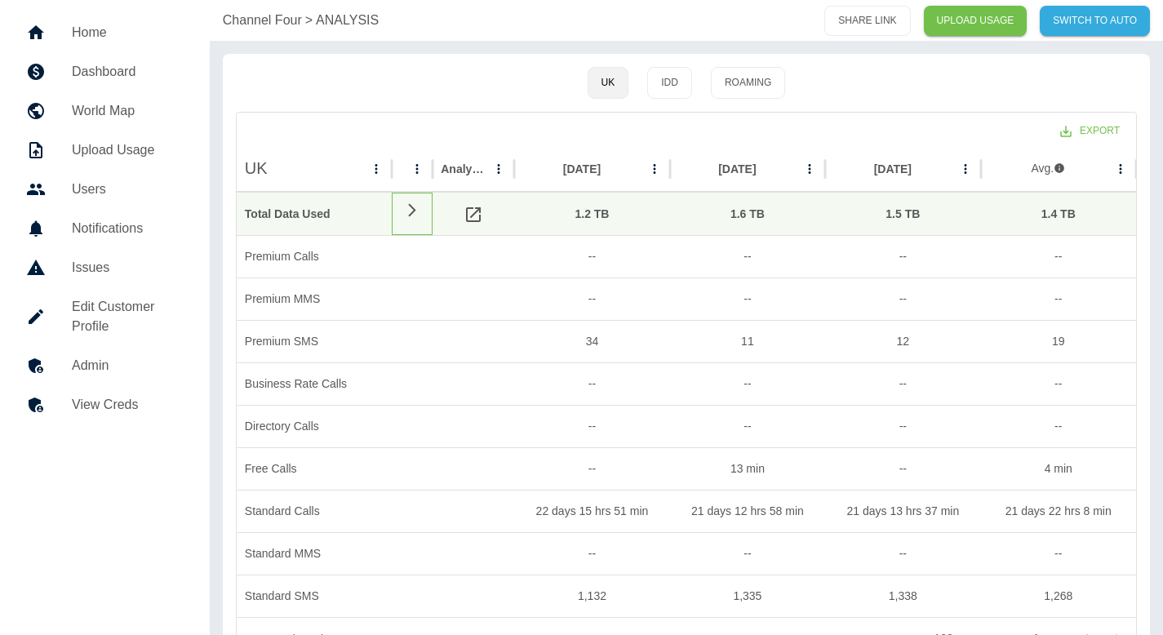
scroll to position [39, 0]
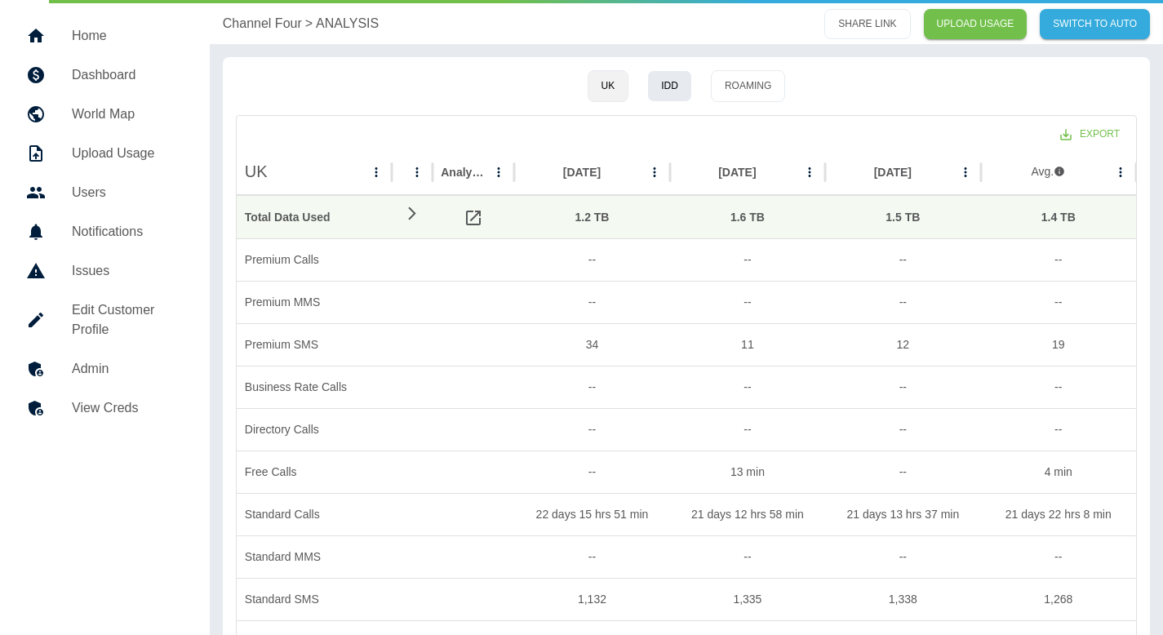
click at [678, 94] on button "IDD" at bounding box center [669, 86] width 45 height 32
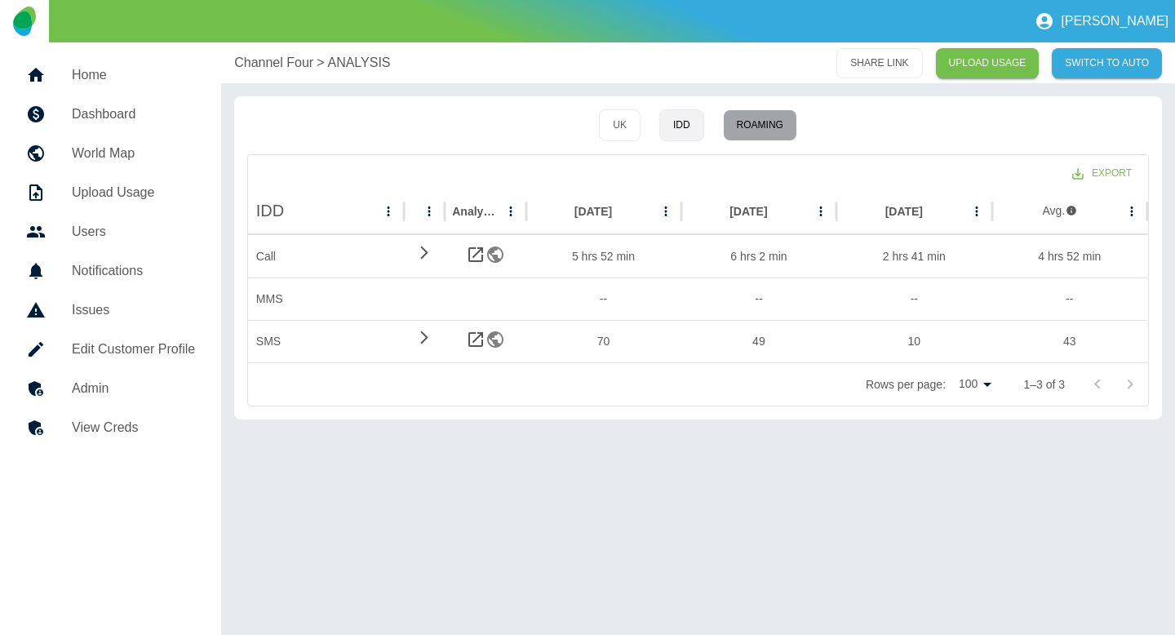
click at [747, 131] on button "Roaming" at bounding box center [760, 125] width 74 height 32
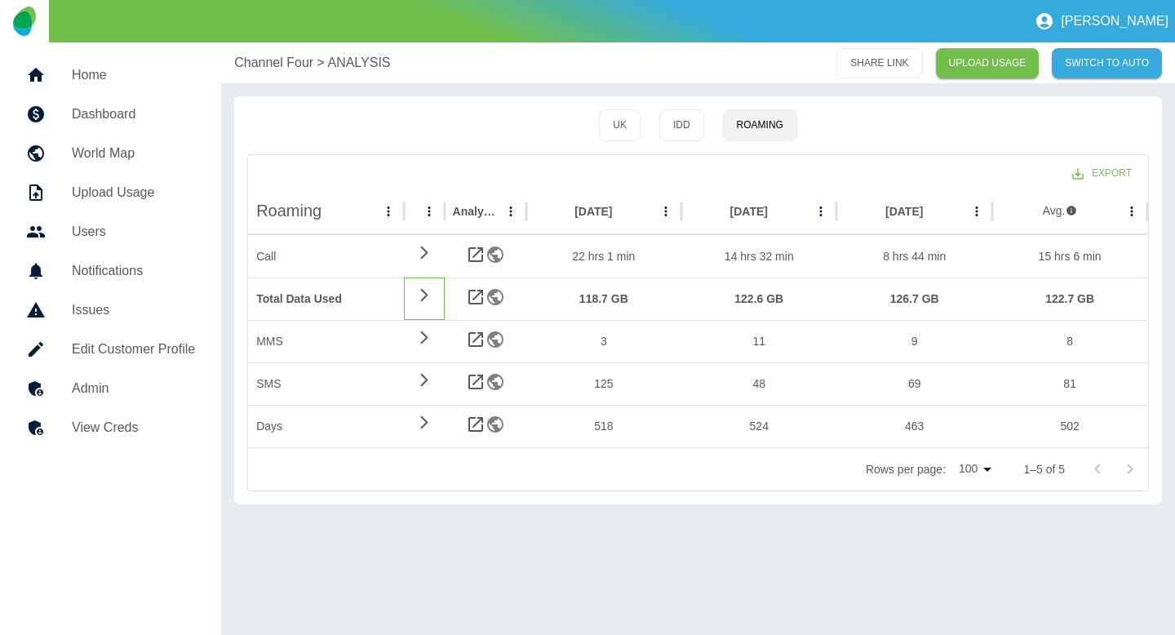
click at [419, 295] on icon at bounding box center [424, 295] width 20 height 16
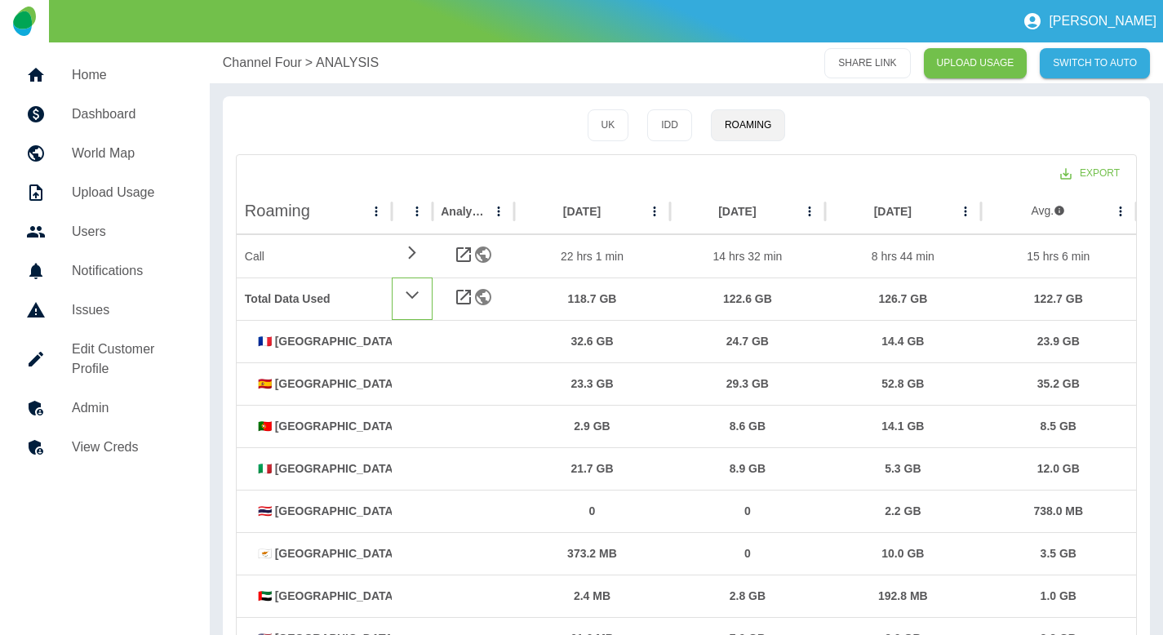
click at [422, 301] on div at bounding box center [412, 298] width 41 height 42
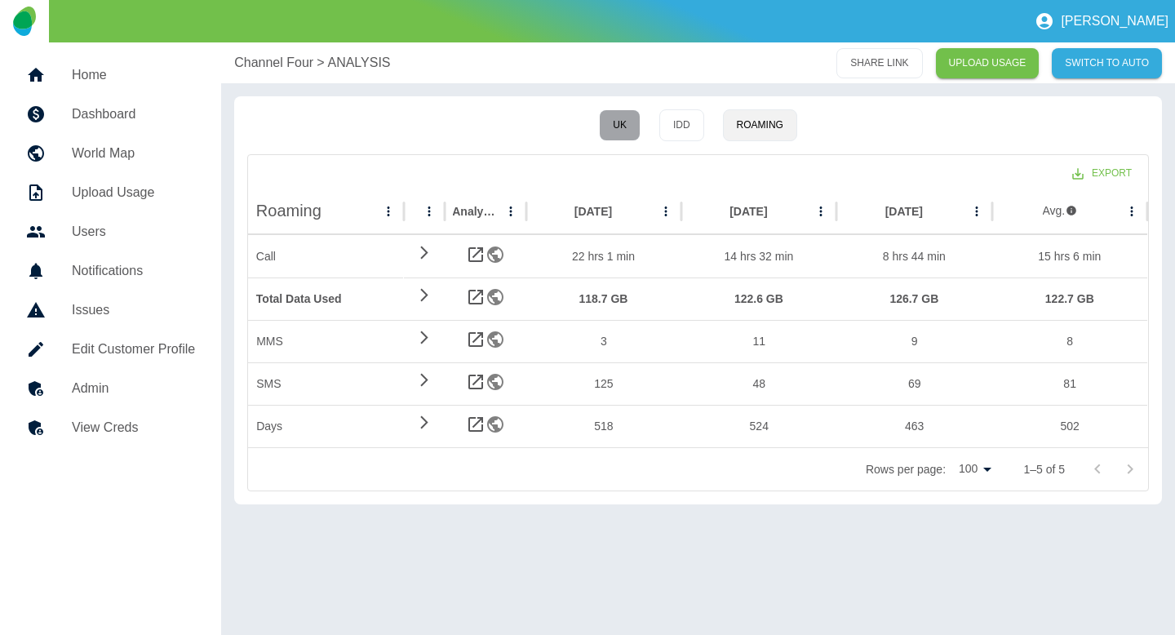
click at [633, 113] on button "UK" at bounding box center [620, 125] width 42 height 32
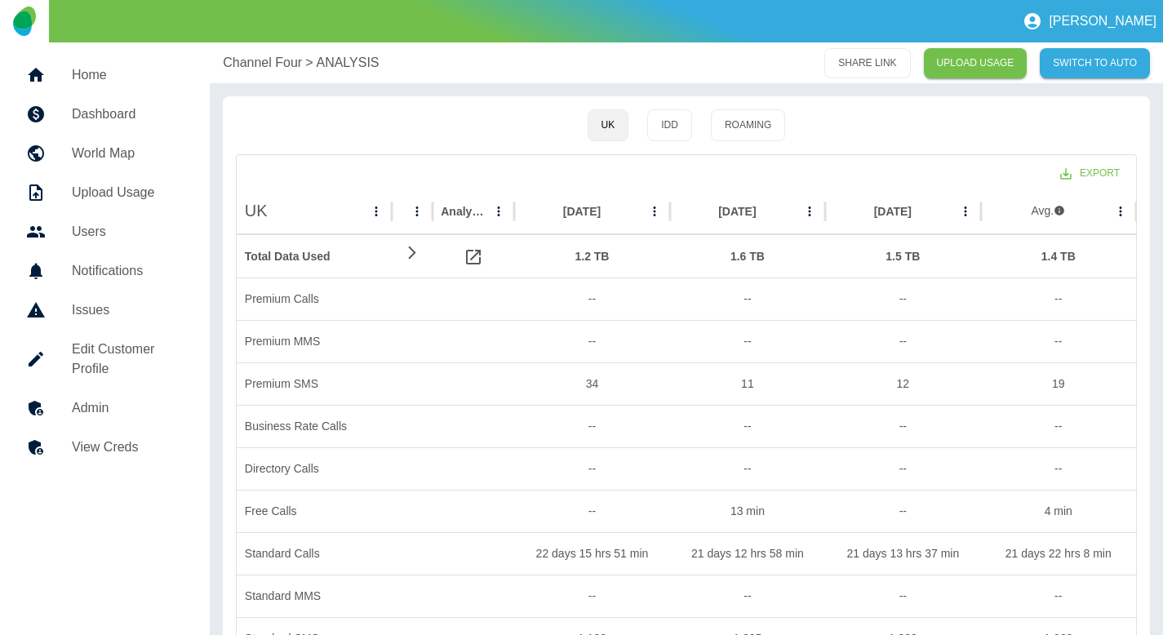
click at [255, 59] on p "Channel Four" at bounding box center [262, 63] width 79 height 20
